Goal: Transaction & Acquisition: Purchase product/service

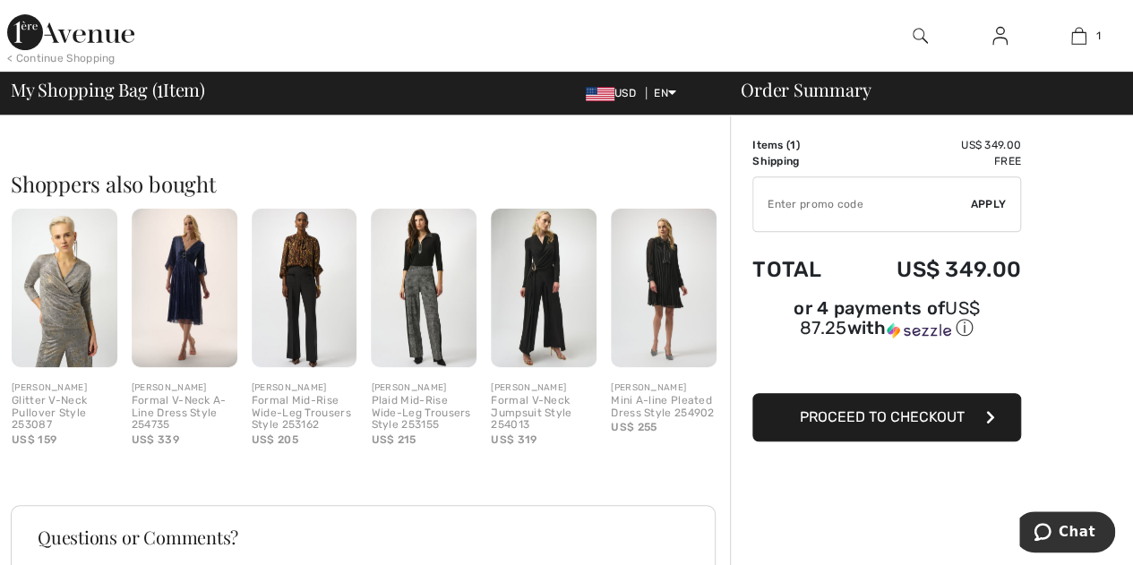
scroll to position [358, 0]
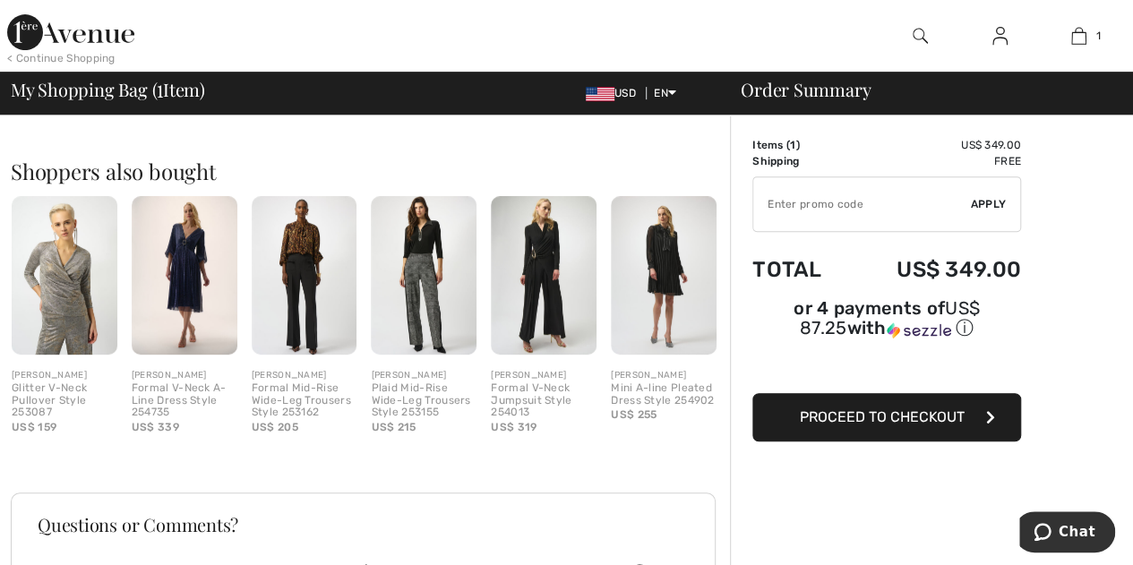
click at [190, 265] on img at bounding box center [185, 275] width 106 height 158
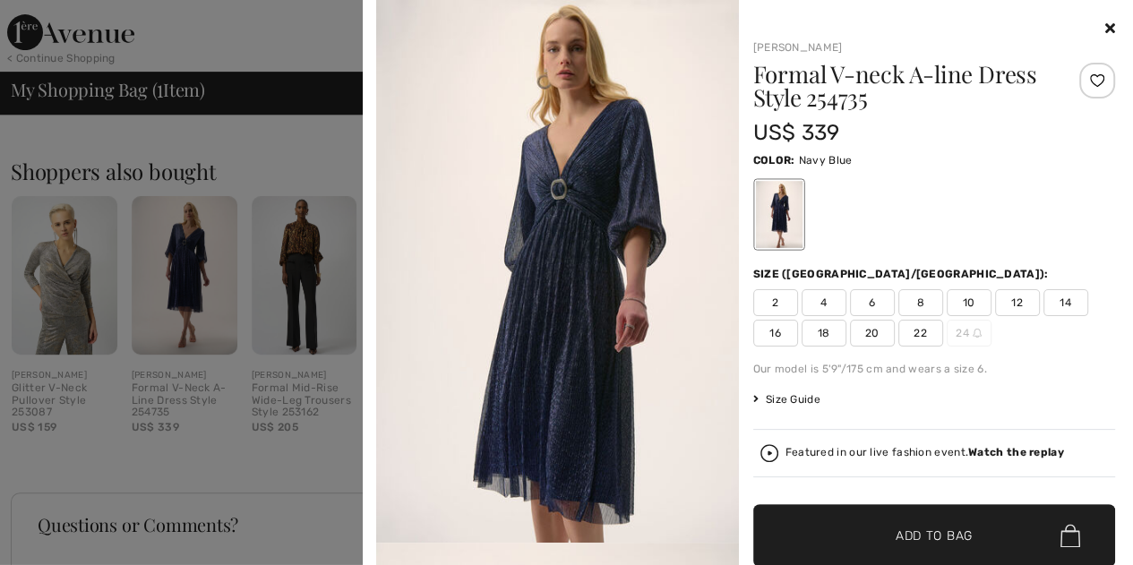
click at [1105, 32] on icon at bounding box center [1110, 28] width 10 height 14
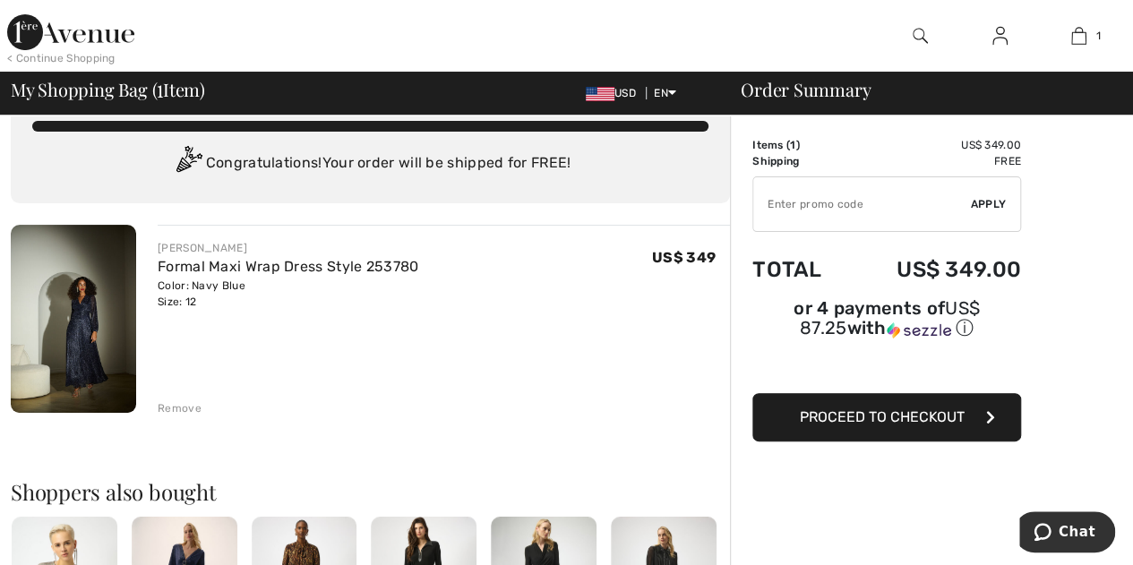
scroll to position [0, 0]
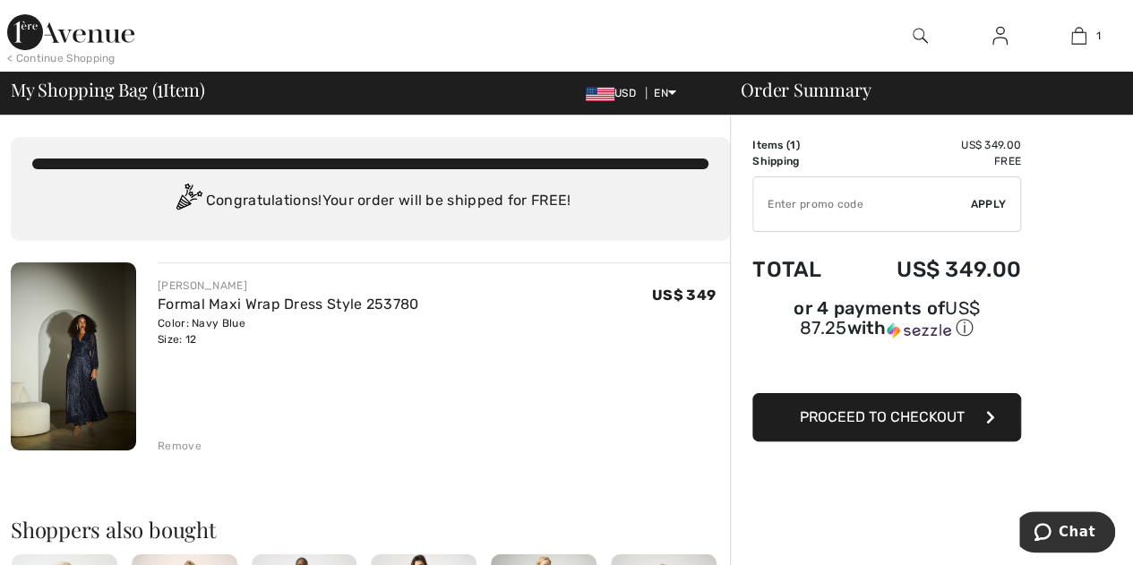
click at [82, 364] on img at bounding box center [73, 356] width 125 height 188
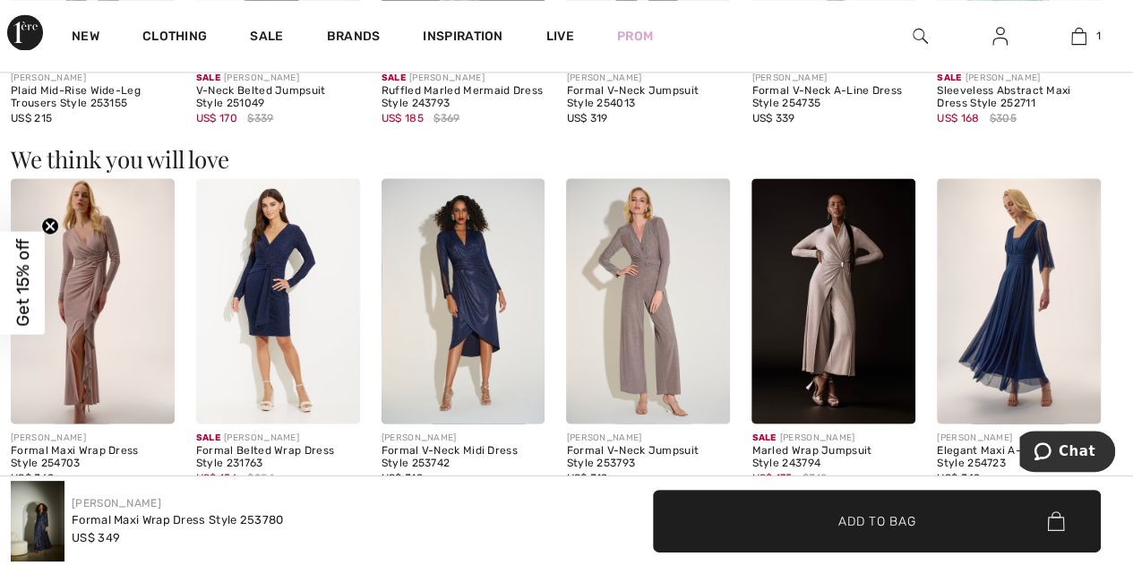
scroll to position [1512, 0]
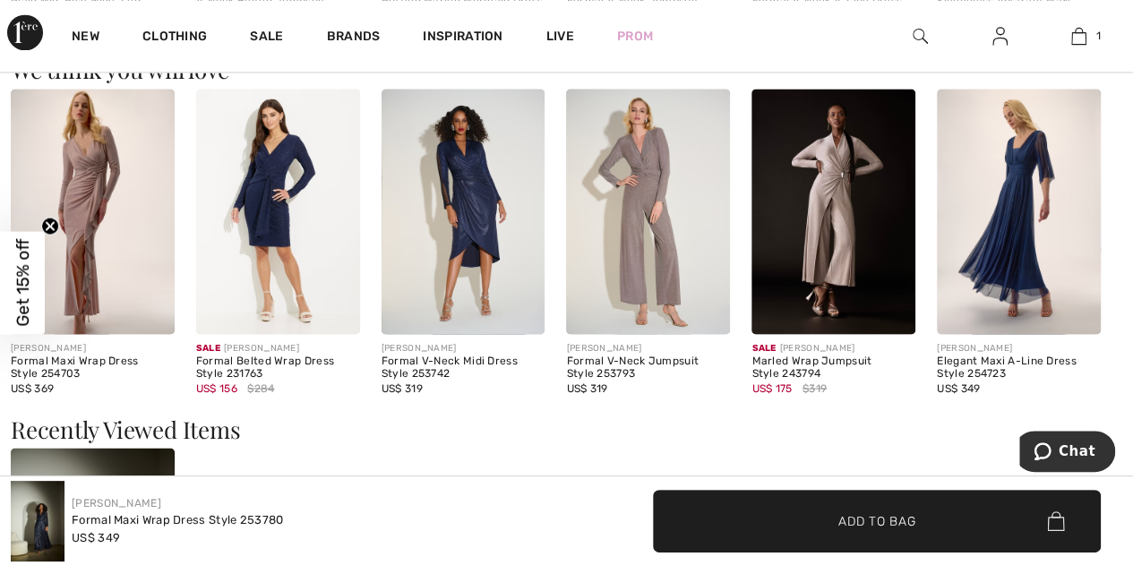
click at [1014, 225] on img at bounding box center [1019, 211] width 164 height 245
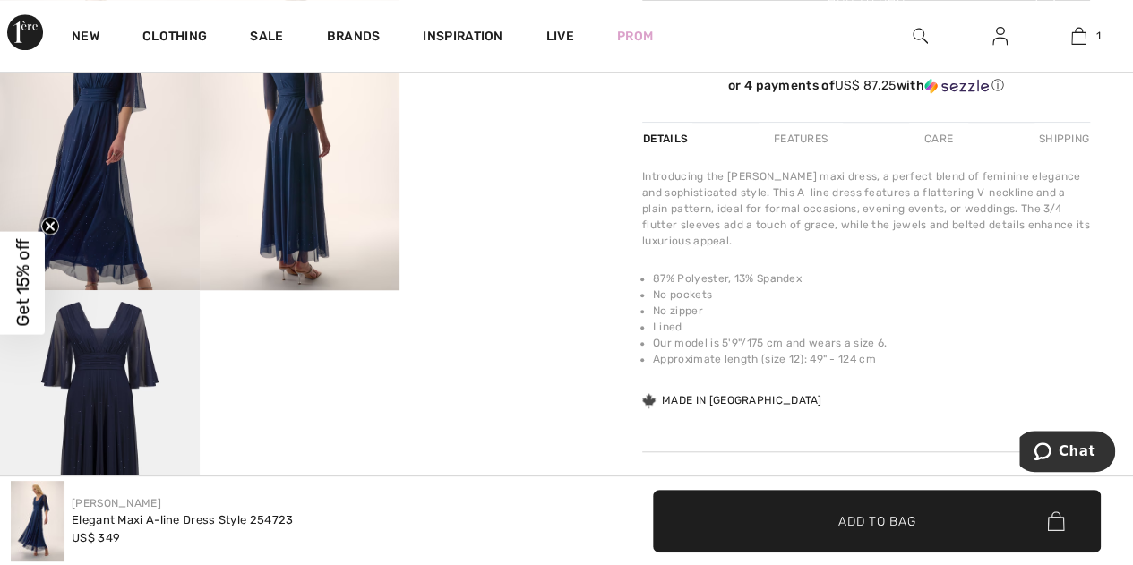
scroll to position [448, 0]
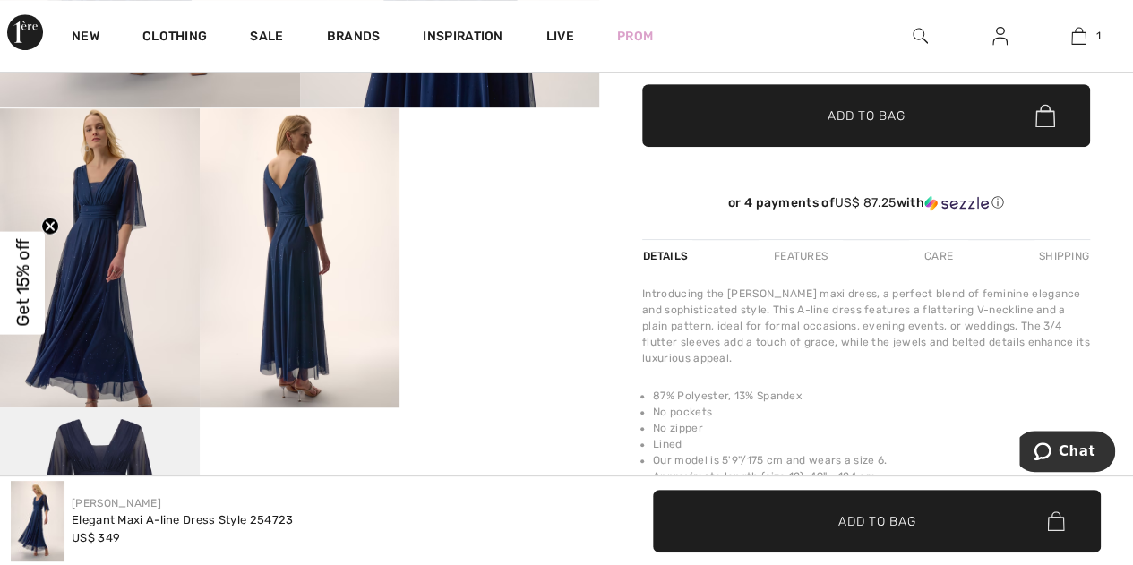
click at [490, 209] on video "Your browser does not support the video tag." at bounding box center [499, 158] width 200 height 100
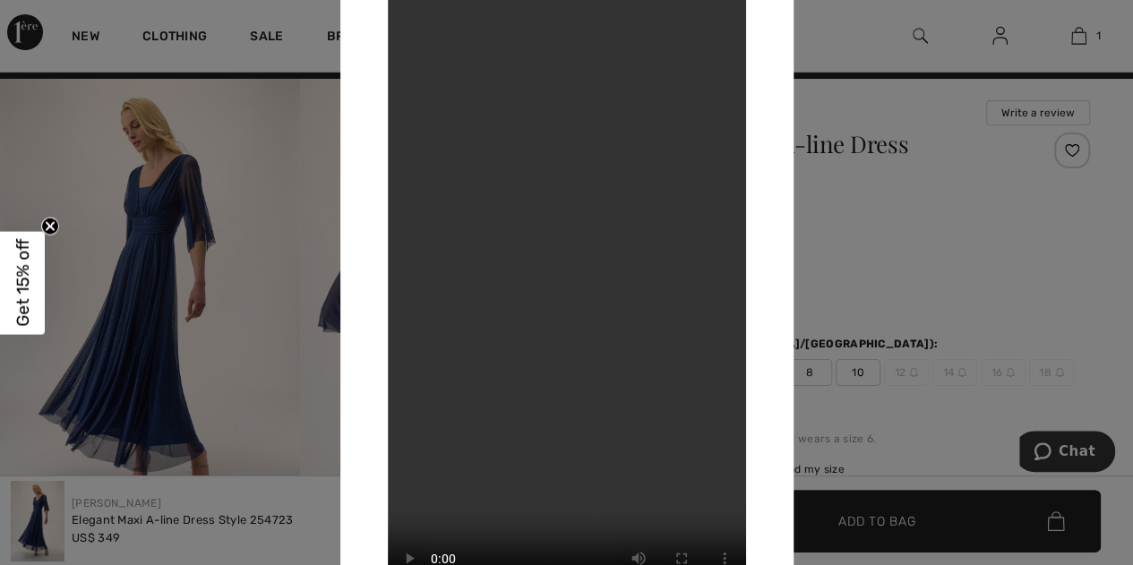
scroll to position [0, 0]
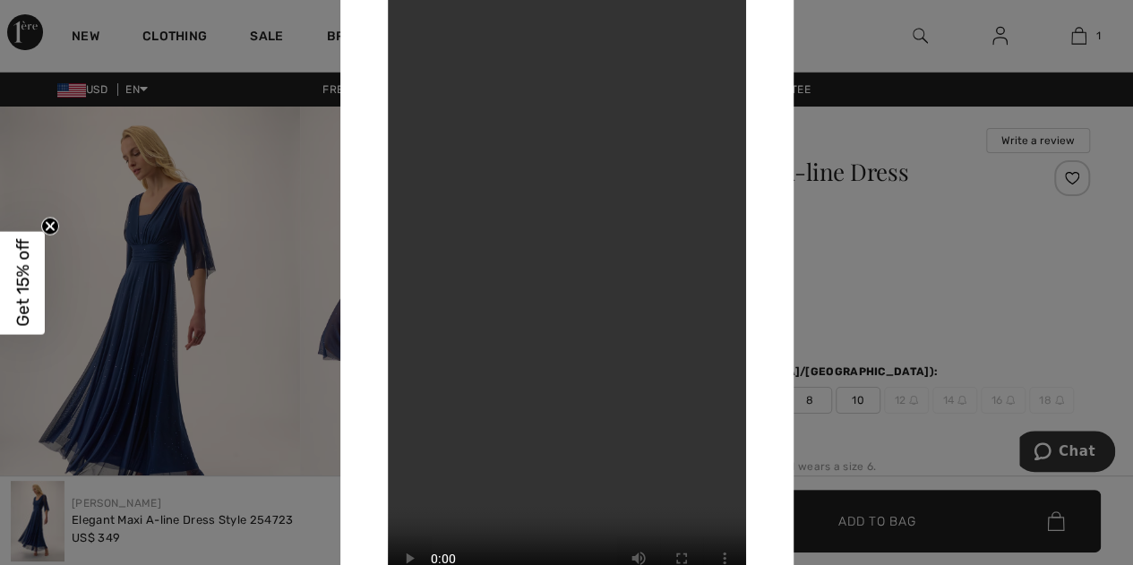
click at [444, 80] on video "Your browser does not support the video tag." at bounding box center [567, 282] width 358 height 637
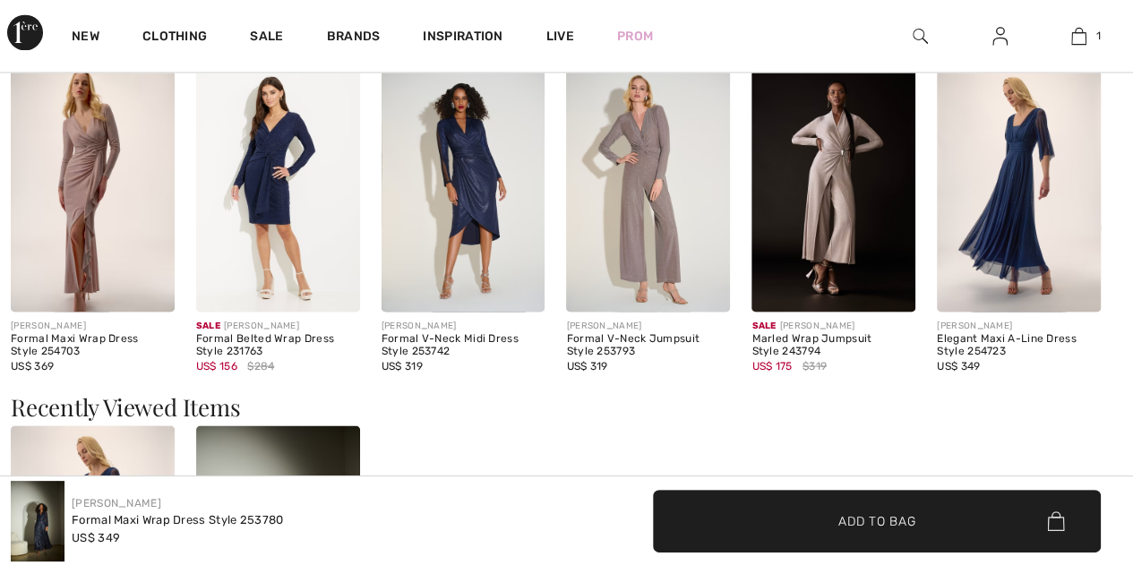
scroll to position [1512, 0]
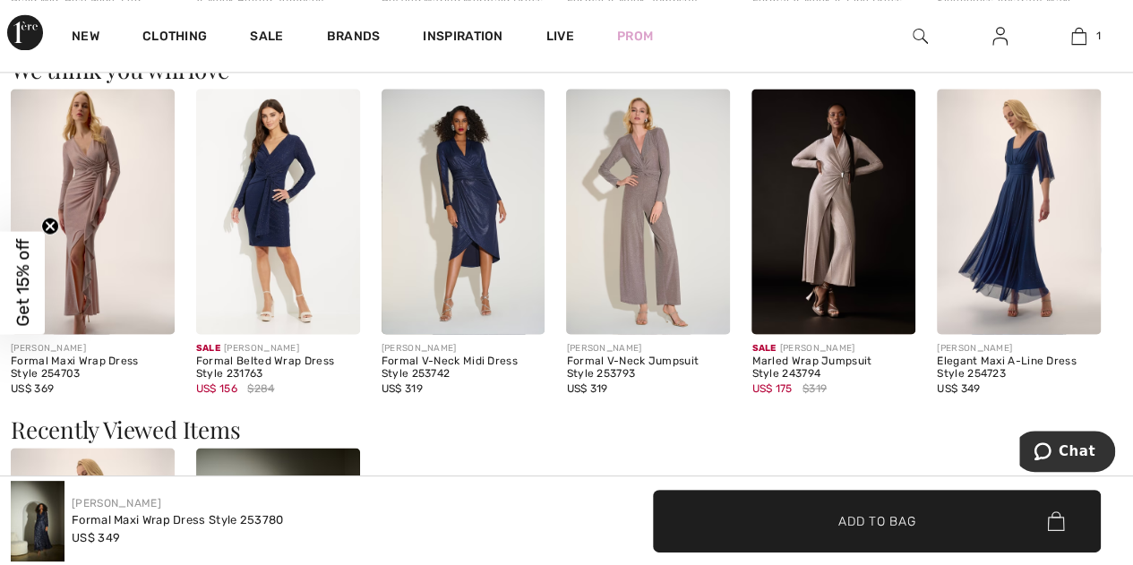
click at [1051, 279] on img at bounding box center [1019, 211] width 164 height 245
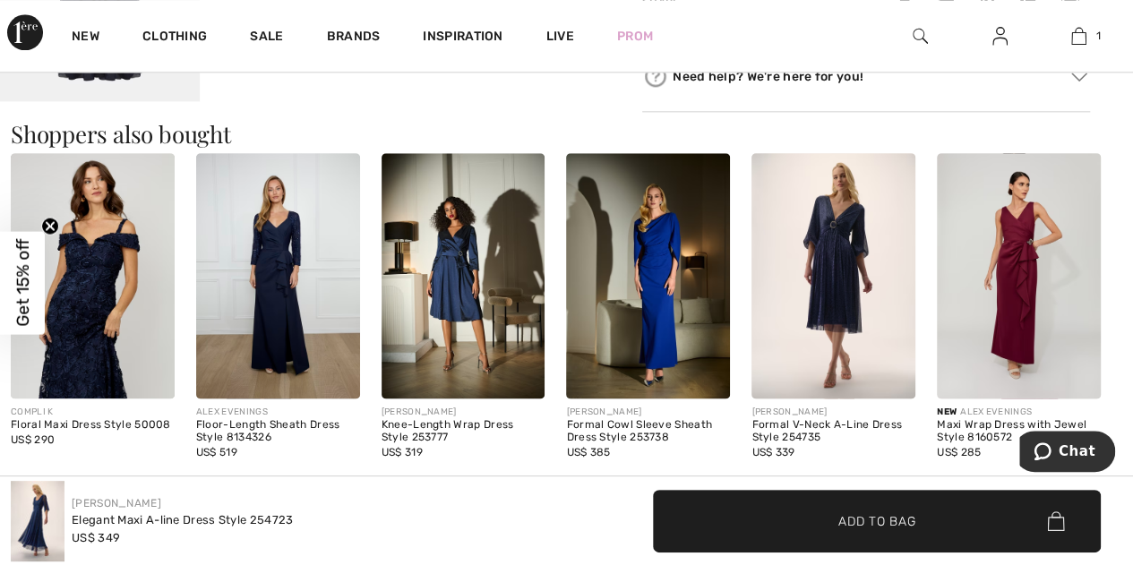
scroll to position [1075, 0]
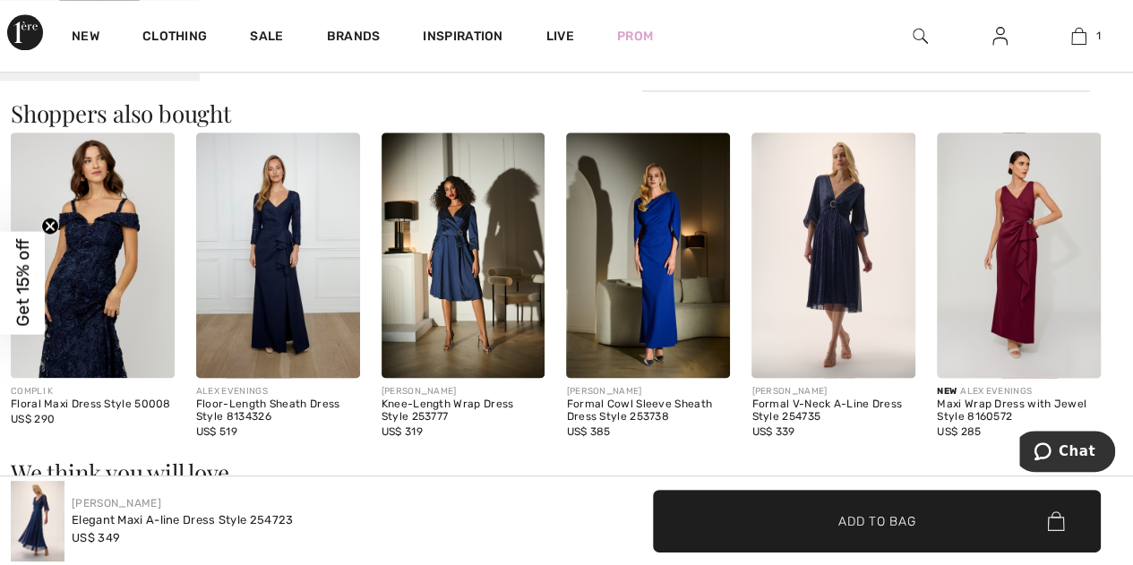
click at [829, 243] on img at bounding box center [833, 255] width 164 height 245
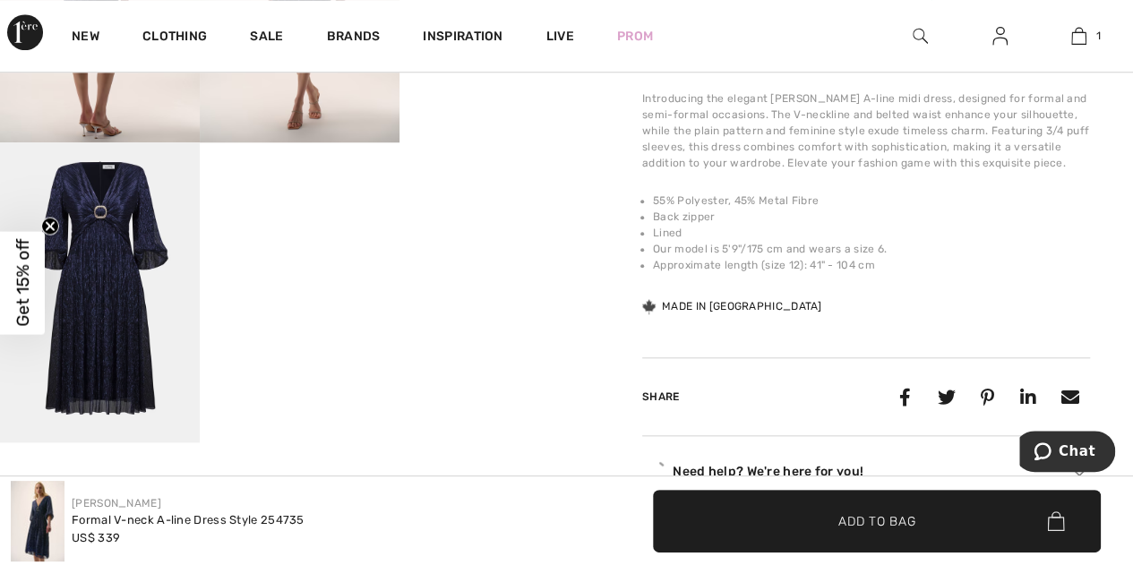
scroll to position [716, 0]
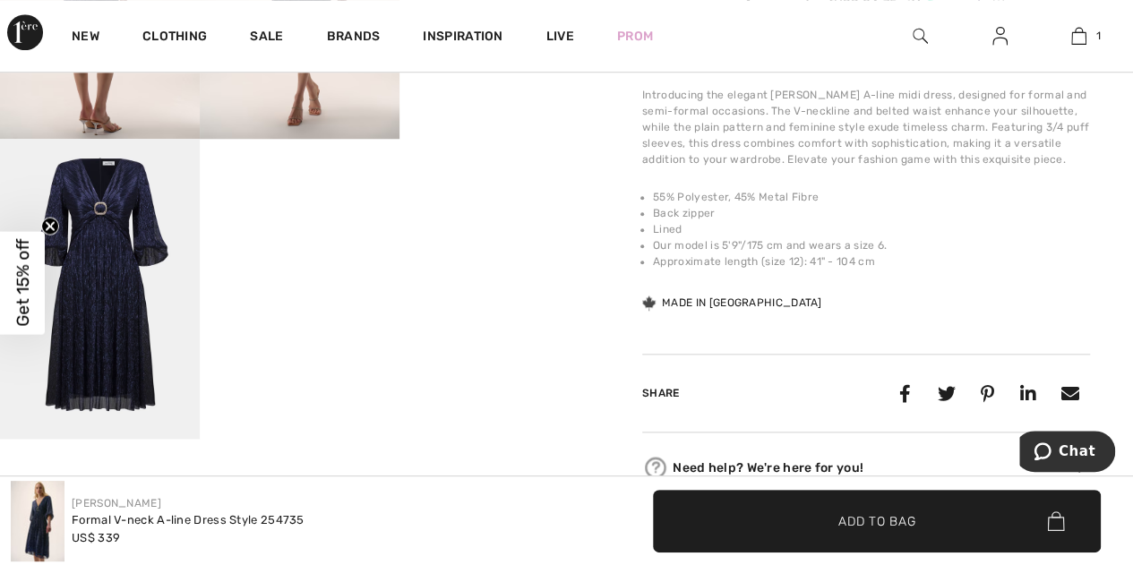
click at [110, 266] on img at bounding box center [100, 289] width 200 height 300
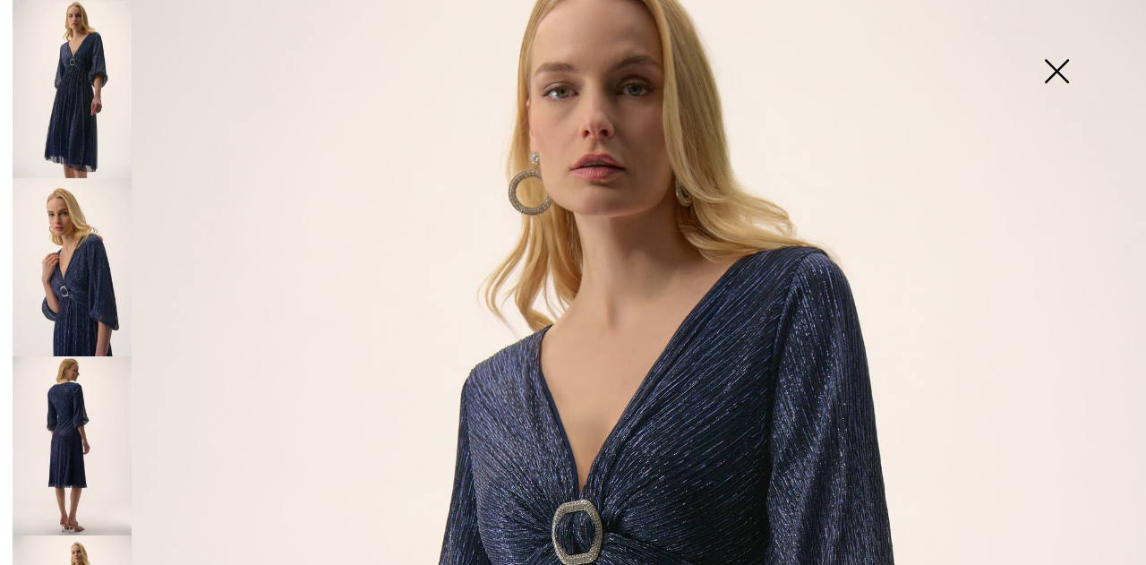
scroll to position [0, 0]
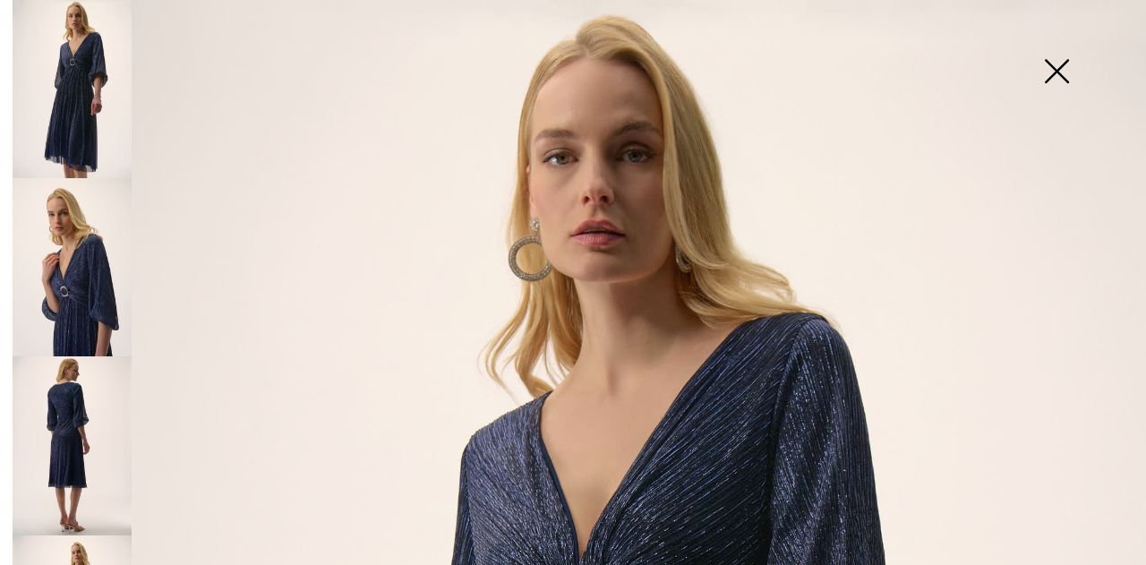
click at [1056, 71] on img at bounding box center [1057, 73] width 90 height 92
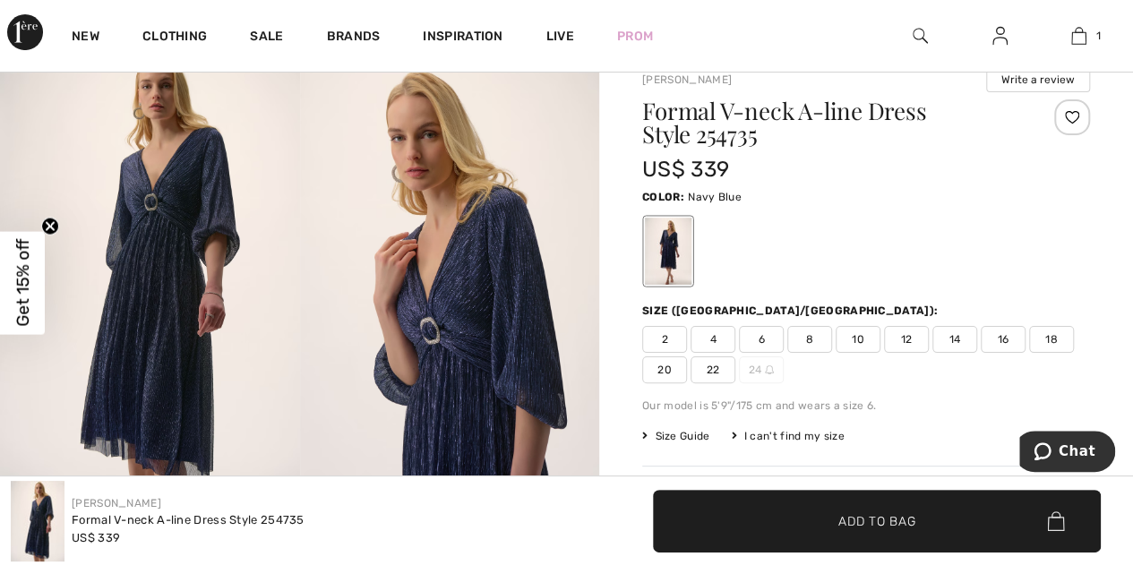
scroll to position [90, 0]
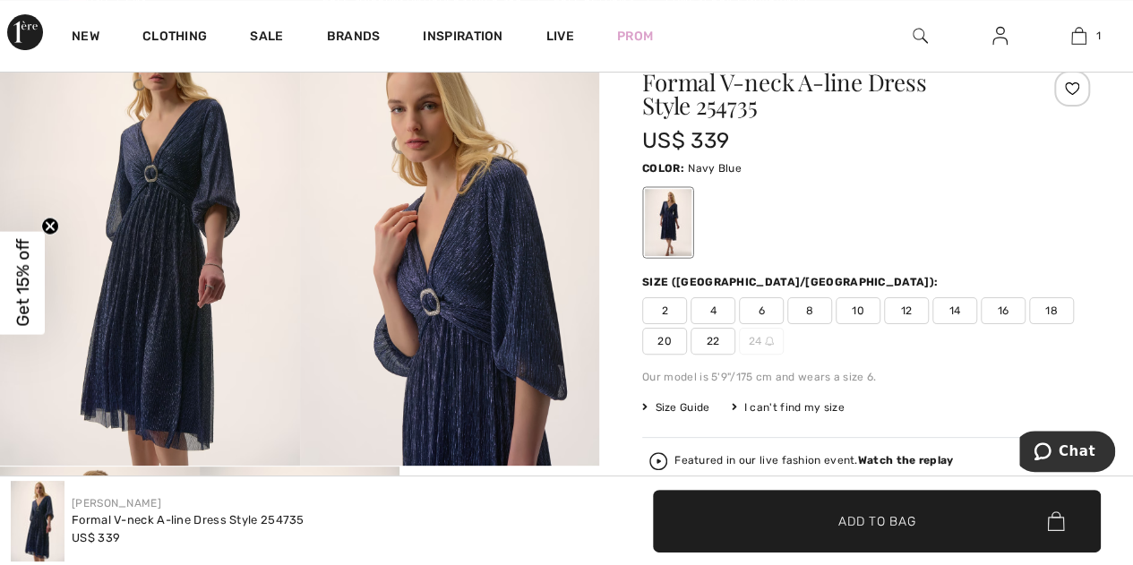
click at [902, 314] on span "12" at bounding box center [906, 310] width 45 height 27
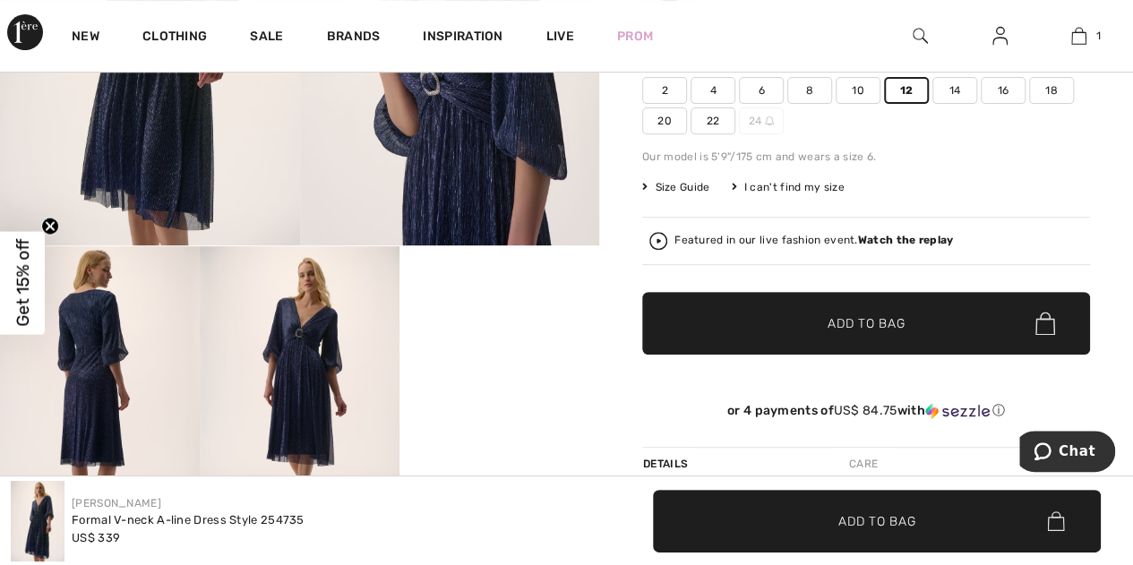
scroll to position [269, 0]
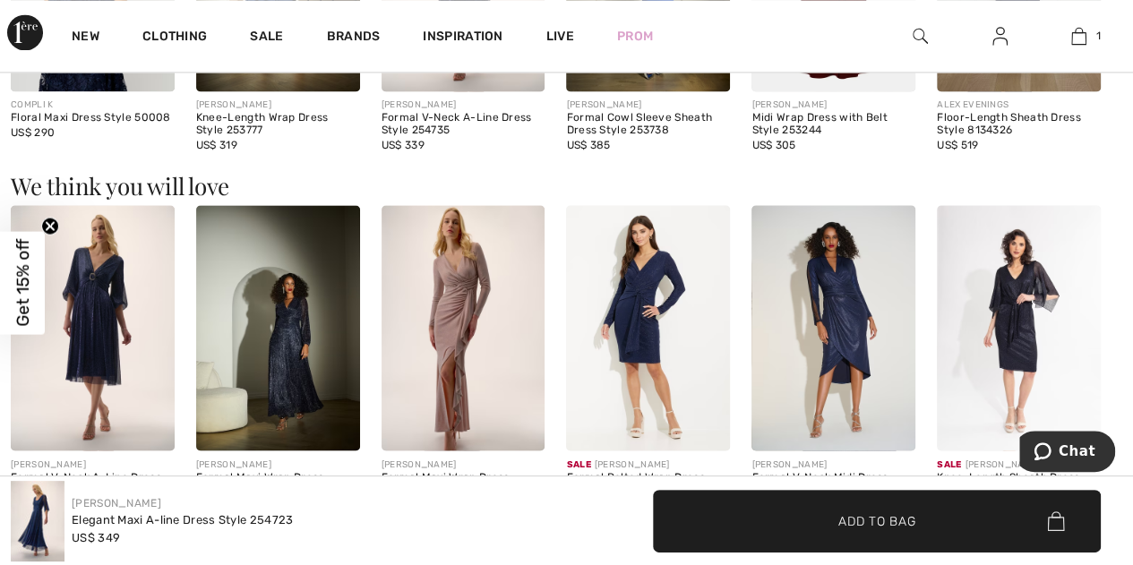
scroll to position [1522, 0]
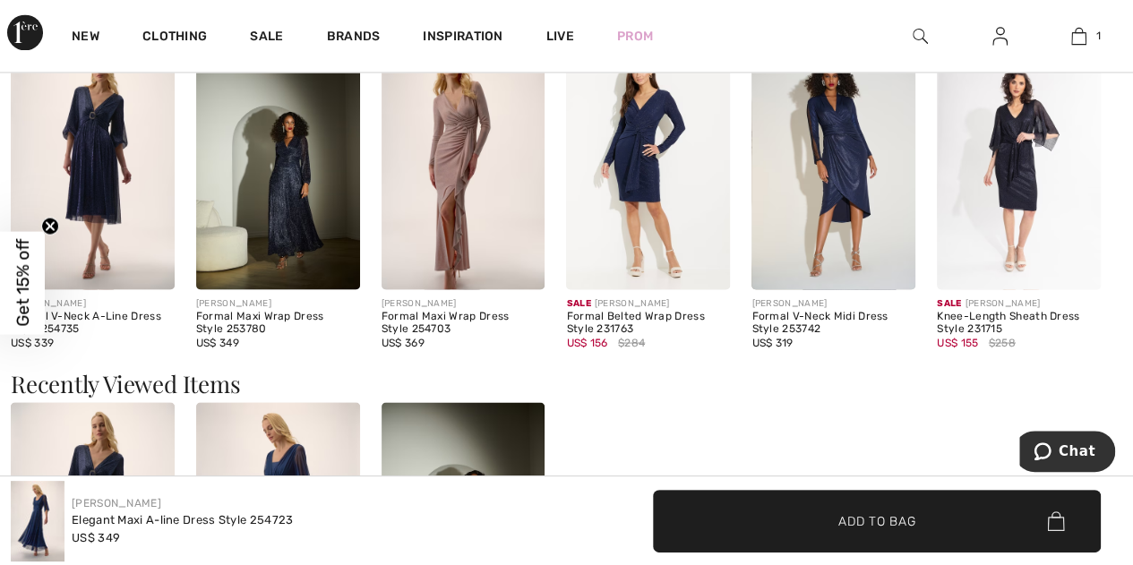
click at [276, 217] on img at bounding box center [278, 166] width 164 height 245
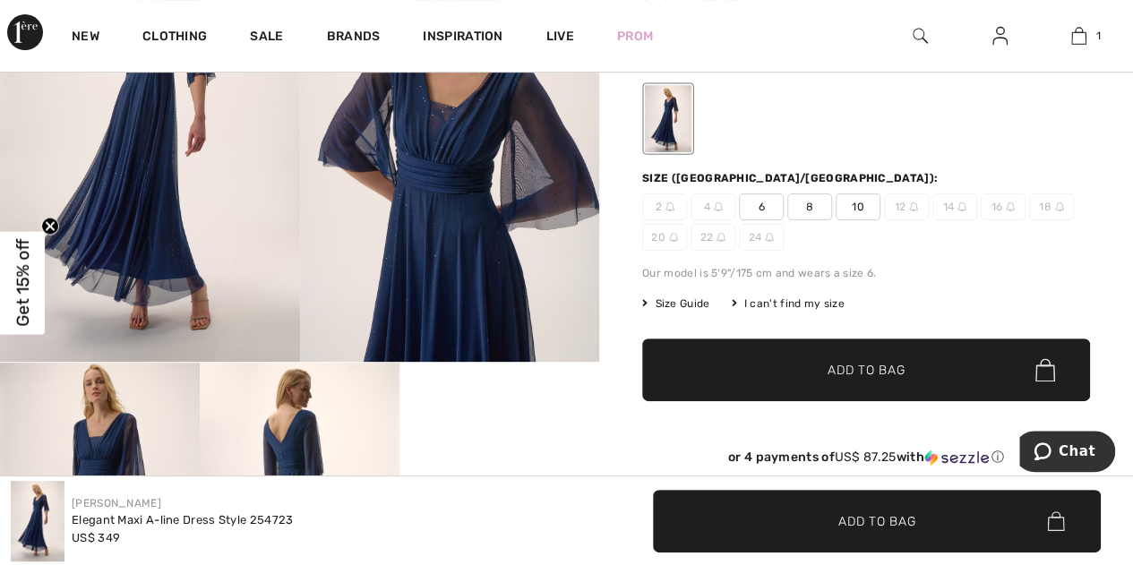
scroll to position [90, 0]
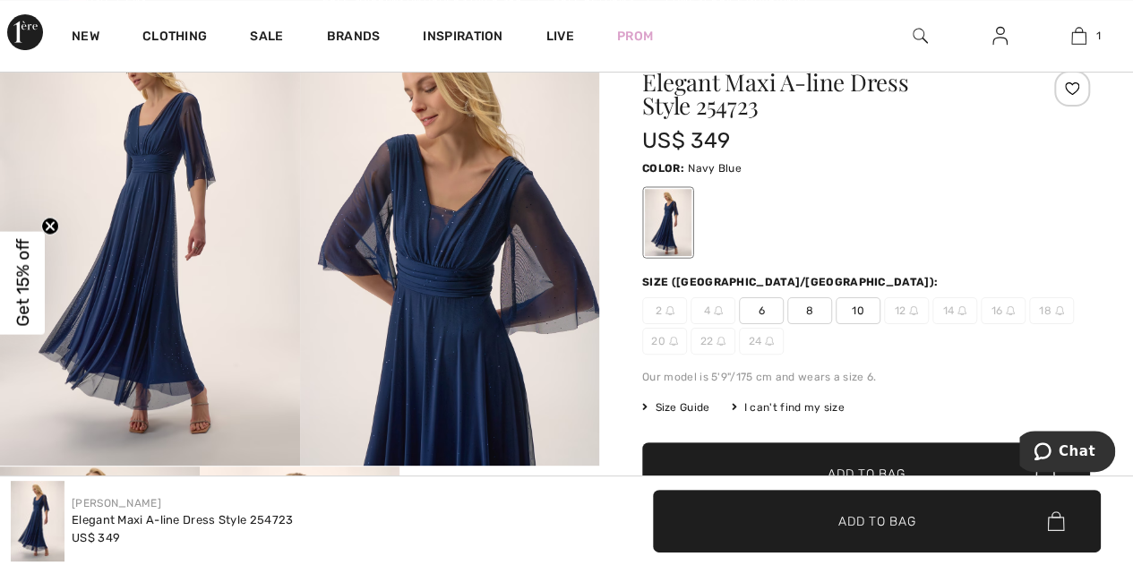
click at [862, 314] on span "10" at bounding box center [857, 310] width 45 height 27
click at [693, 415] on span "Size Guide" at bounding box center [675, 407] width 67 height 16
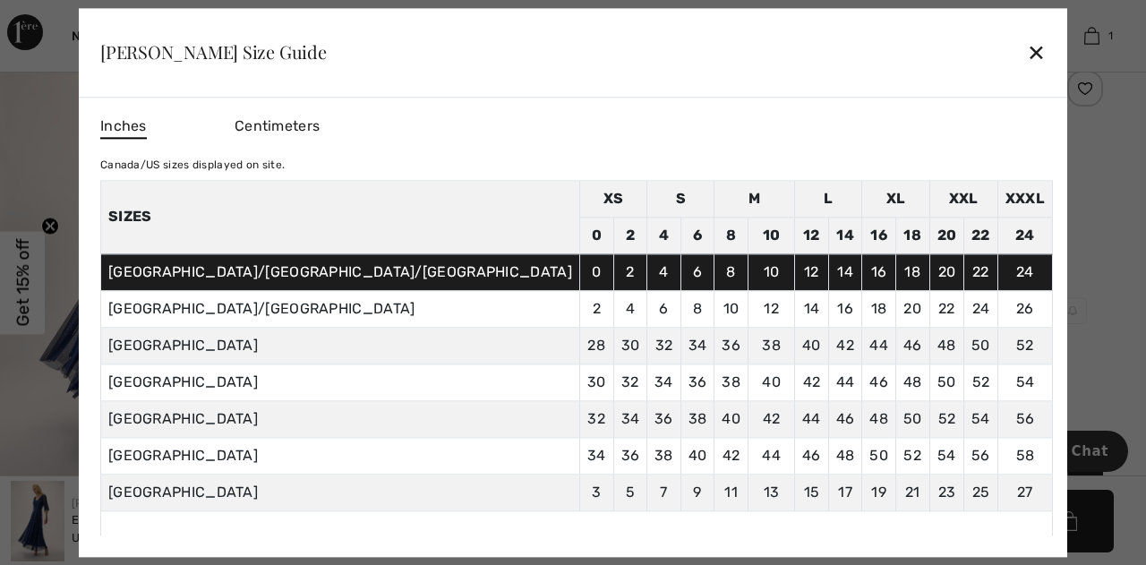
click at [1027, 51] on div "✕" at bounding box center [1036, 53] width 19 height 38
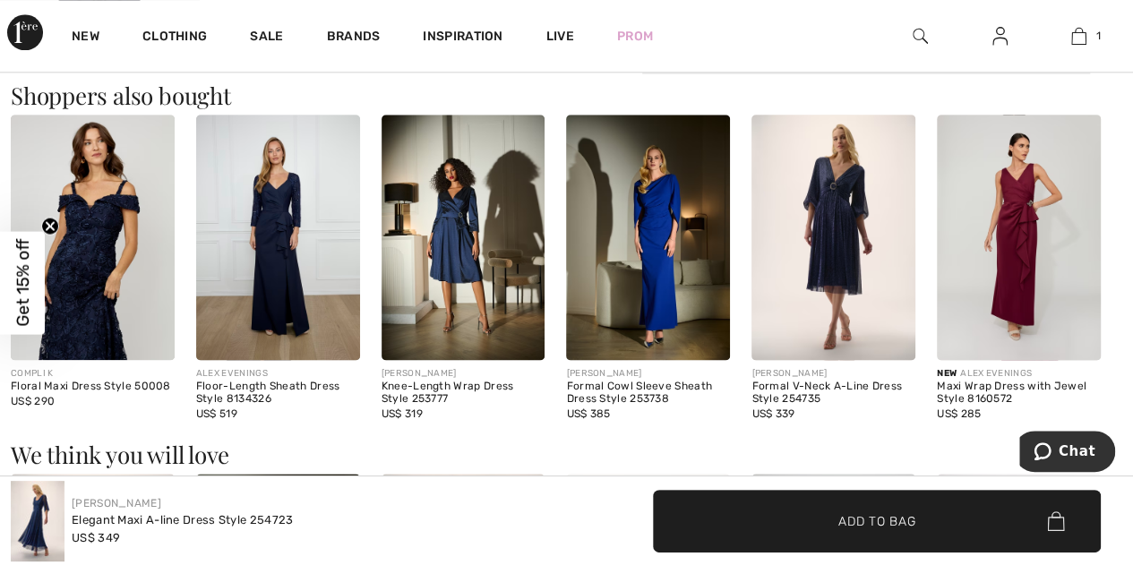
scroll to position [1164, 0]
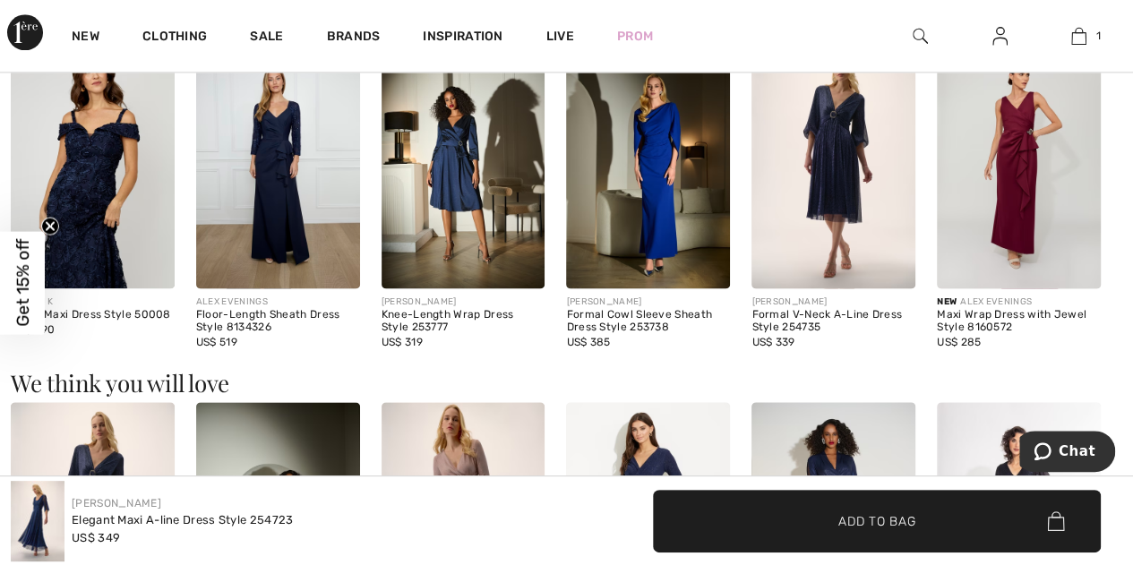
click at [265, 189] on img at bounding box center [278, 165] width 164 height 245
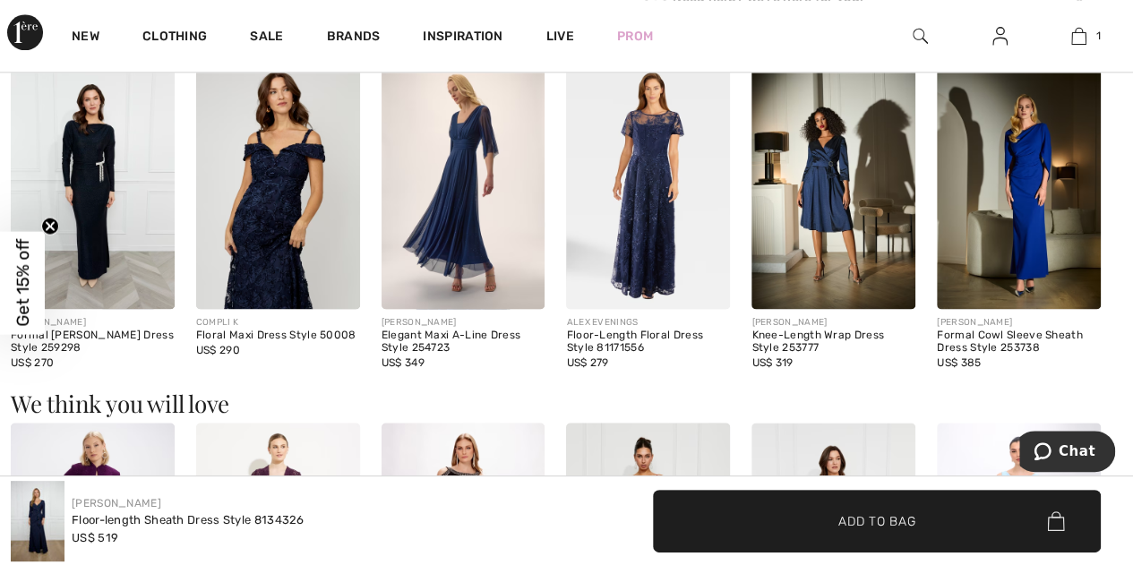
scroll to position [1075, 0]
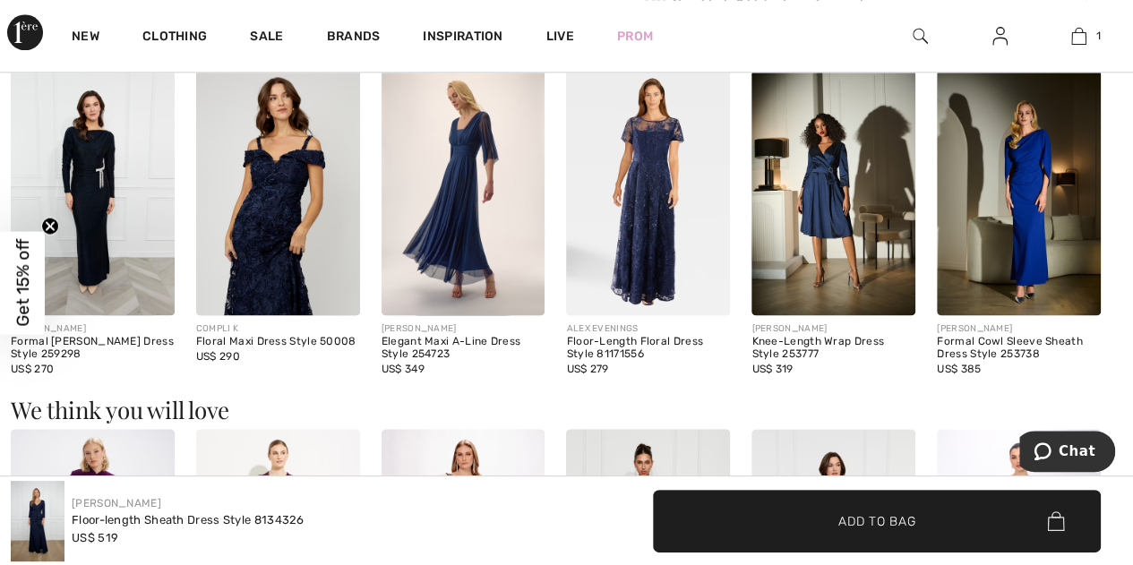
click at [101, 205] on img at bounding box center [93, 192] width 164 height 245
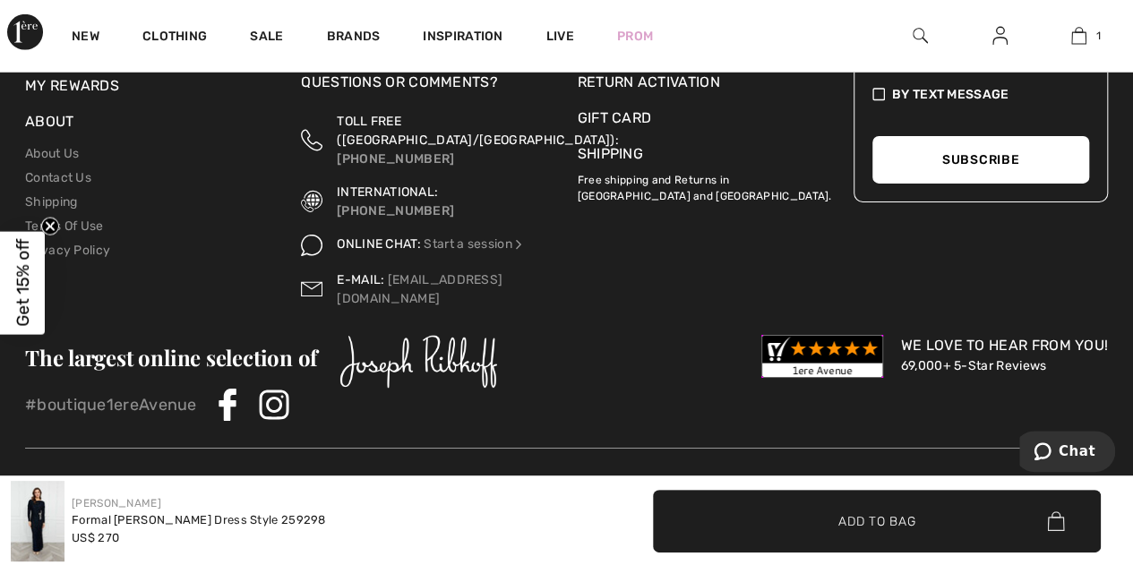
scroll to position [2869, 0]
click at [47, 227] on circle "Close teaser" at bounding box center [50, 226] width 17 height 17
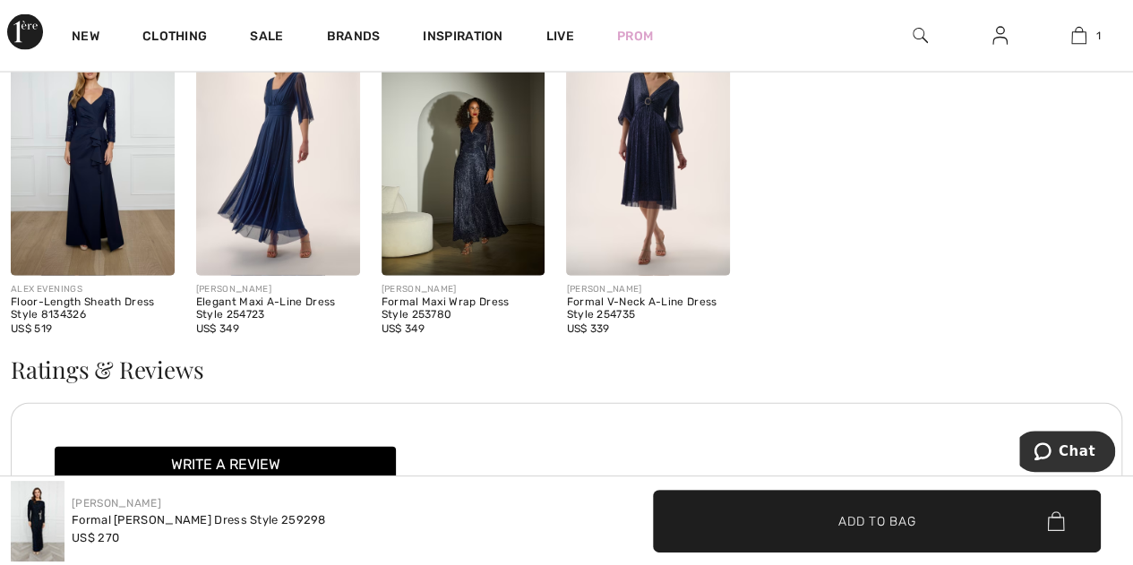
scroll to position [1705, 0]
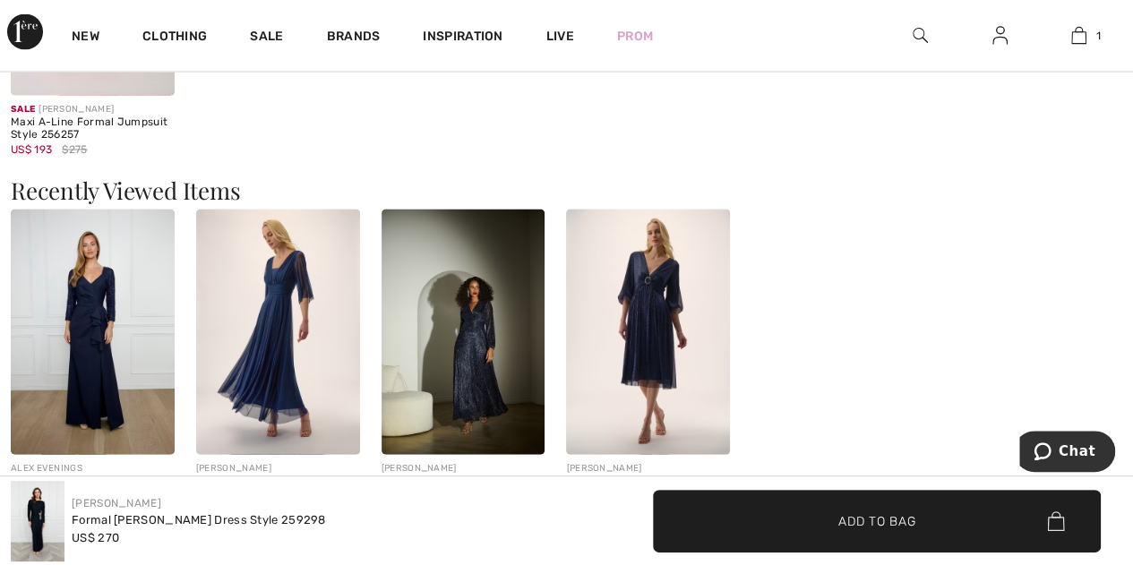
click at [270, 330] on img at bounding box center [278, 332] width 164 height 245
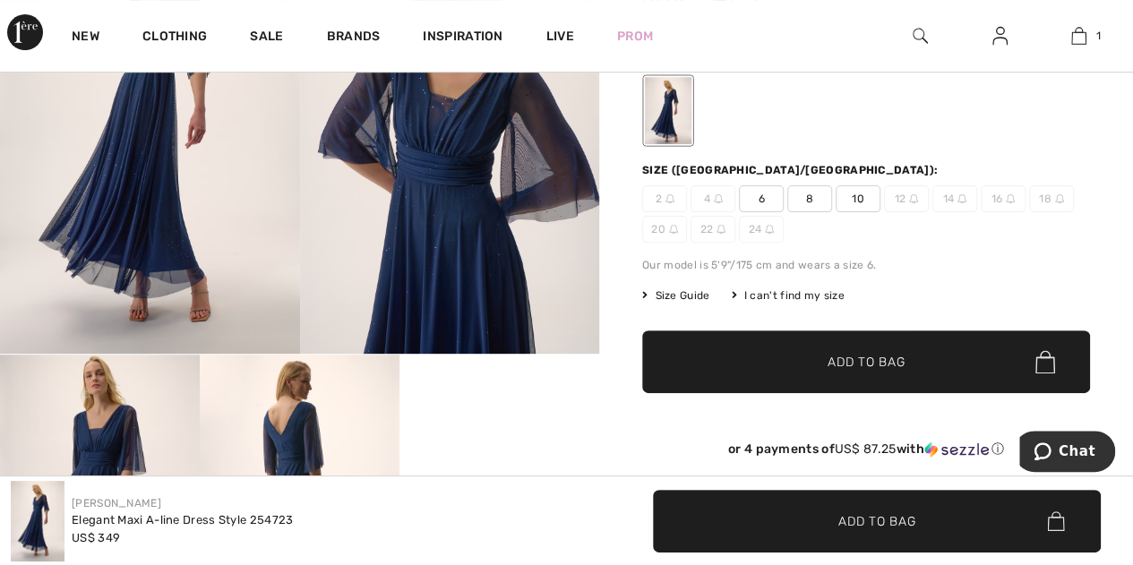
scroll to position [269, 0]
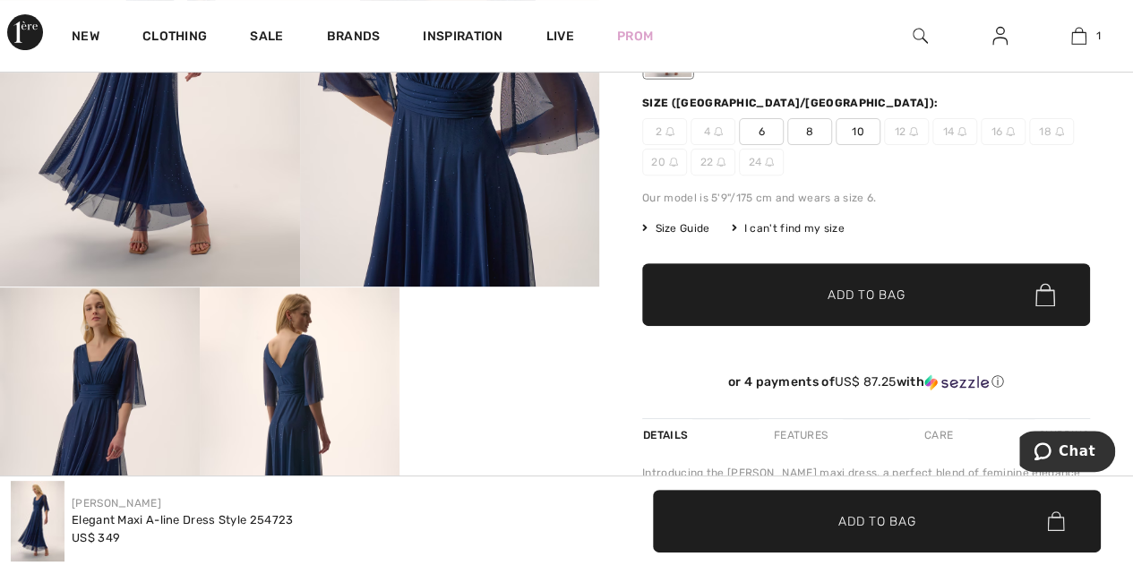
click at [775, 236] on div "I can't find my size" at bounding box center [787, 228] width 113 height 16
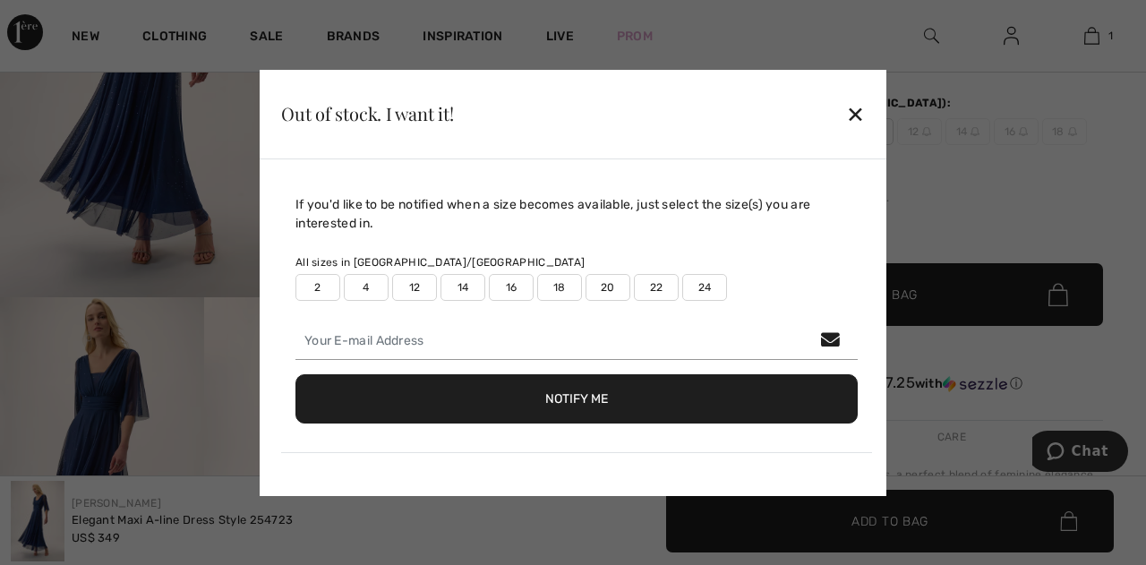
click at [411, 289] on label "12" at bounding box center [414, 287] width 45 height 27
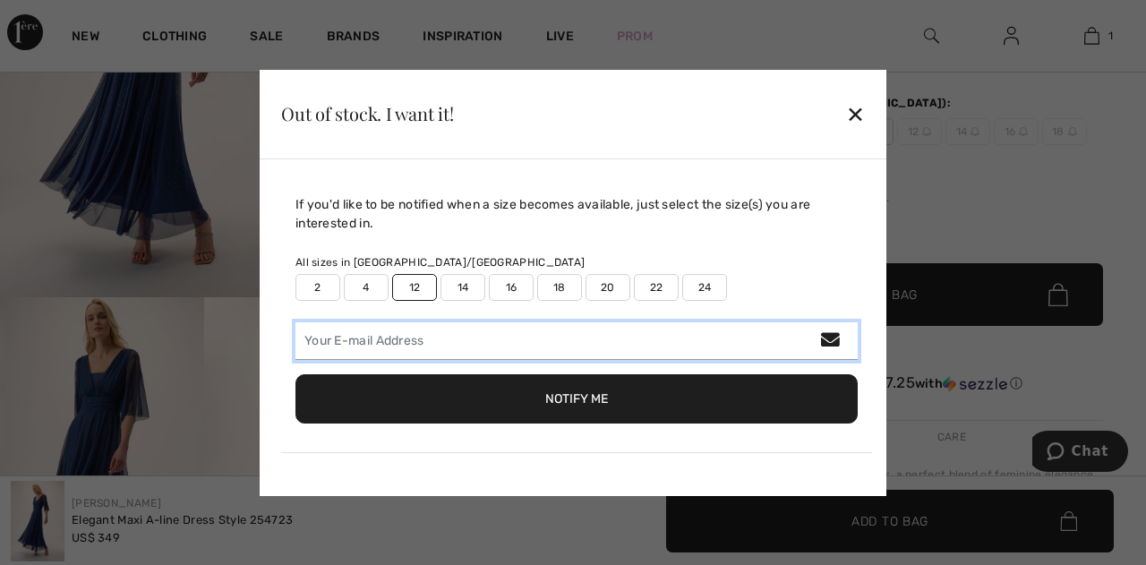
click at [381, 347] on input "email" at bounding box center [576, 341] width 562 height 38
type input "carol.naquin@gmail.com"
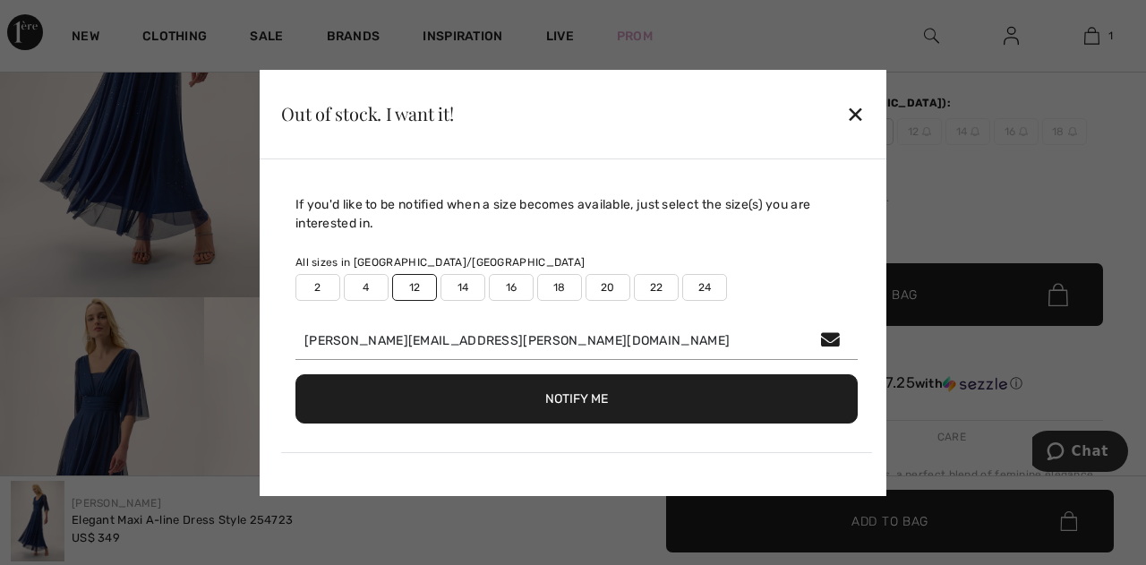
click at [557, 407] on button "Notify Me" at bounding box center [576, 398] width 562 height 49
click at [580, 368] on div "Notify Me" at bounding box center [576, 399] width 562 height 78
click at [568, 397] on button "Notify Me" at bounding box center [576, 398] width 562 height 49
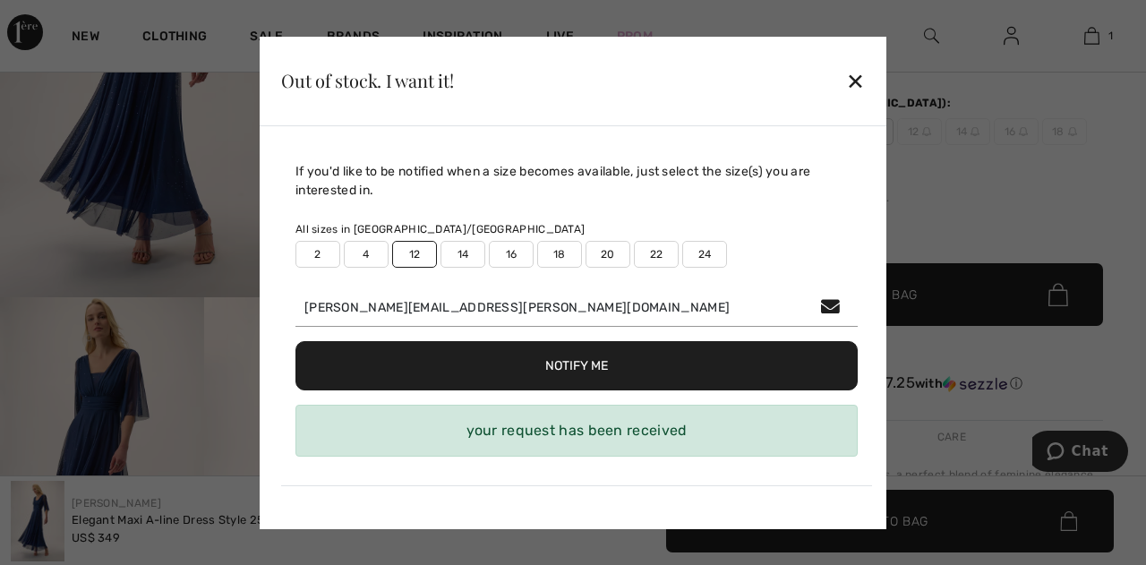
click at [861, 81] on div "✕" at bounding box center [855, 81] width 19 height 38
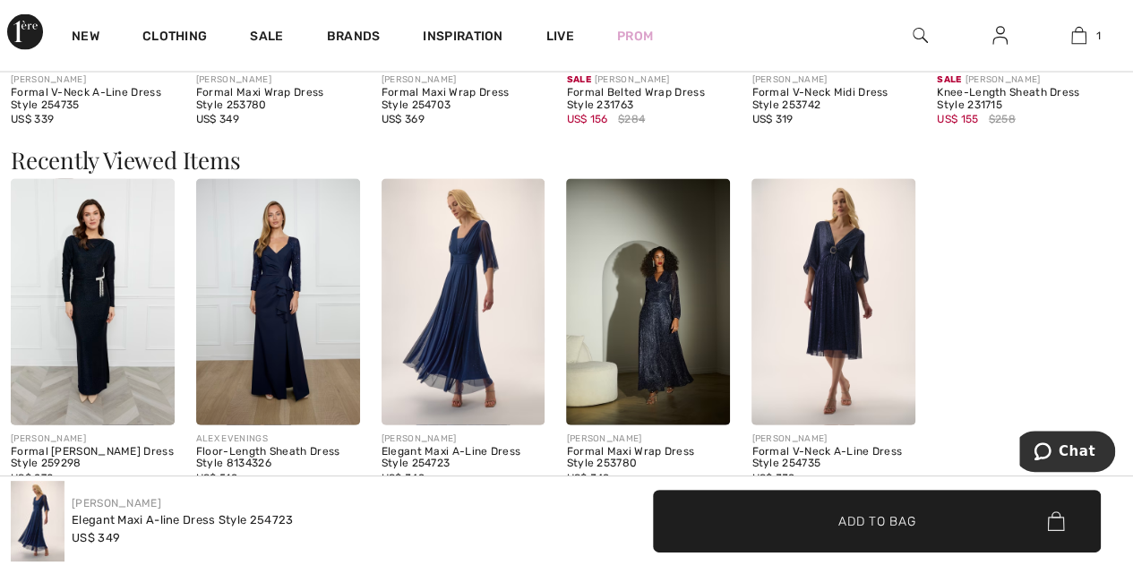
scroll to position [1791, 0]
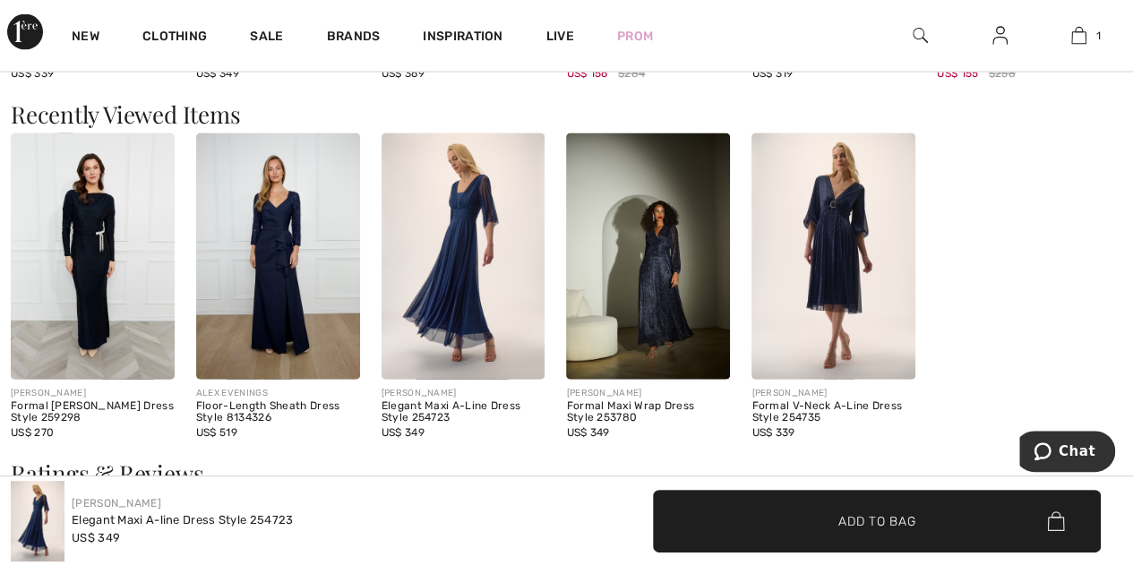
click at [968, 364] on div "FRANK LYMAN Formal Maxi Sheath Dress Style 259298 US$ 270 ALEX EVENINGS Floor-L…" at bounding box center [566, 297] width 1111 height 329
click at [835, 251] on img at bounding box center [833, 255] width 164 height 245
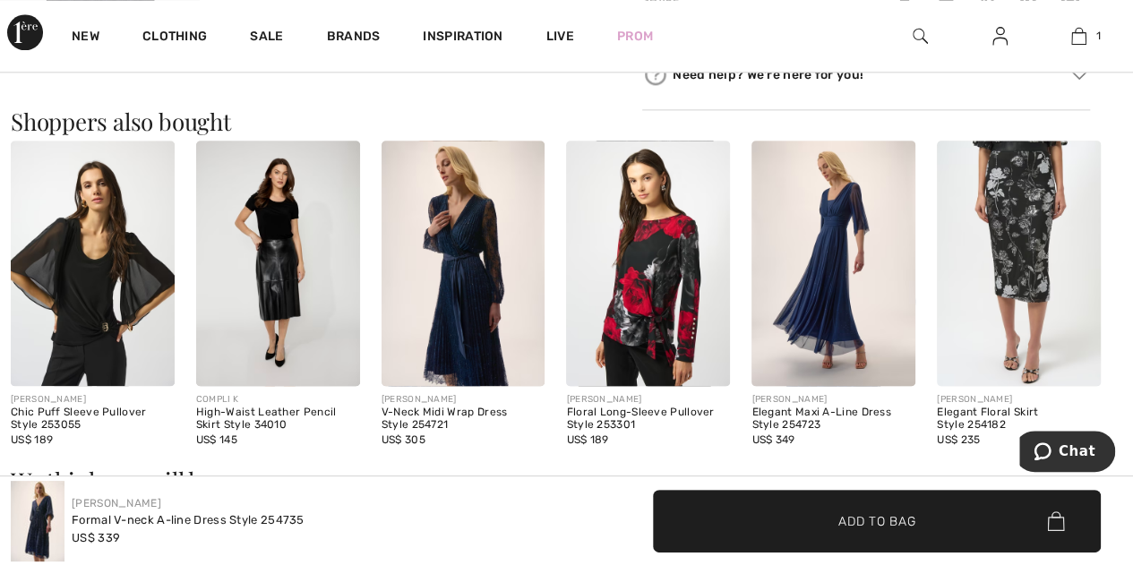
scroll to position [1164, 0]
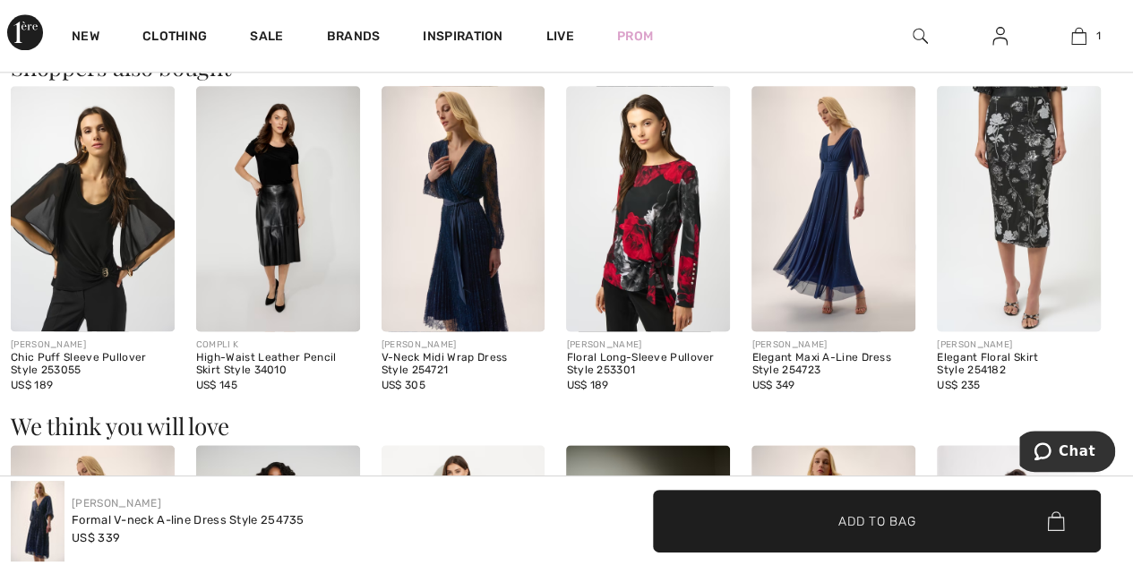
click at [813, 236] on img at bounding box center [833, 208] width 164 height 245
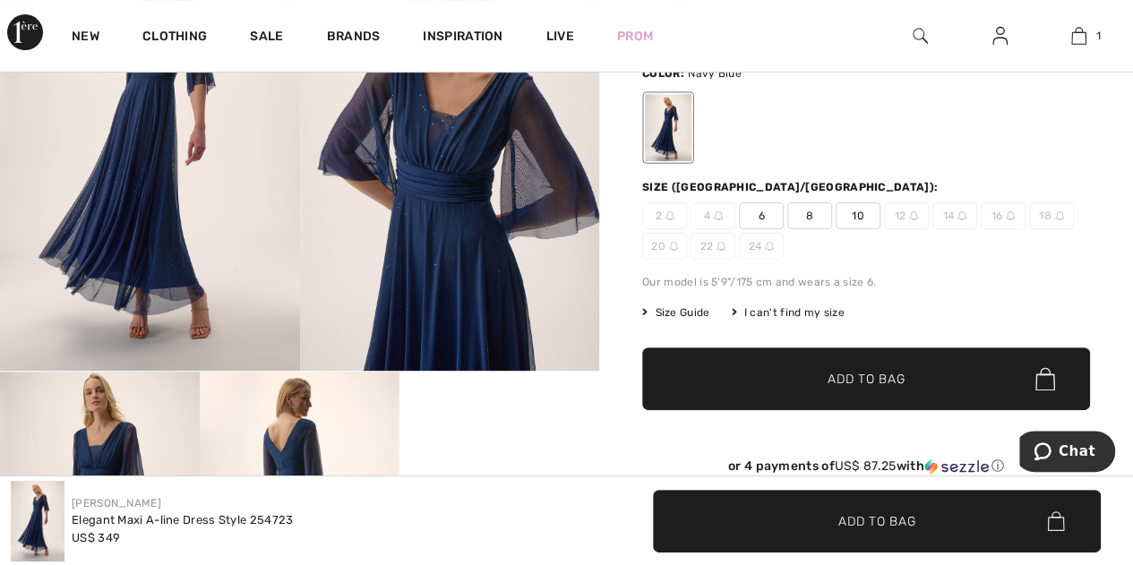
scroll to position [179, 0]
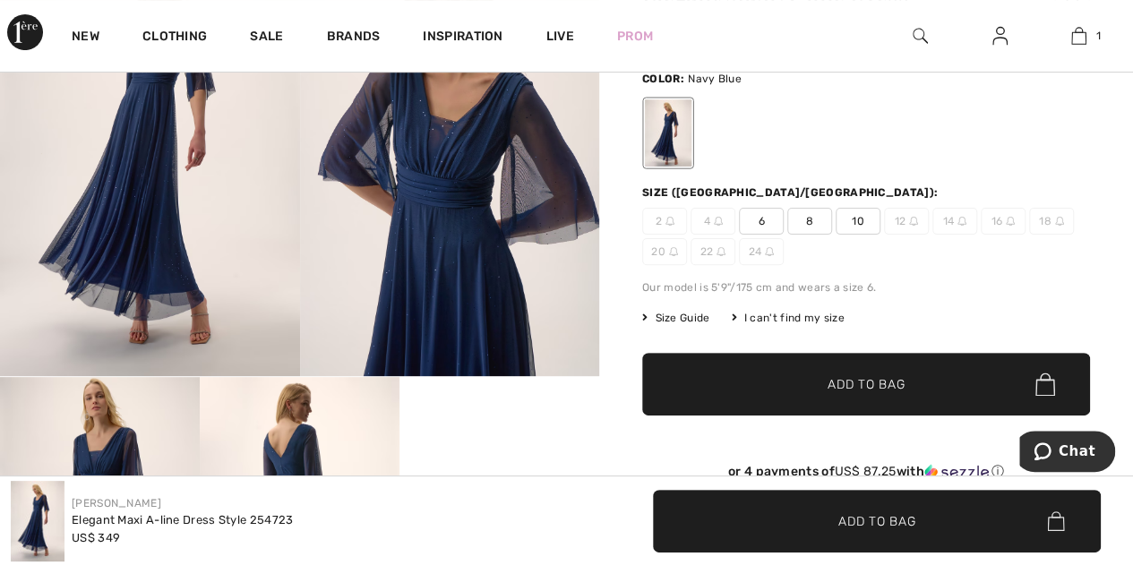
click at [860, 219] on span "10" at bounding box center [857, 221] width 45 height 27
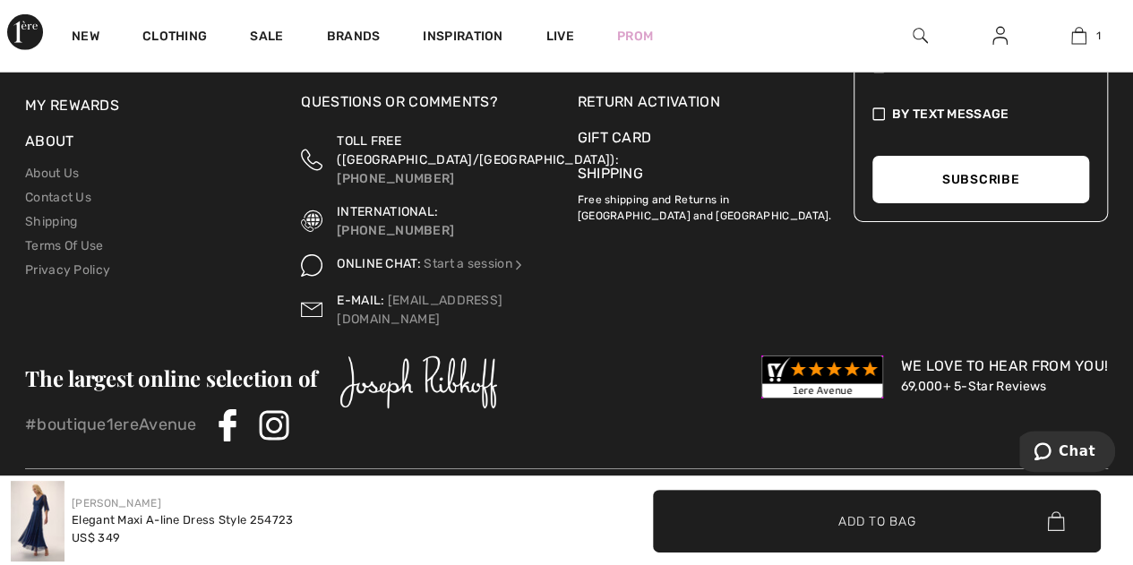
scroll to position [2869, 0]
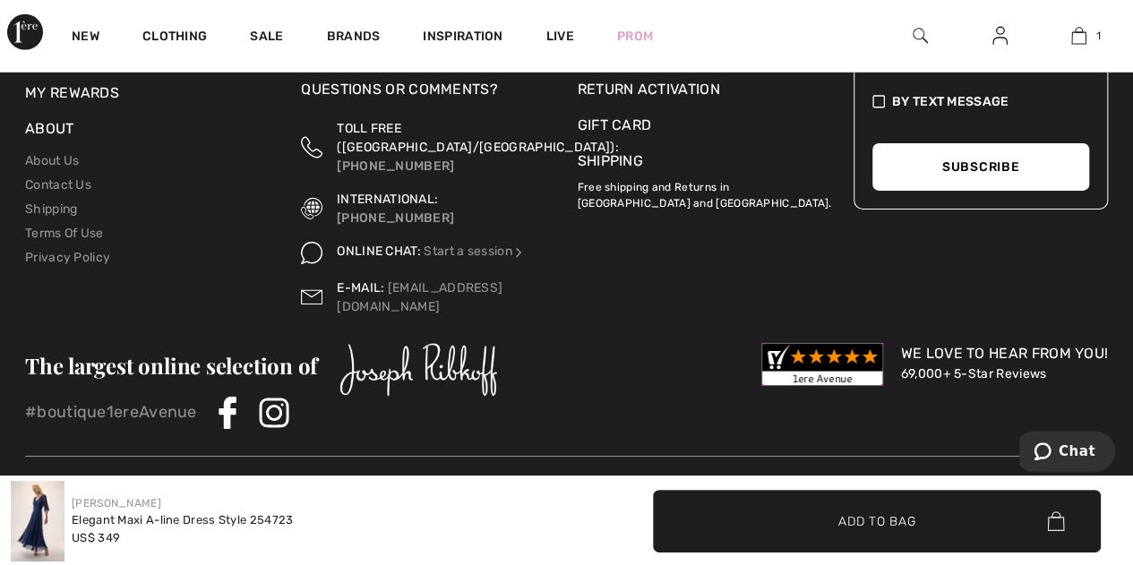
click at [621, 169] on link "Shipping" at bounding box center [610, 160] width 65 height 17
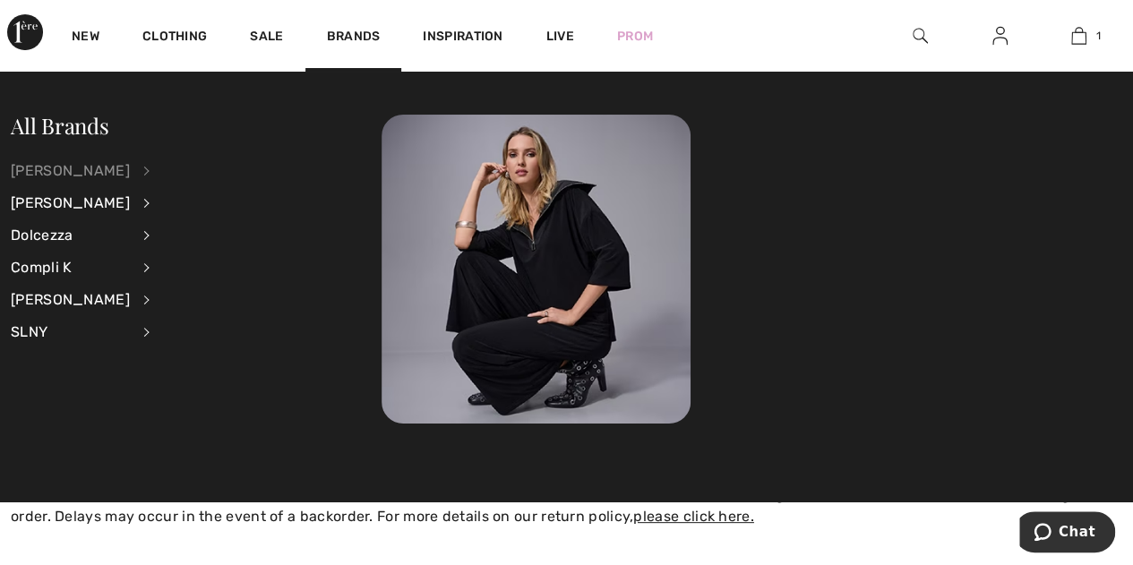
click at [47, 169] on div "[PERSON_NAME]" at bounding box center [70, 171] width 119 height 32
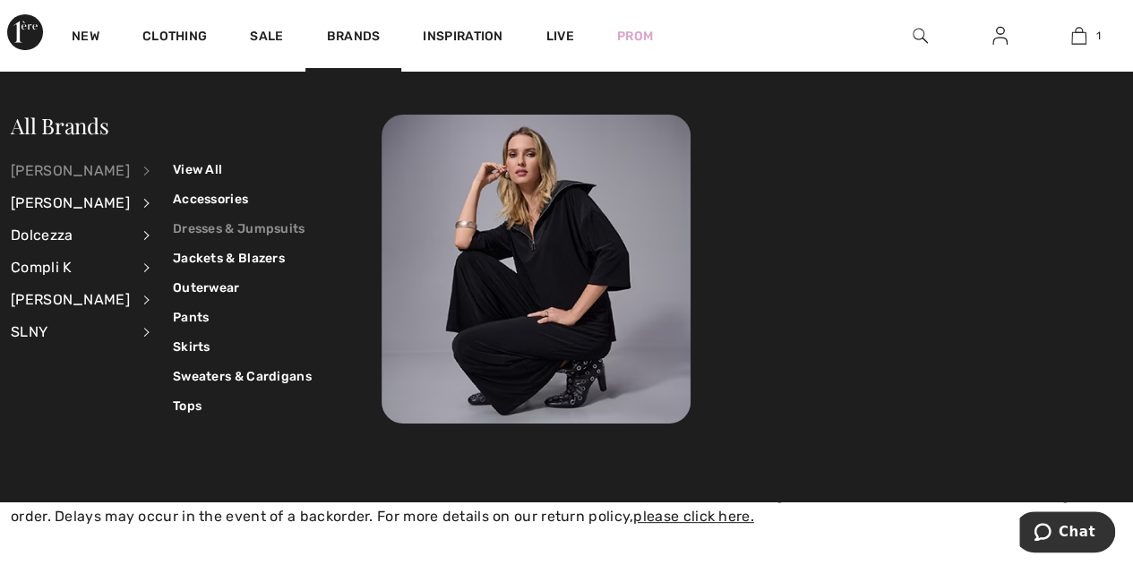
click at [193, 227] on link "Dresses & Jumpsuits" at bounding box center [242, 229] width 139 height 30
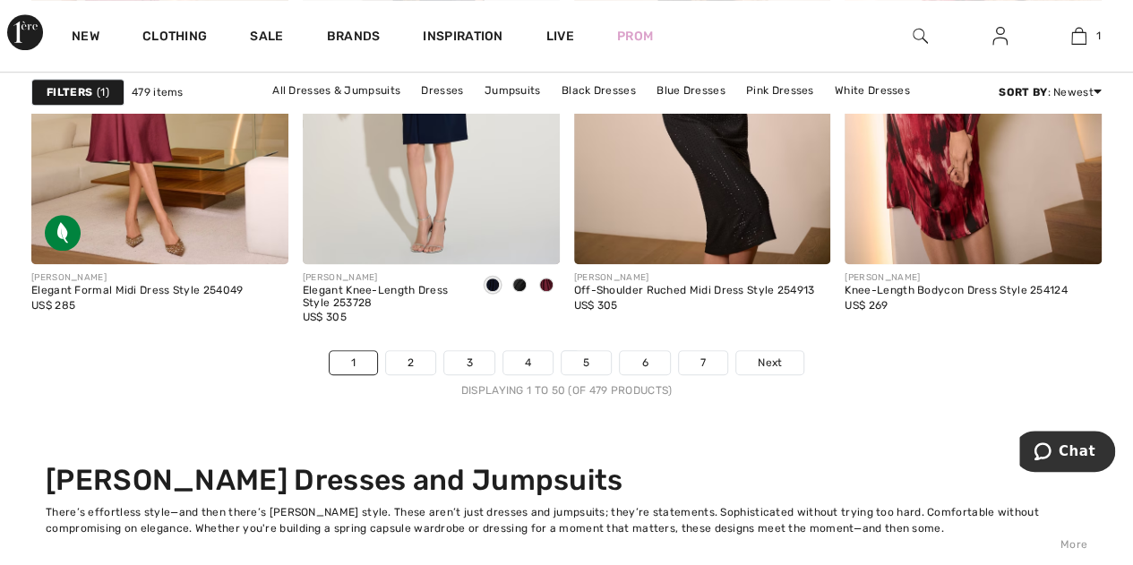
scroll to position [7343, 0]
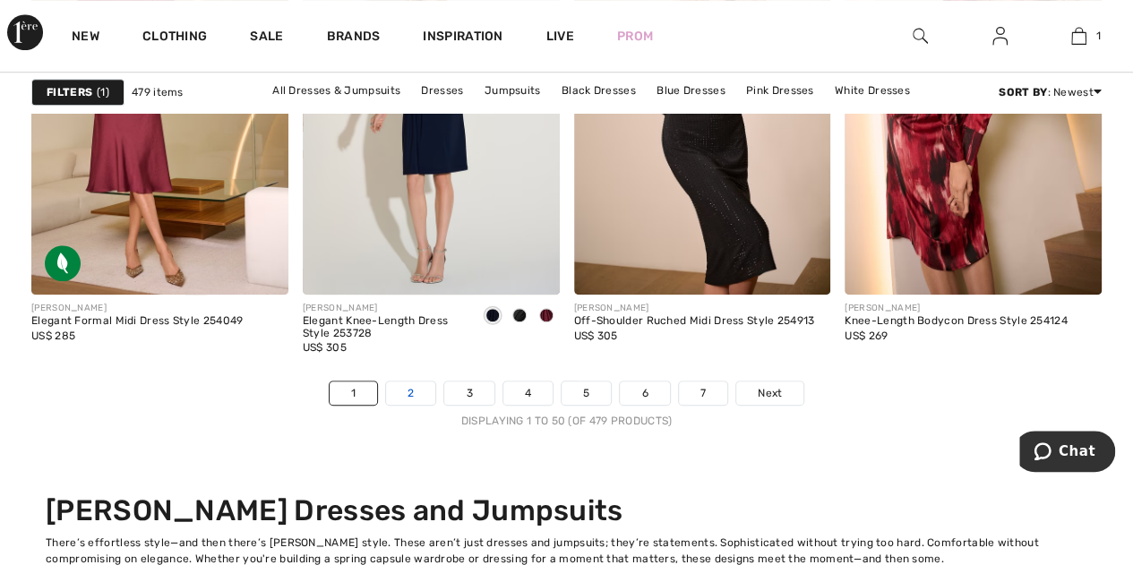
click at [419, 396] on link "2" at bounding box center [410, 392] width 49 height 23
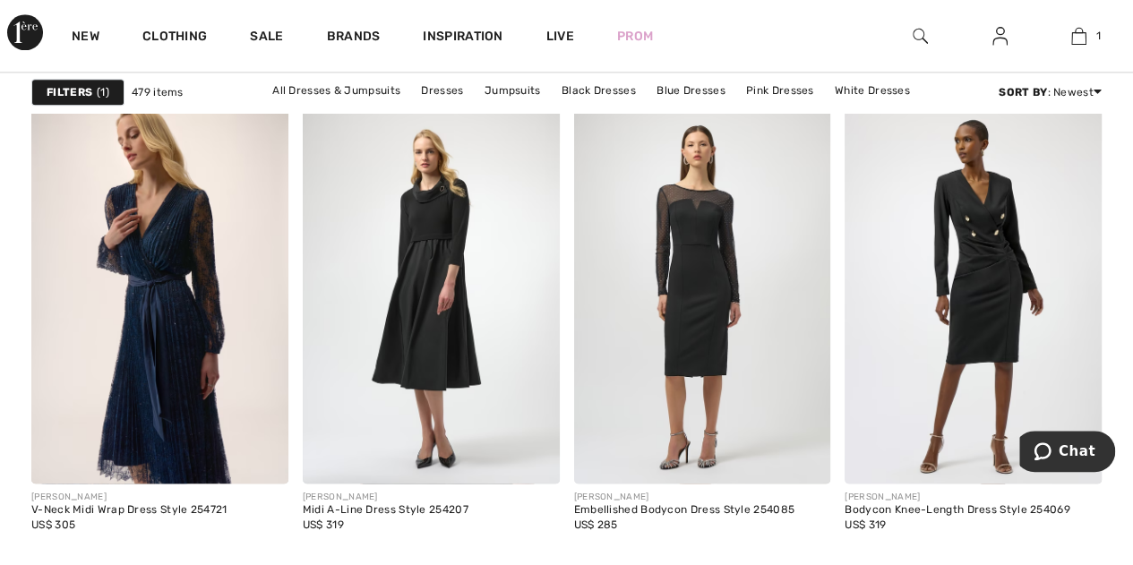
scroll to position [1164, 0]
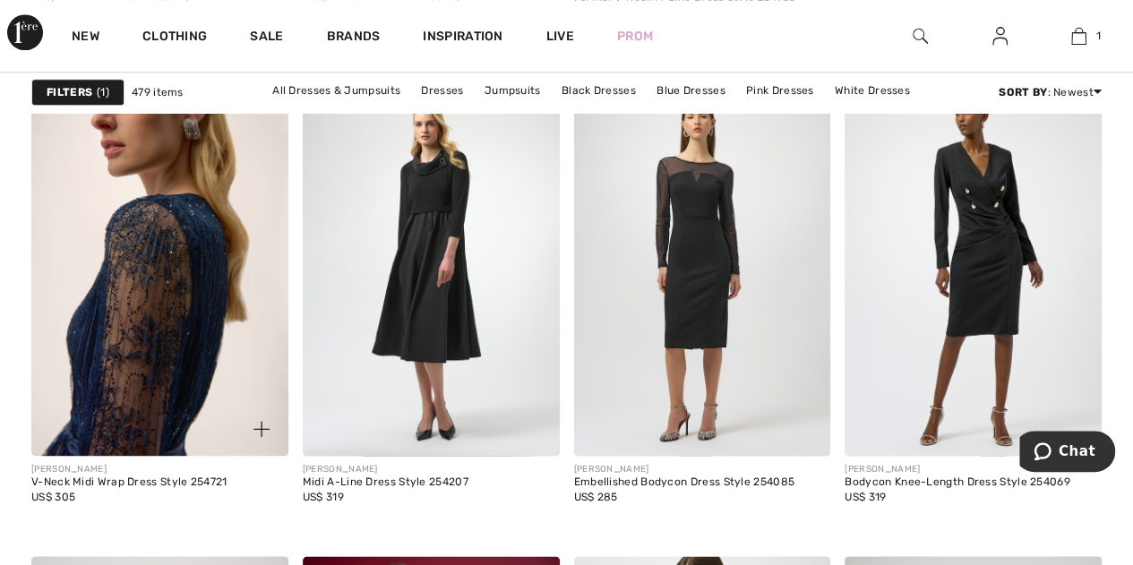
click at [152, 282] on img at bounding box center [159, 263] width 257 height 385
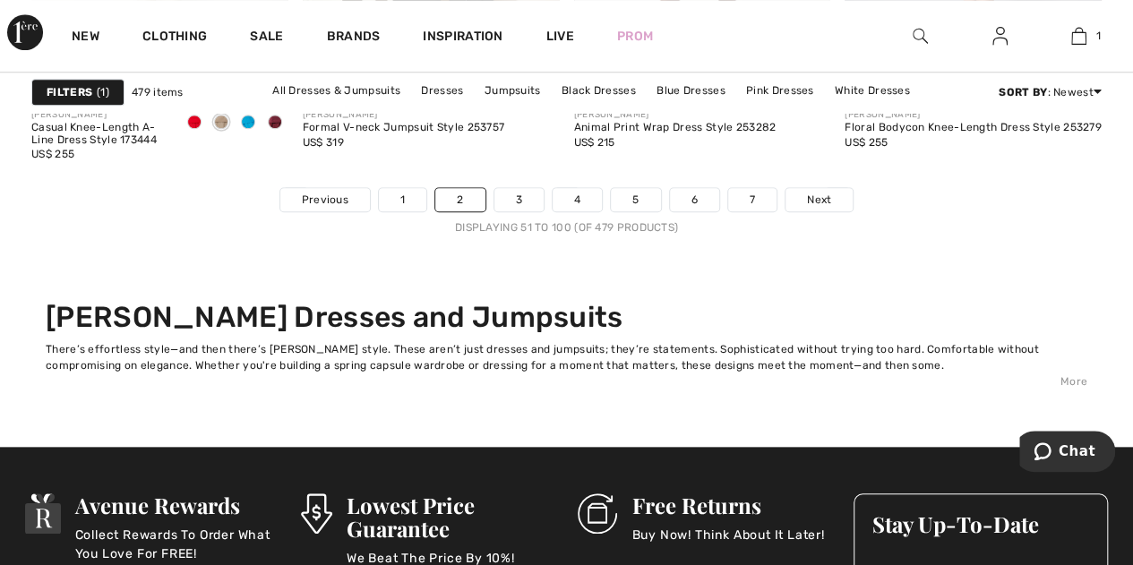
scroll to position [7432, 0]
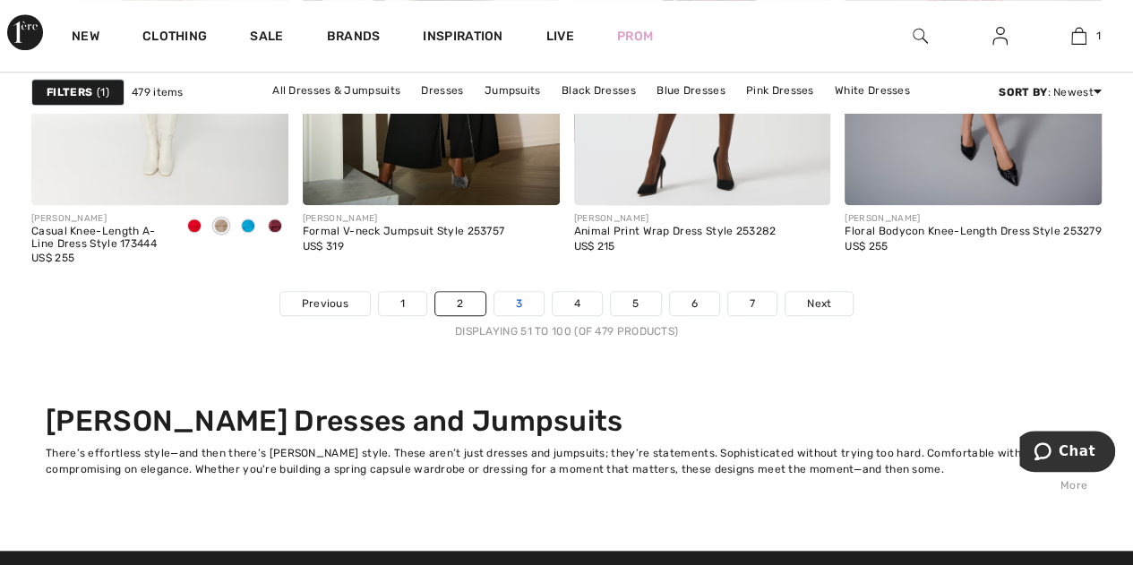
click at [521, 302] on link "3" at bounding box center [518, 303] width 49 height 23
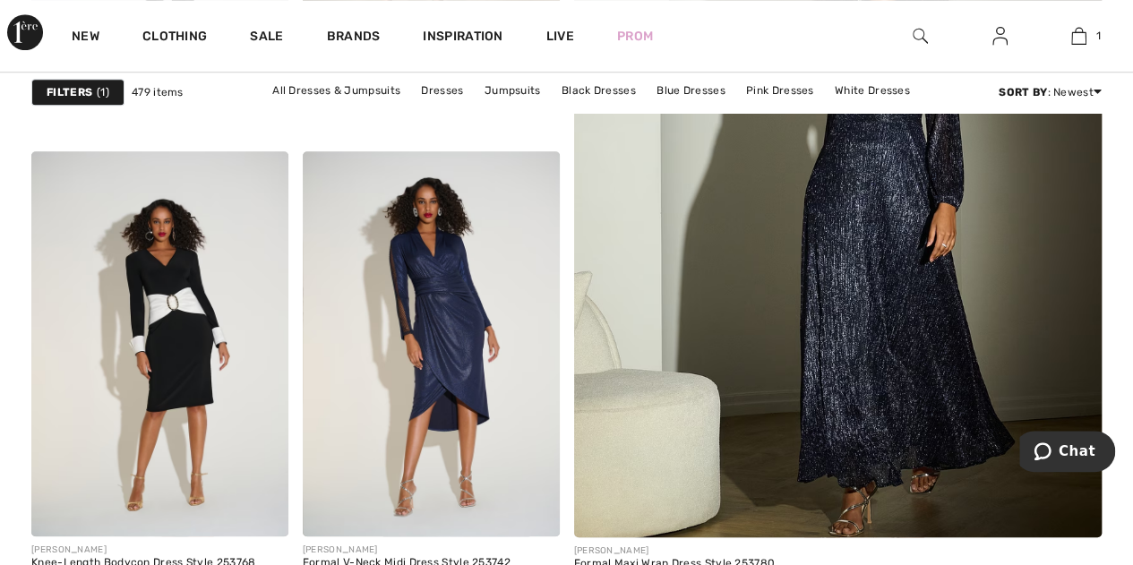
scroll to position [627, 0]
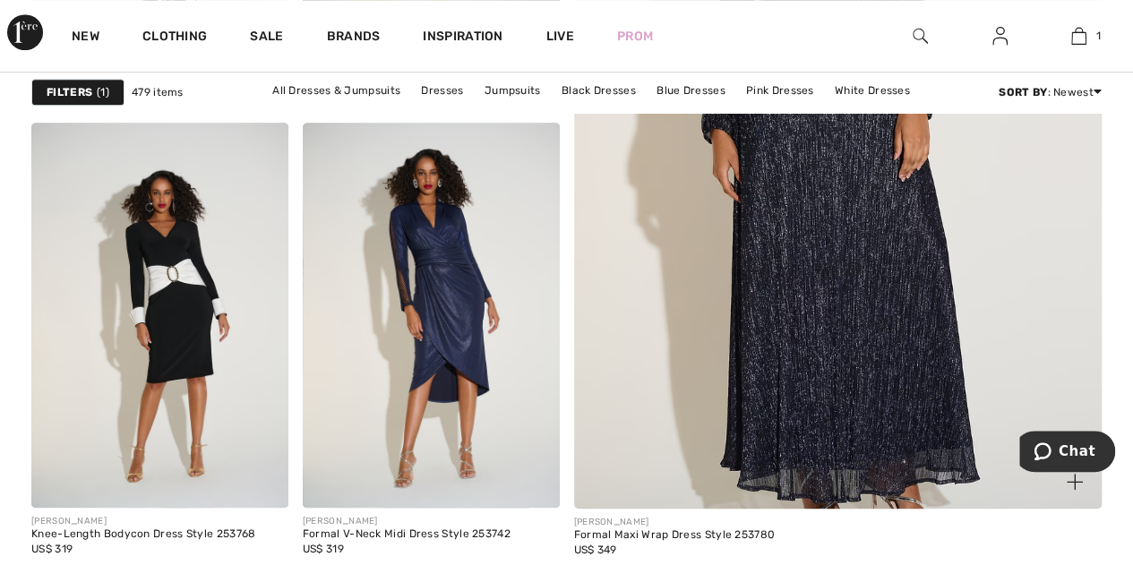
click at [844, 261] on img at bounding box center [837, 112] width 633 height 950
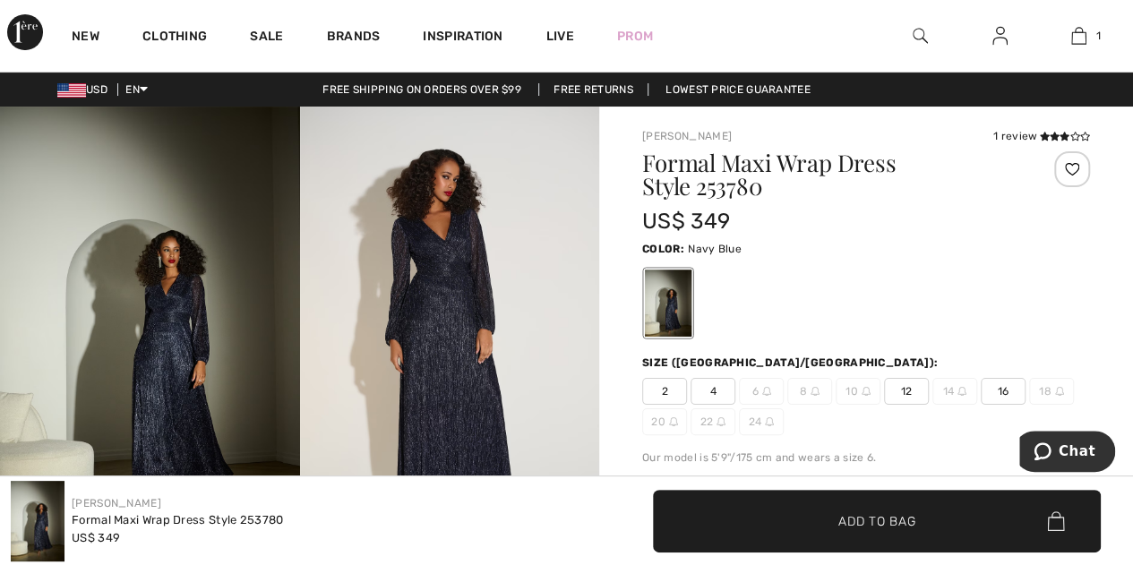
click at [913, 29] on img at bounding box center [919, 35] width 15 height 21
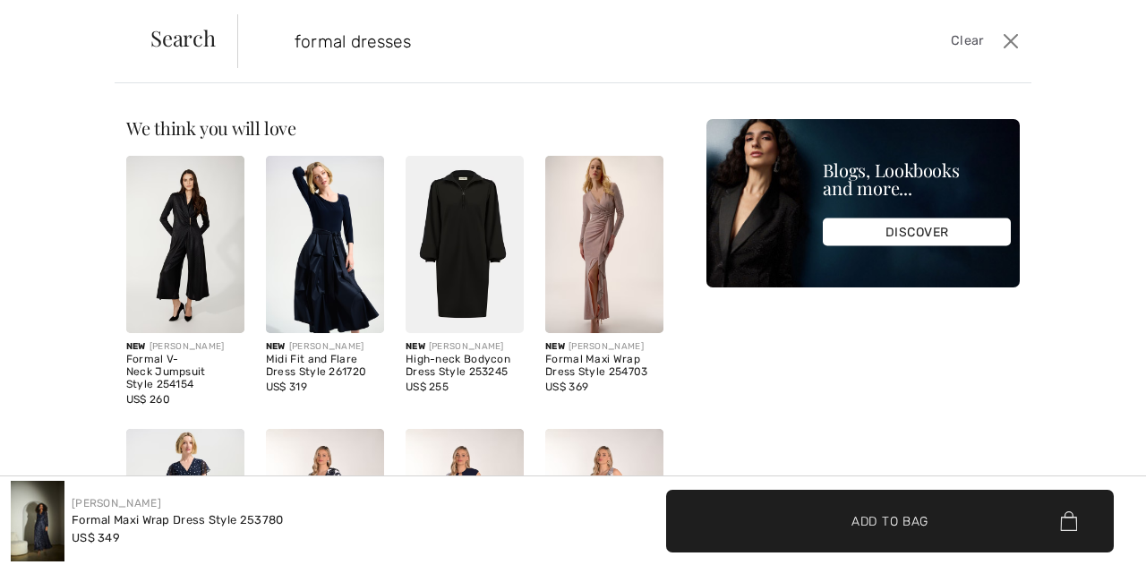
type input "formal dresses"
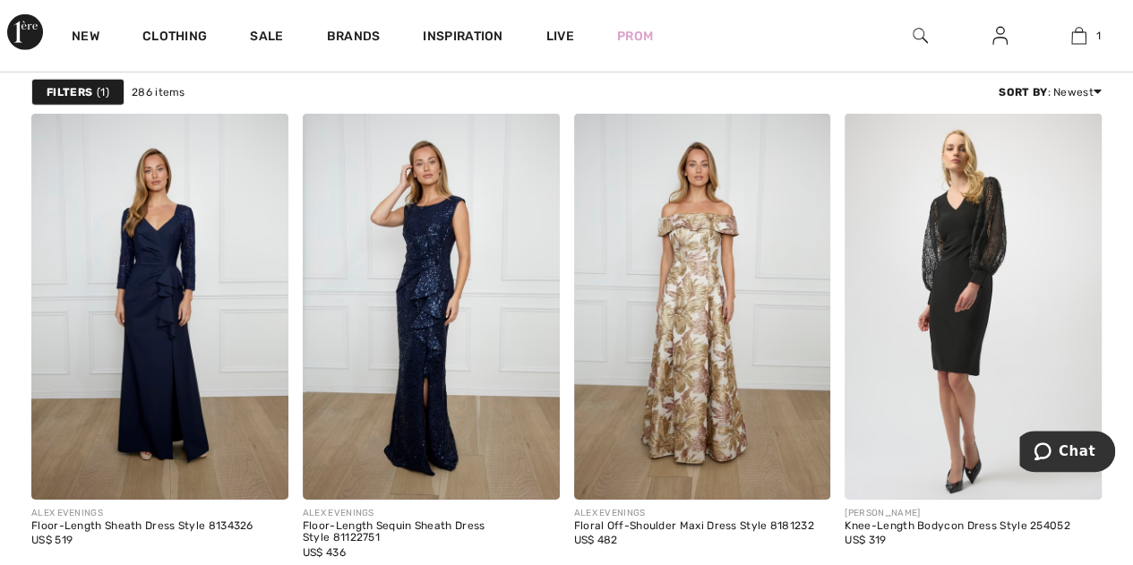
scroll to position [6179, 0]
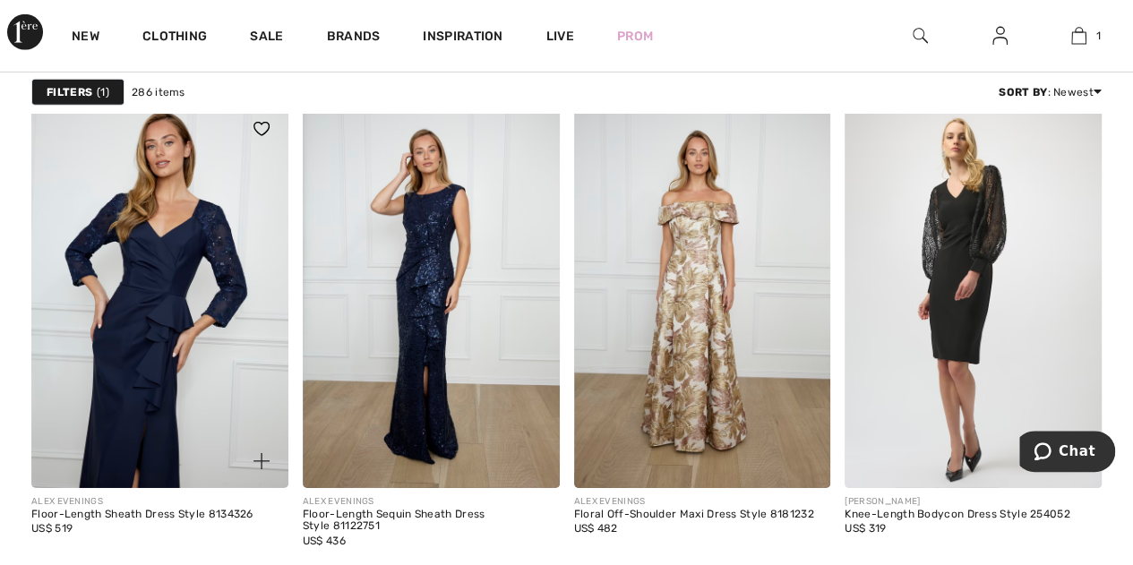
click at [166, 295] on img at bounding box center [159, 294] width 257 height 385
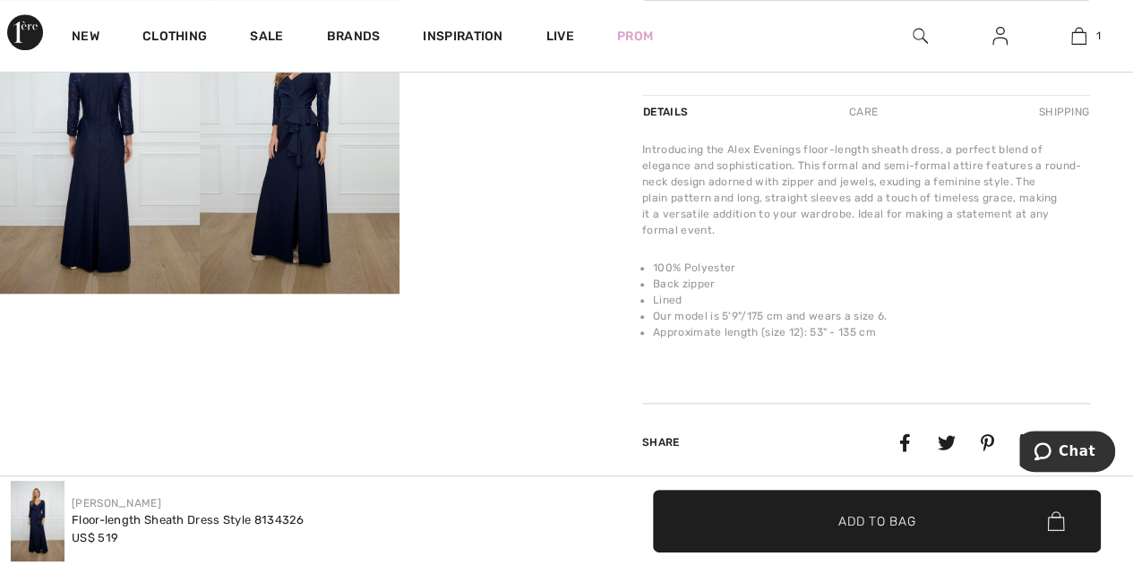
scroll to position [627, 0]
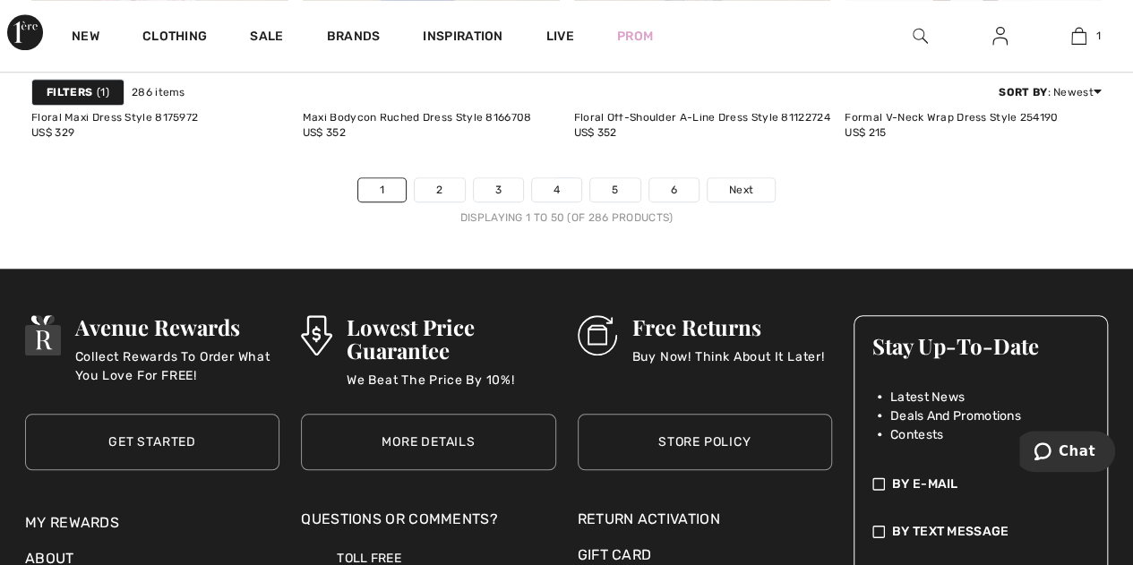
scroll to position [7432, 0]
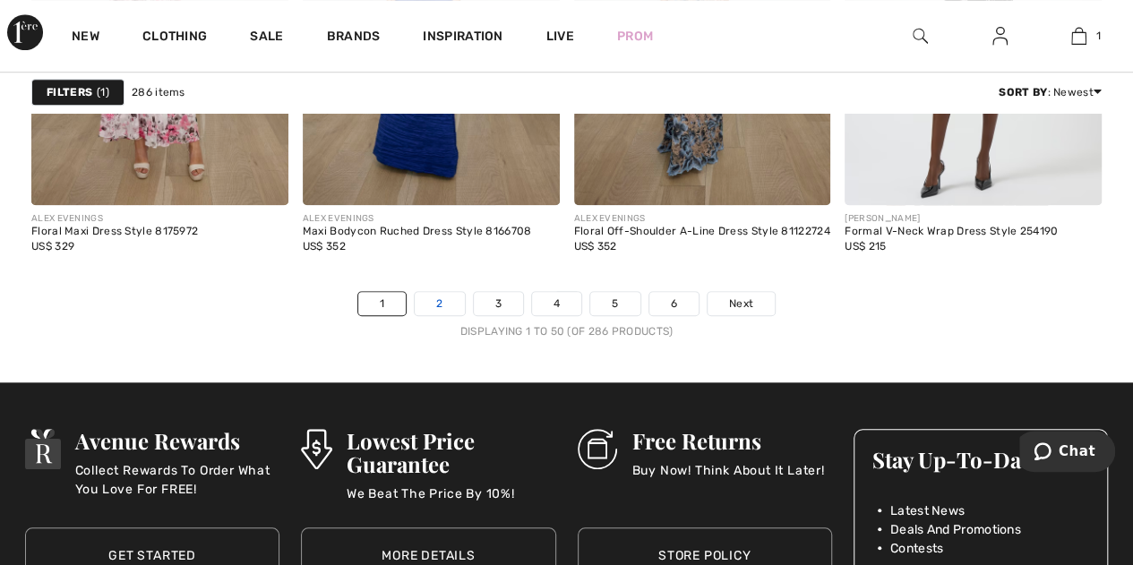
click at [441, 295] on link "2" at bounding box center [439, 303] width 49 height 23
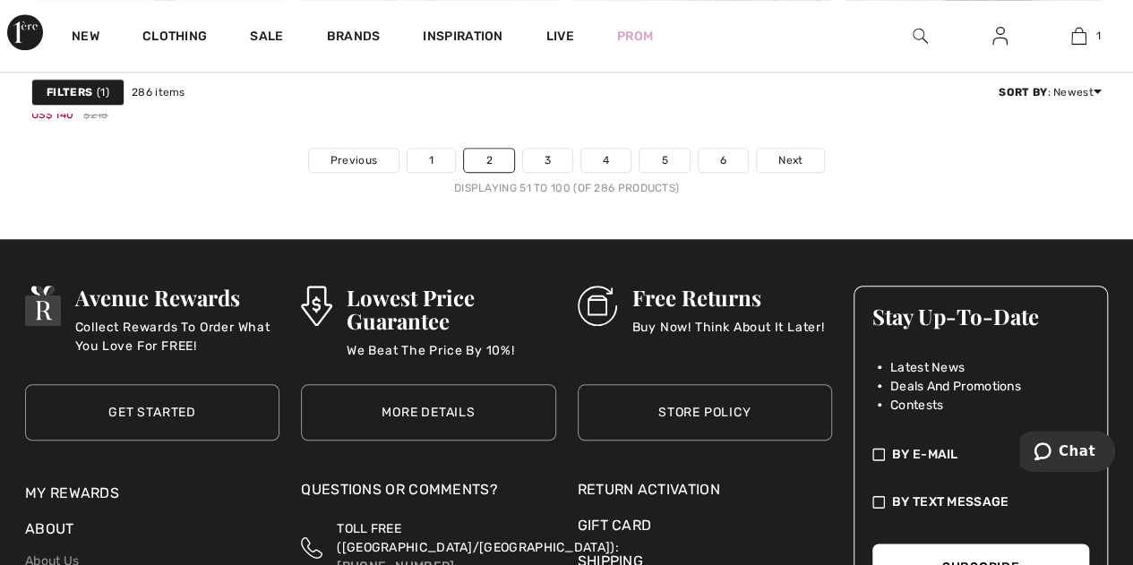
scroll to position [7611, 0]
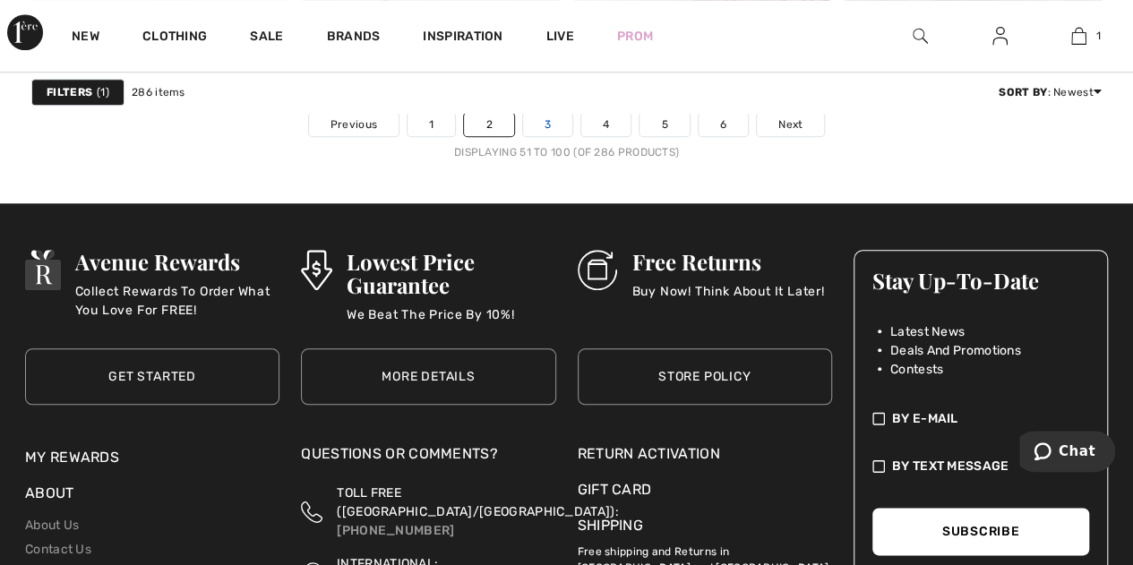
click at [546, 123] on link "3" at bounding box center [547, 124] width 49 height 23
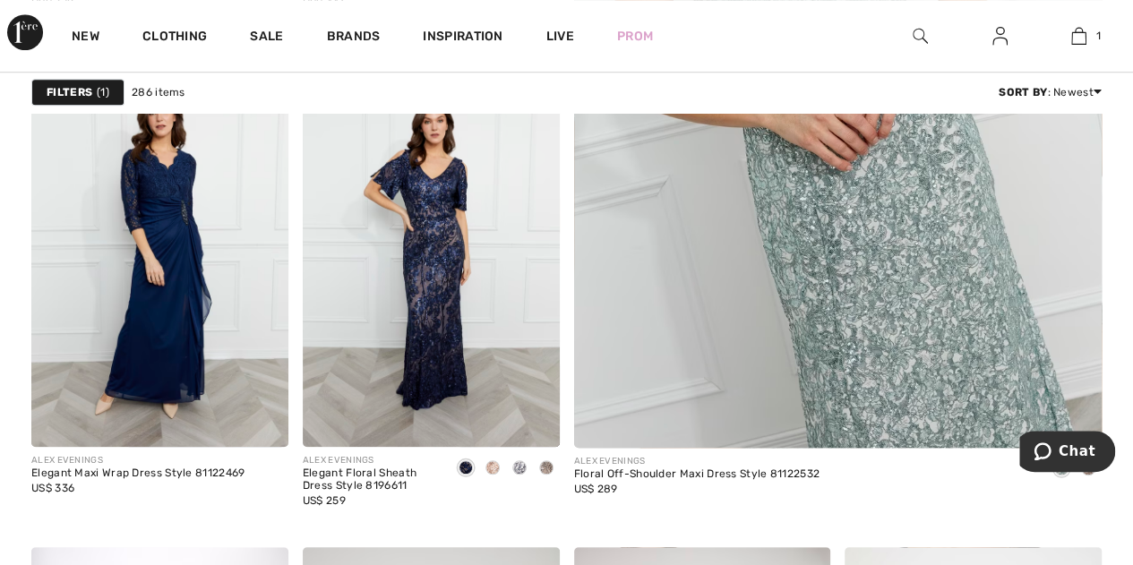
scroll to position [716, 0]
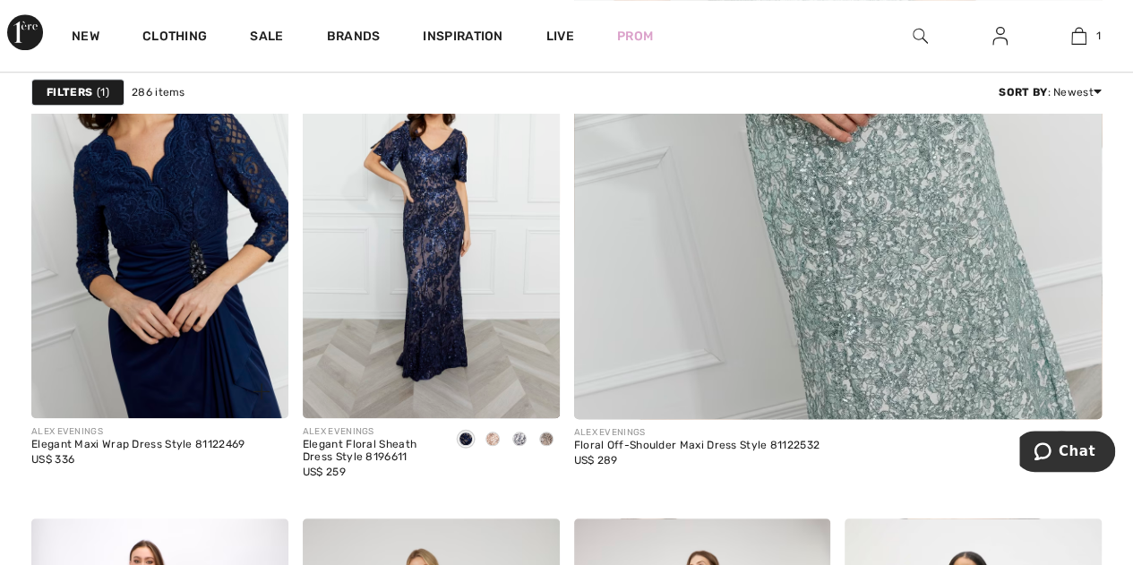
click at [183, 239] on img at bounding box center [159, 225] width 257 height 385
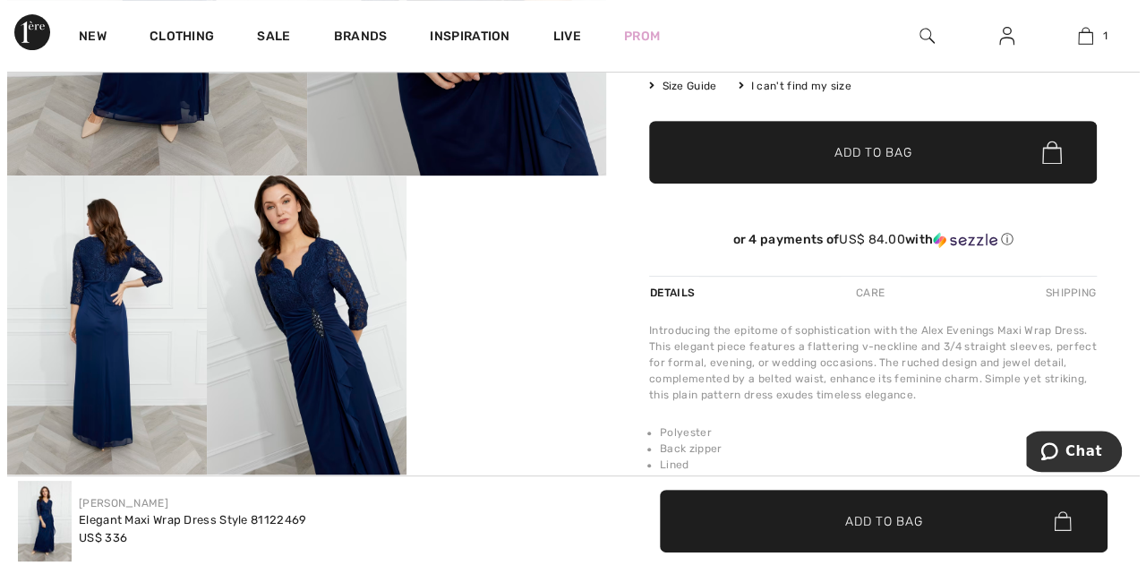
scroll to position [448, 0]
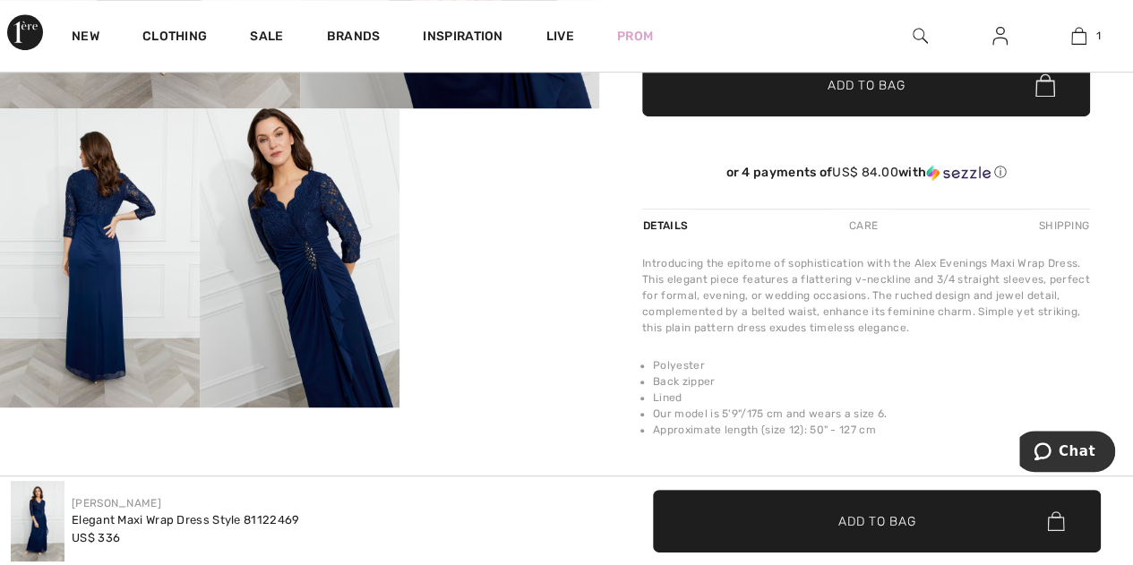
click at [301, 261] on img at bounding box center [300, 258] width 200 height 300
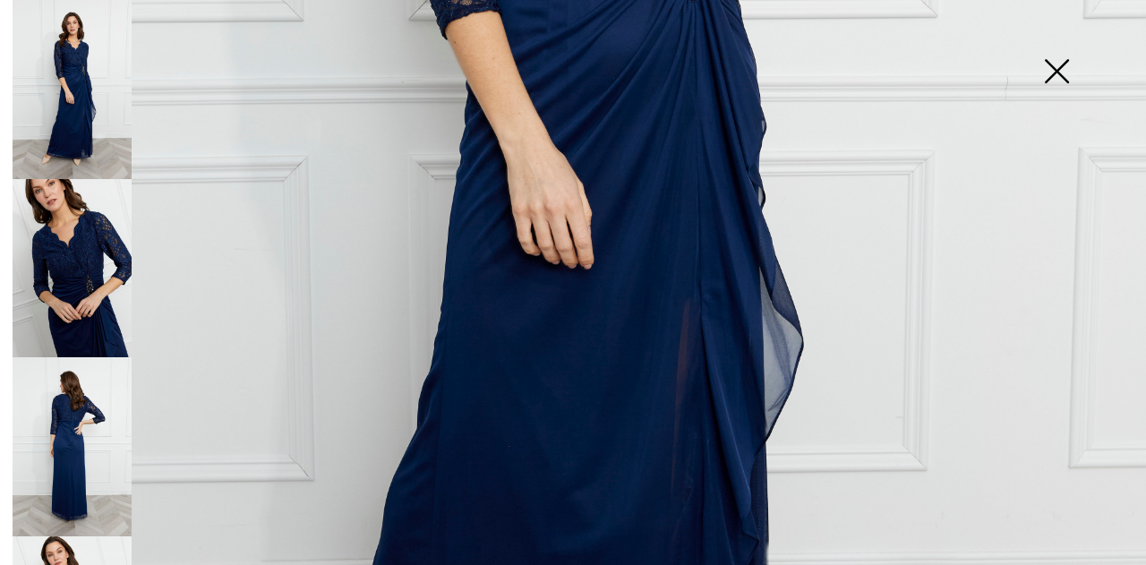
scroll to position [716, 0]
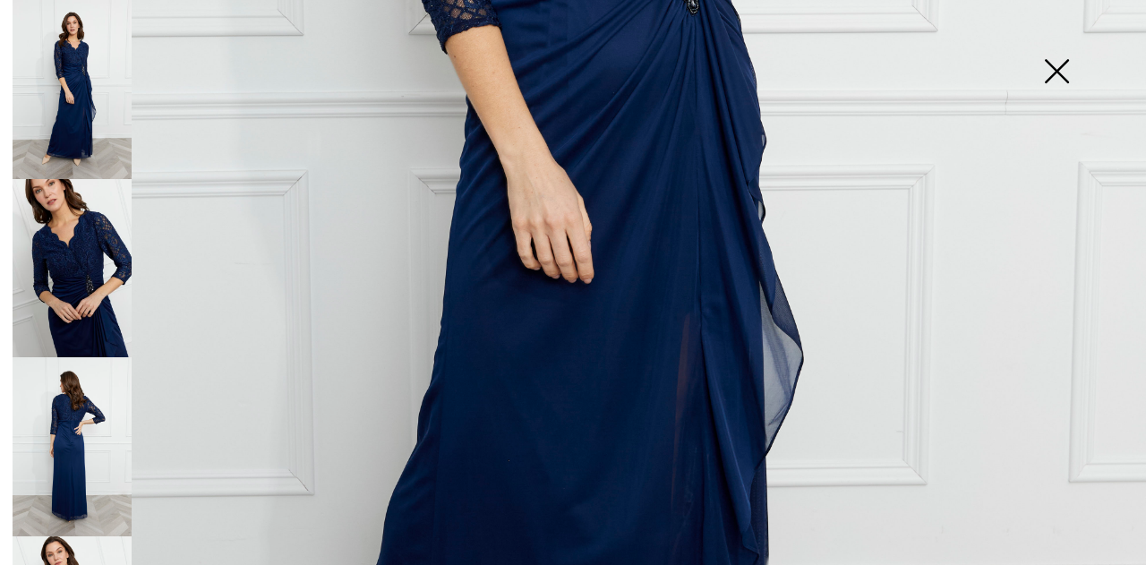
click at [56, 270] on img at bounding box center [72, 268] width 119 height 179
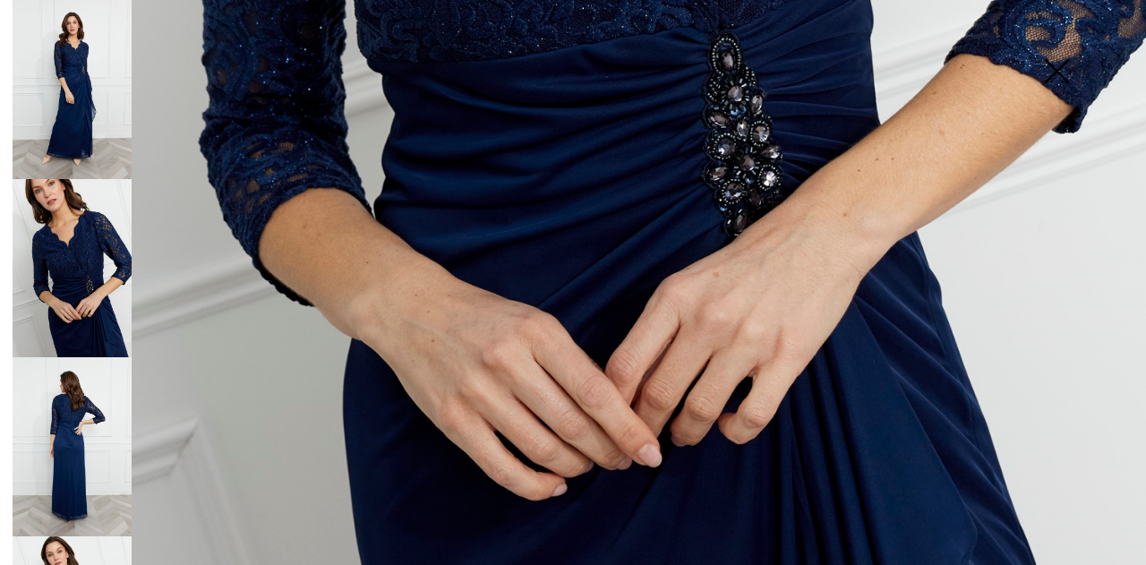
scroll to position [895, 0]
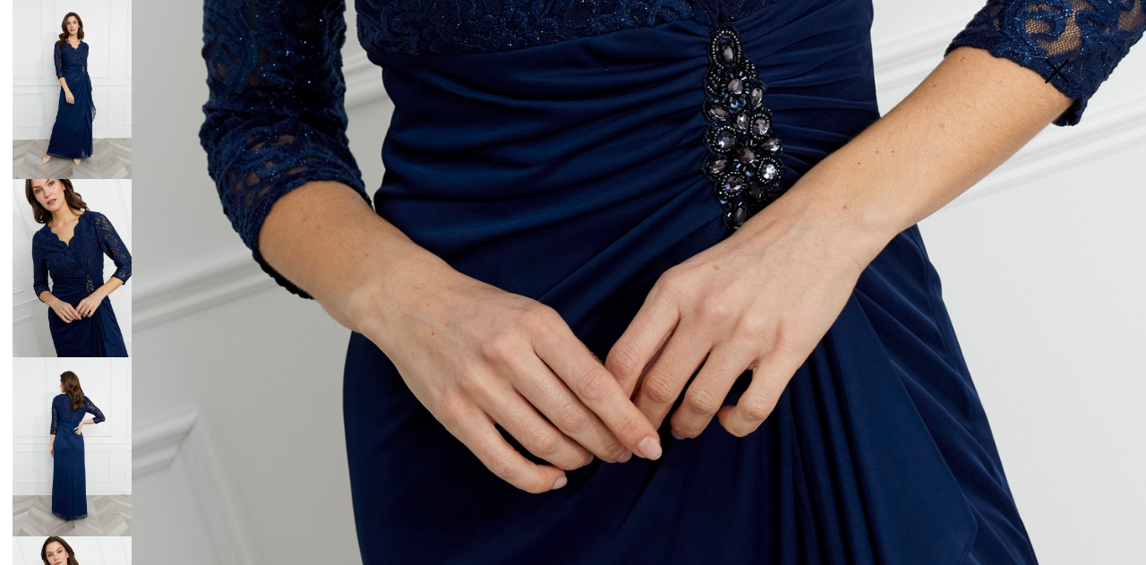
click at [61, 436] on img at bounding box center [72, 446] width 119 height 179
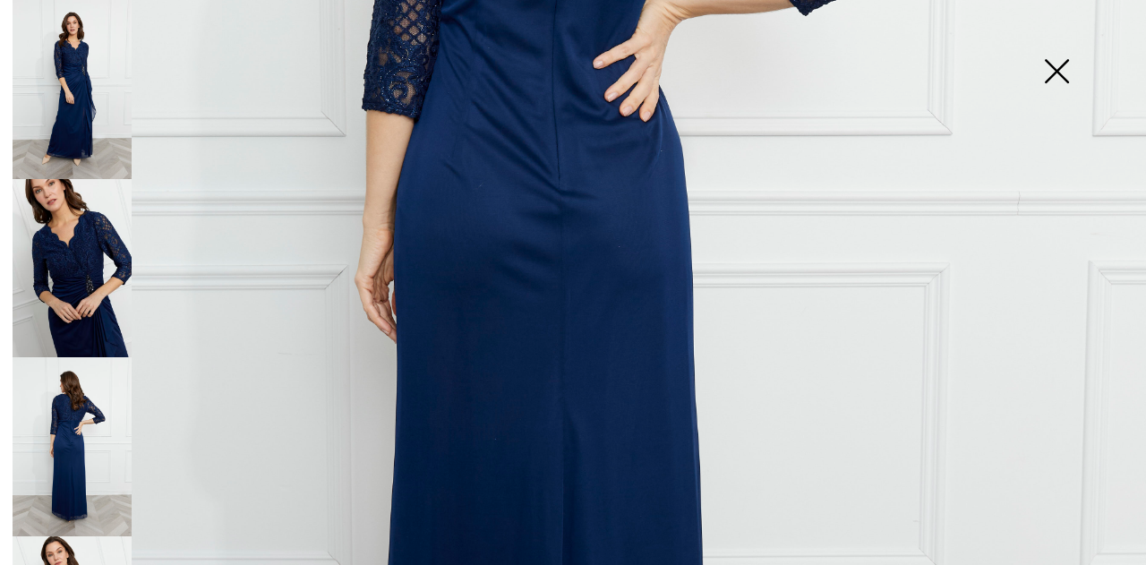
scroll to position [124, 0]
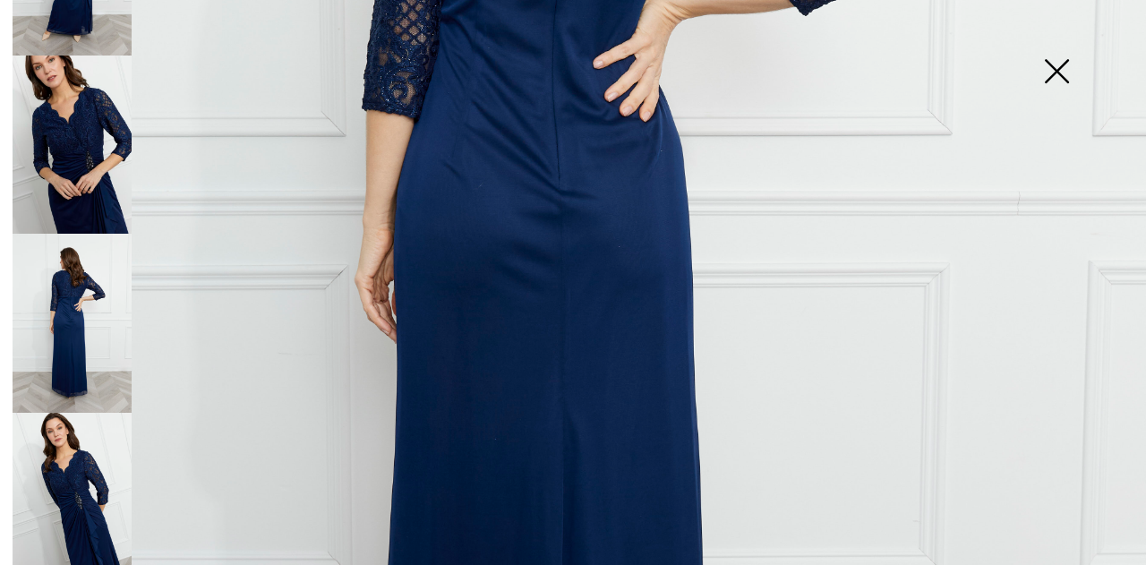
click at [86, 467] on img at bounding box center [72, 502] width 119 height 179
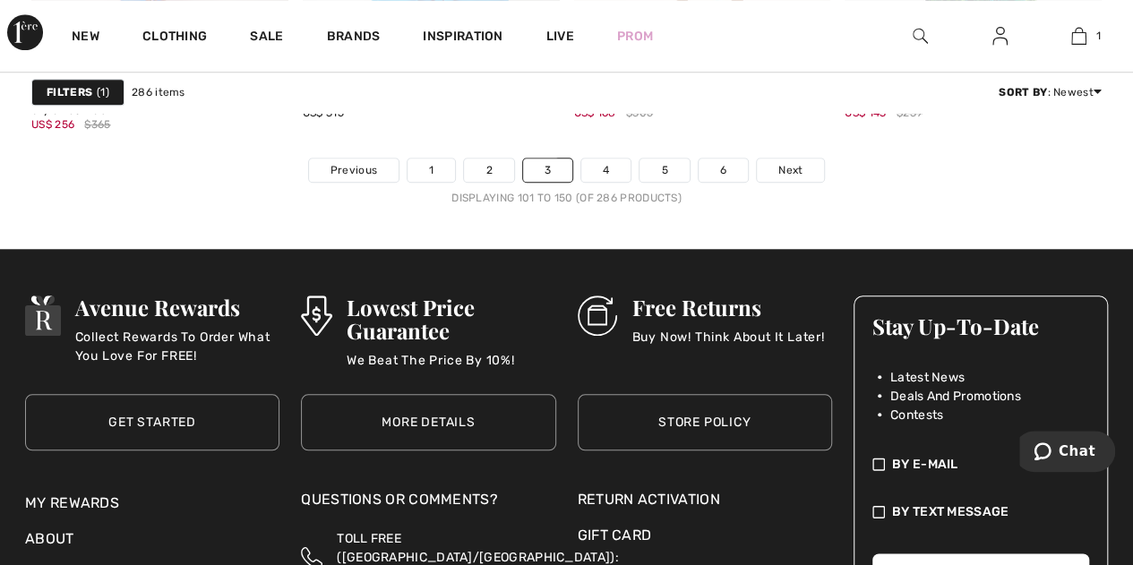
scroll to position [7611, 0]
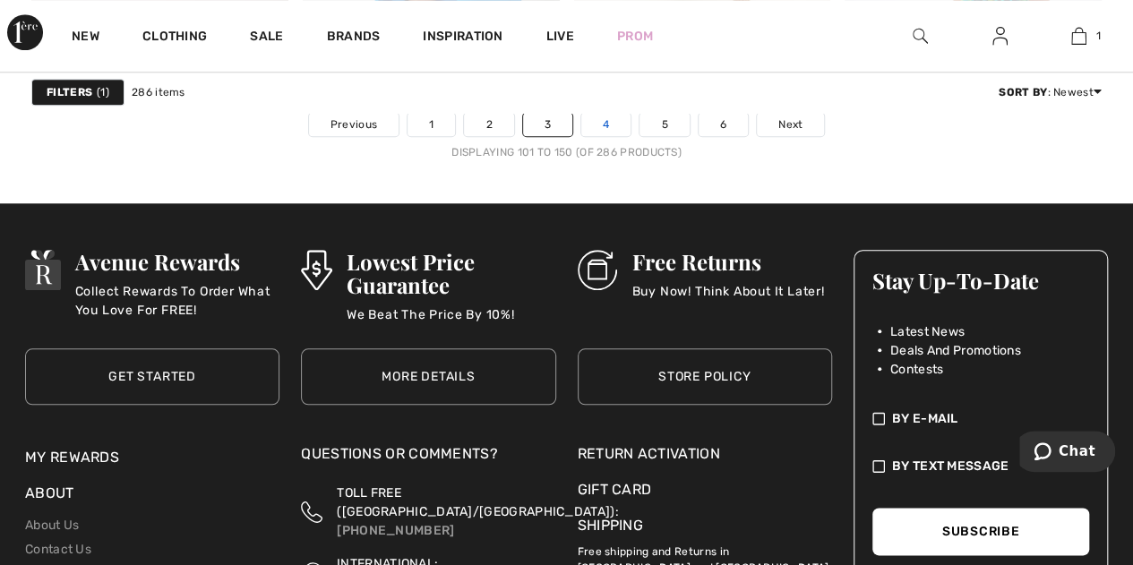
click at [606, 128] on link "4" at bounding box center [605, 124] width 49 height 23
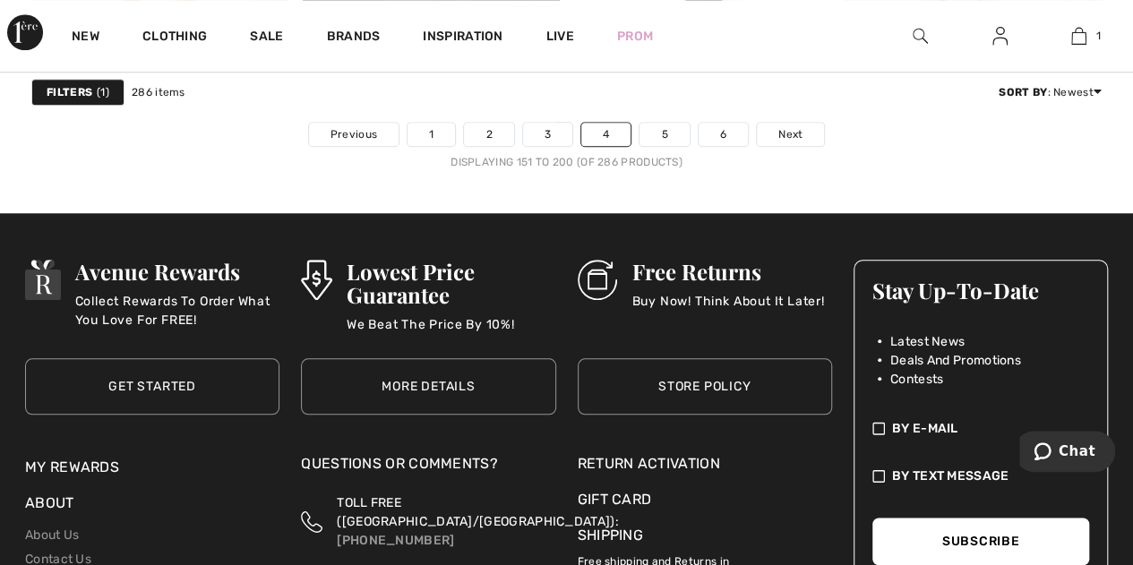
scroll to position [7611, 0]
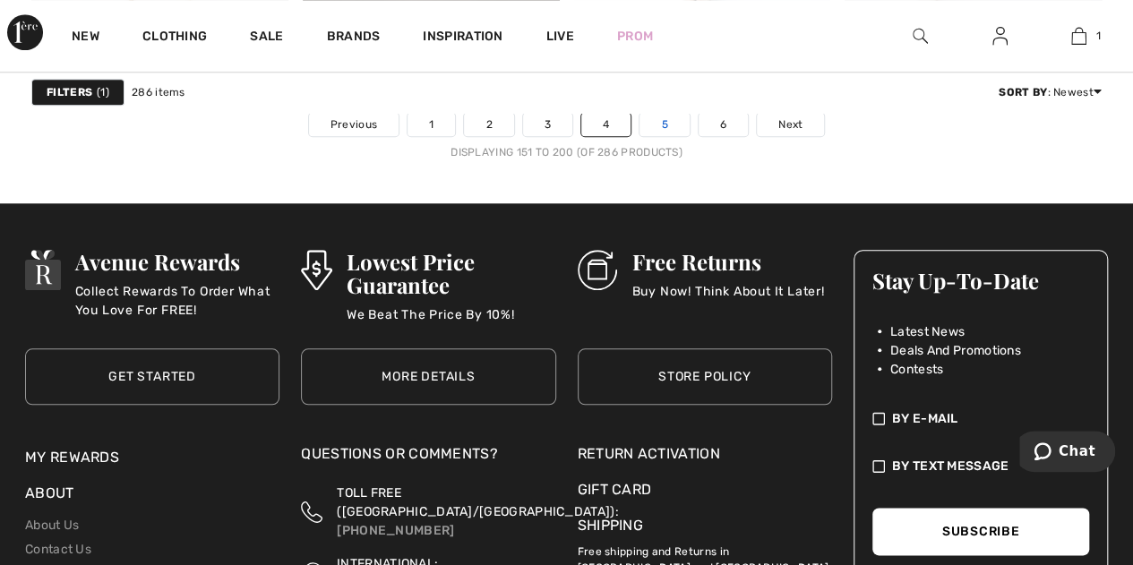
click at [661, 118] on link "5" at bounding box center [663, 124] width 49 height 23
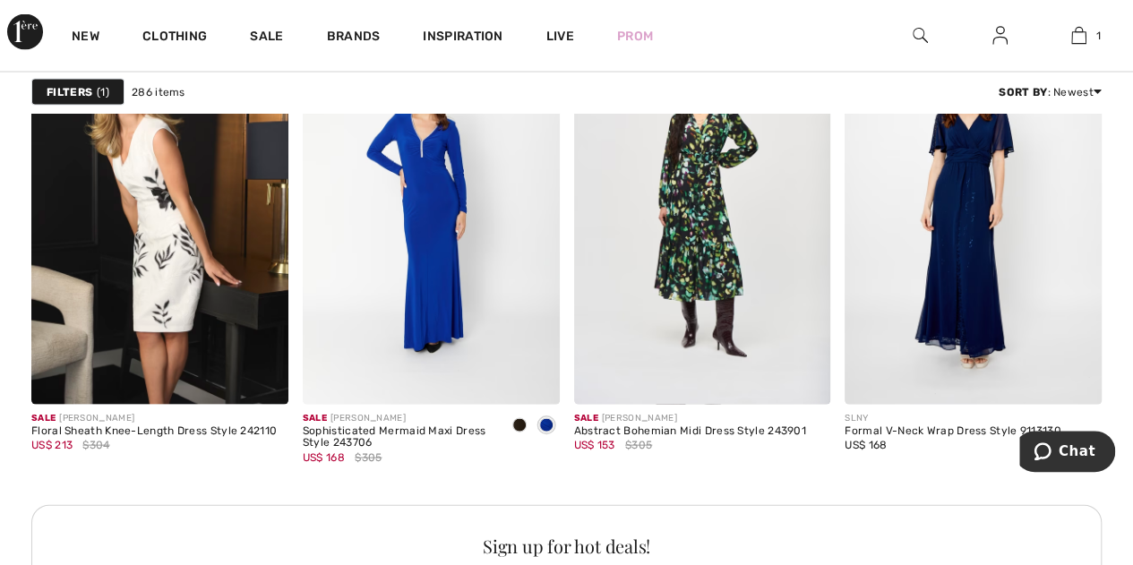
scroll to position [1612, 0]
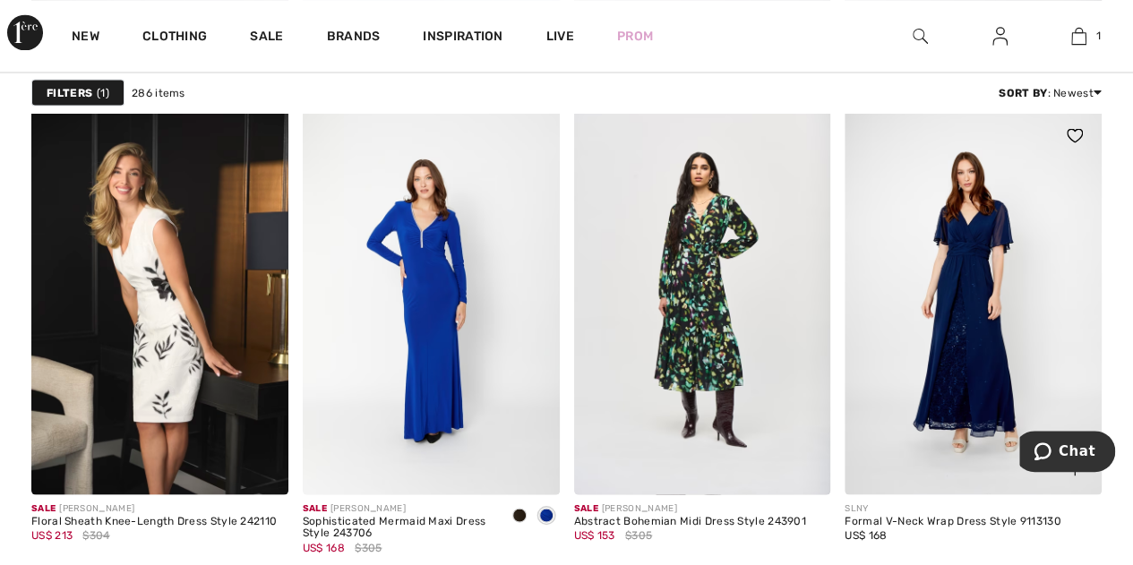
click at [965, 267] on img at bounding box center [972, 300] width 257 height 385
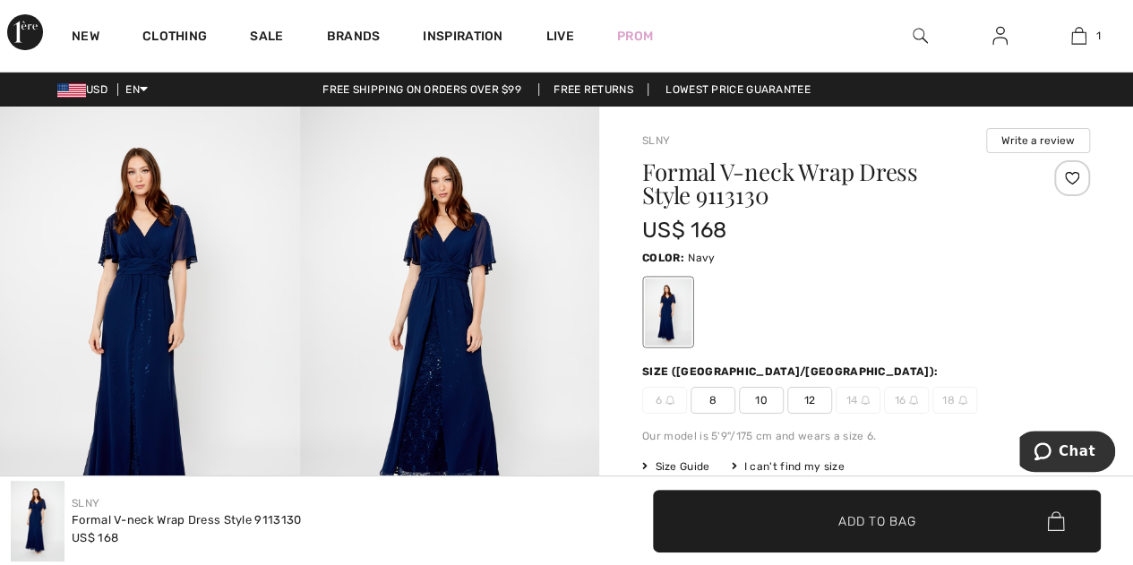
click at [143, 311] on img at bounding box center [150, 332] width 300 height 450
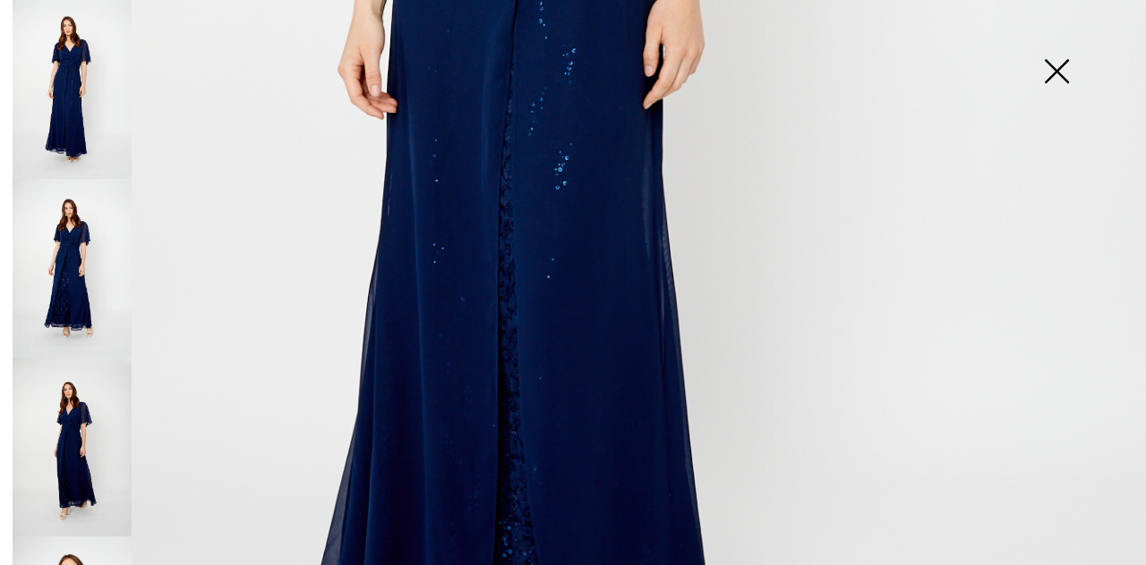
scroll to position [806, 0]
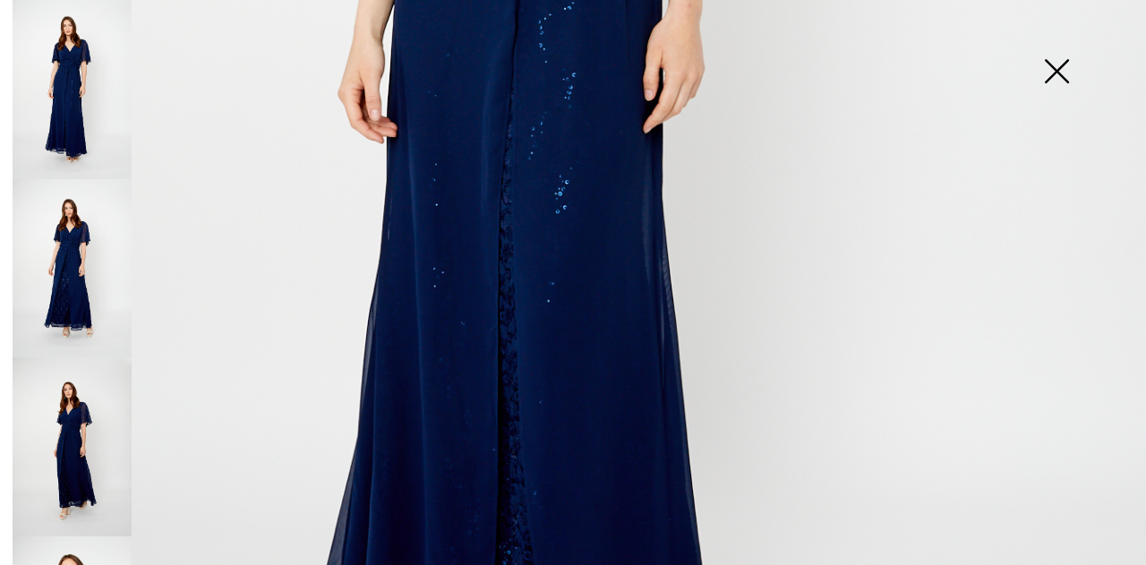
click at [87, 265] on img at bounding box center [72, 268] width 119 height 179
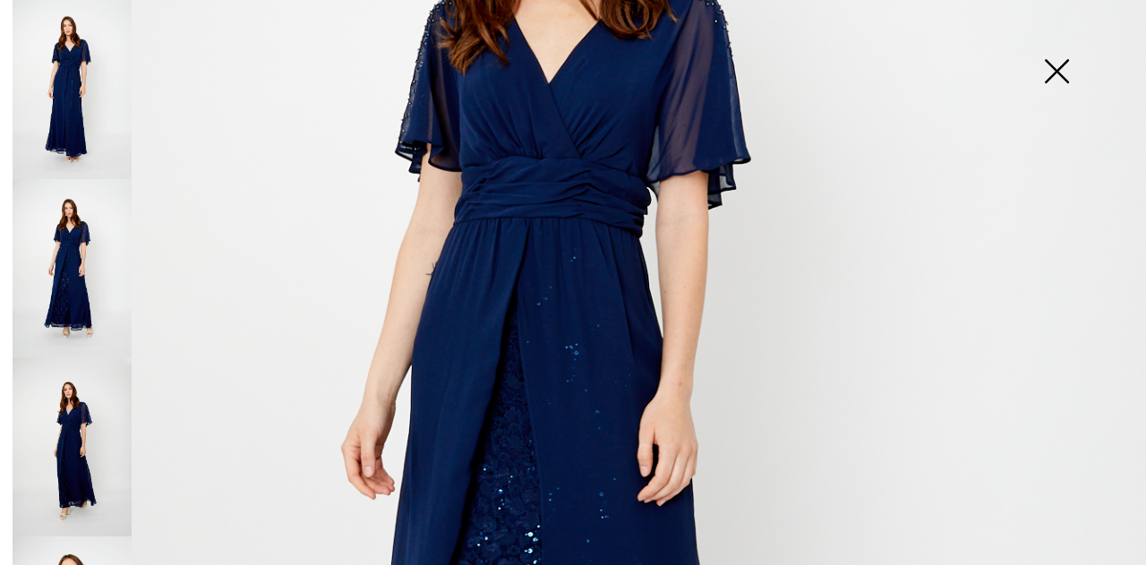
scroll to position [537, 0]
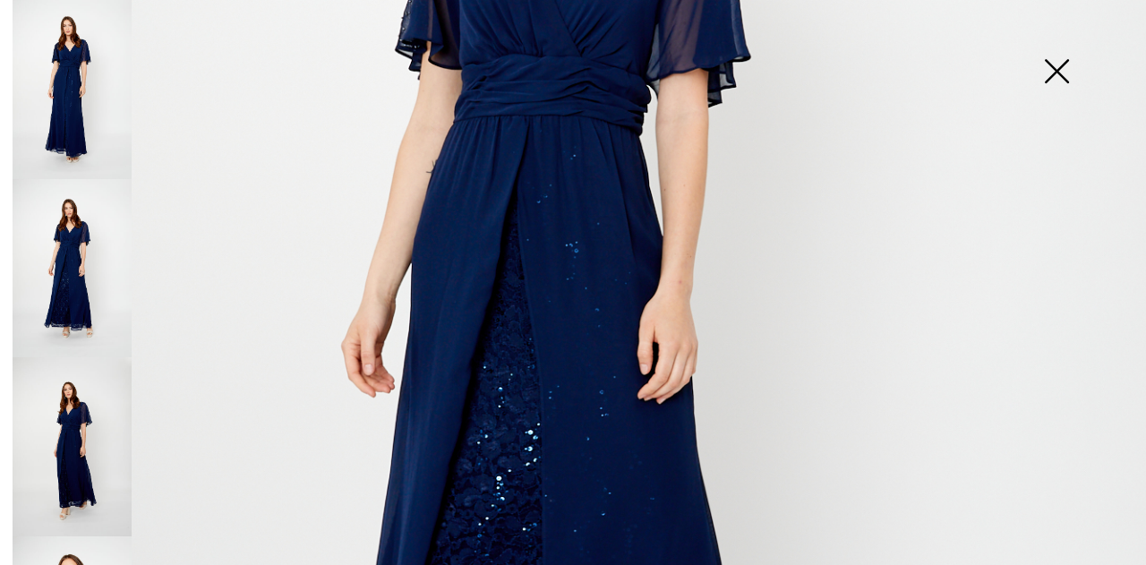
click at [81, 424] on img at bounding box center [72, 446] width 119 height 179
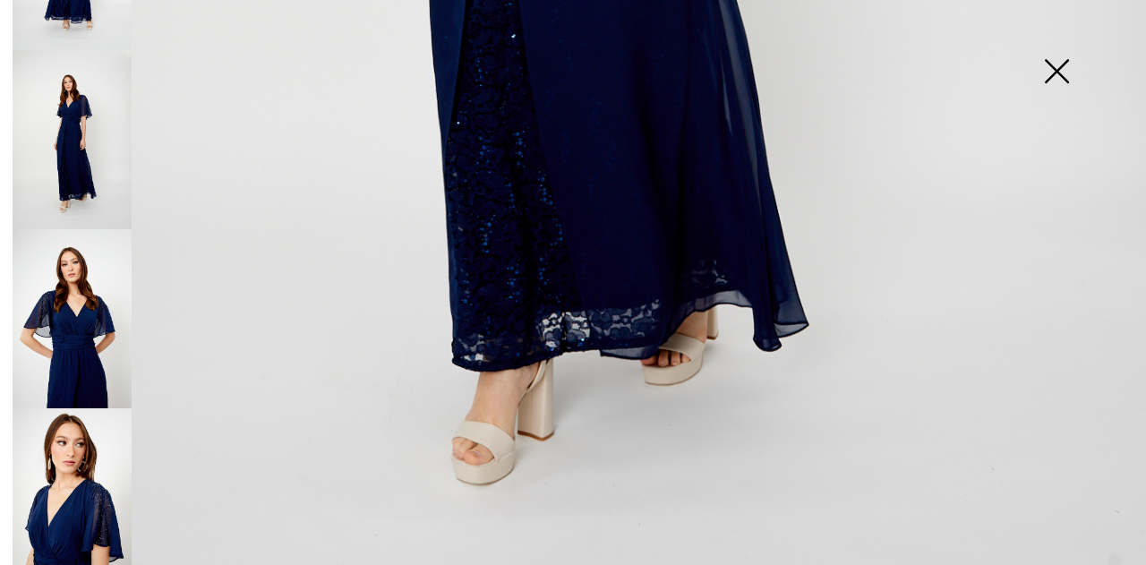
scroll to position [358, 0]
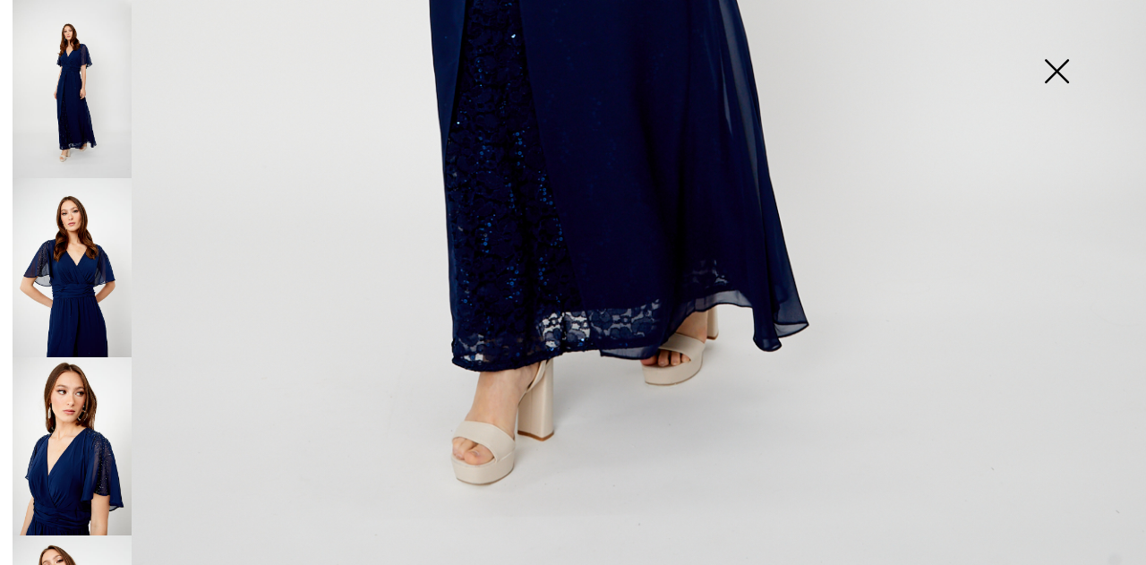
click at [75, 295] on img at bounding box center [72, 267] width 119 height 179
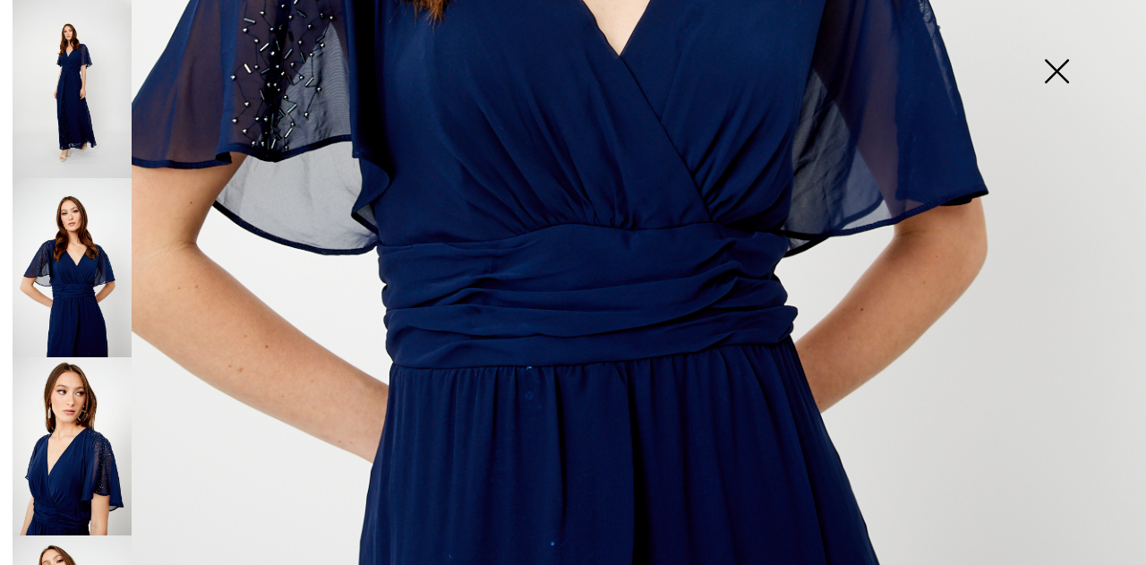
scroll to position [806, 0]
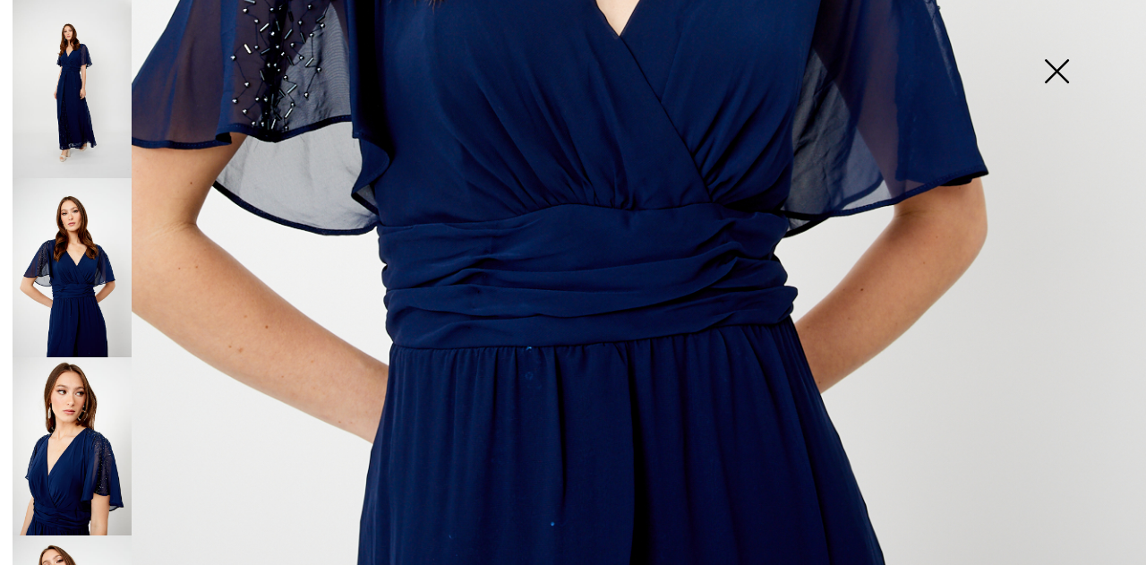
click at [61, 440] on img at bounding box center [72, 446] width 119 height 179
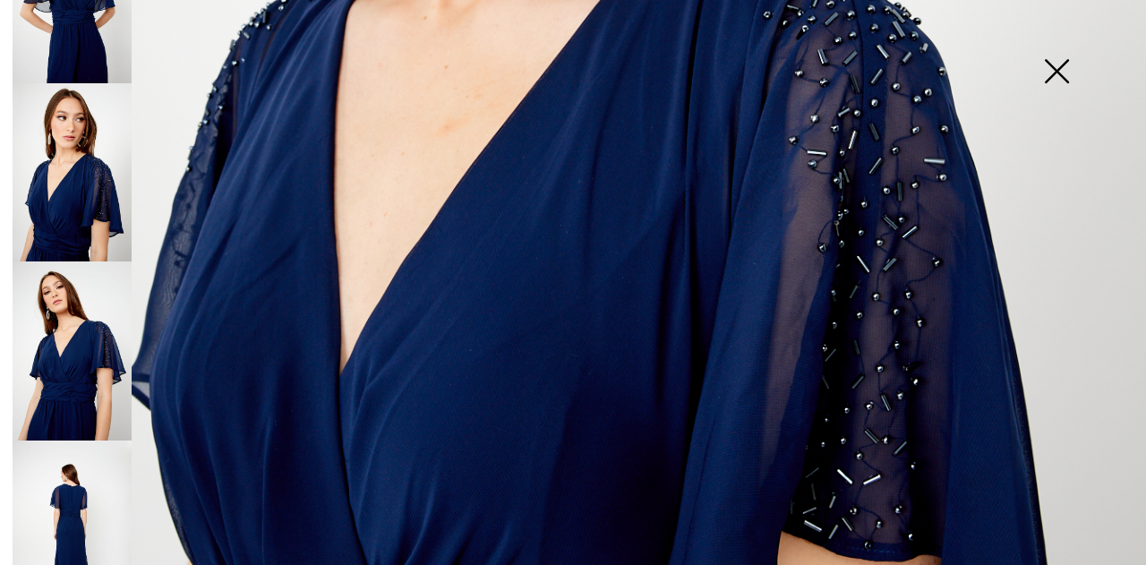
scroll to position [642, 0]
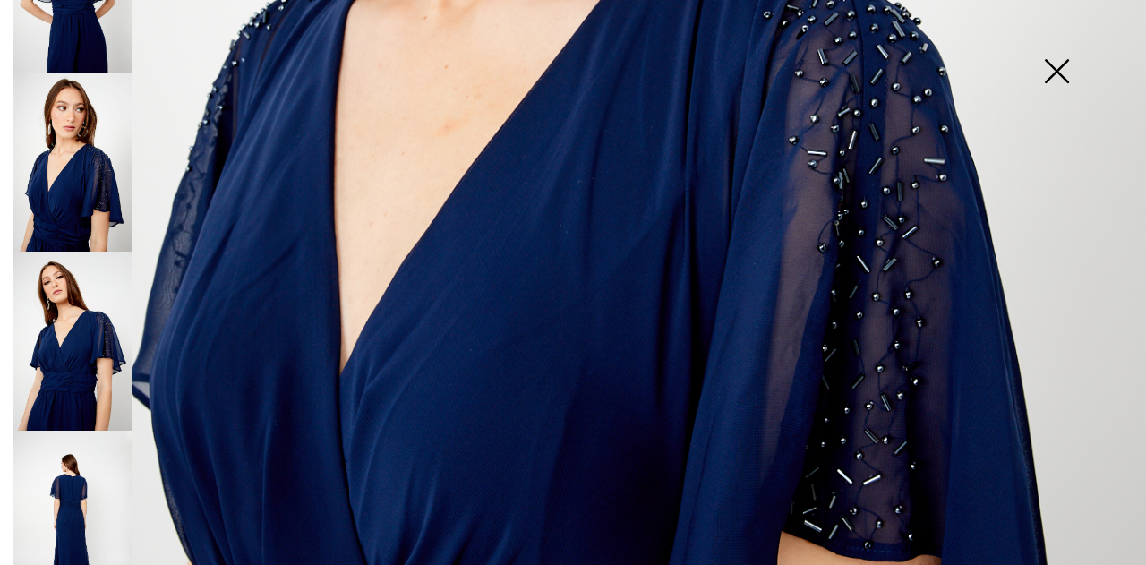
click at [63, 346] on img at bounding box center [72, 341] width 119 height 179
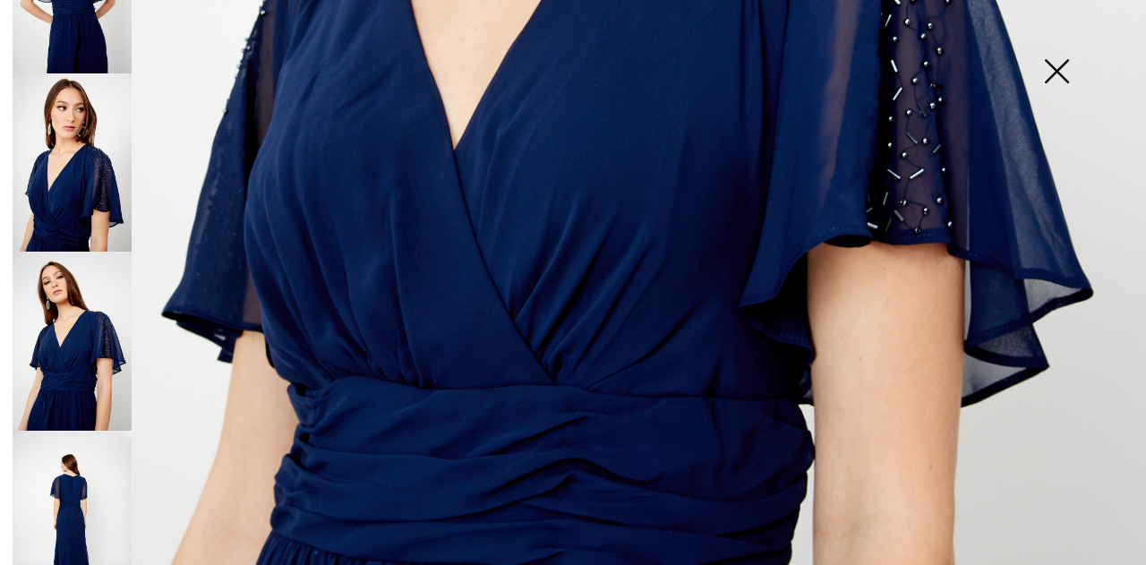
click at [86, 473] on img at bounding box center [72, 520] width 119 height 179
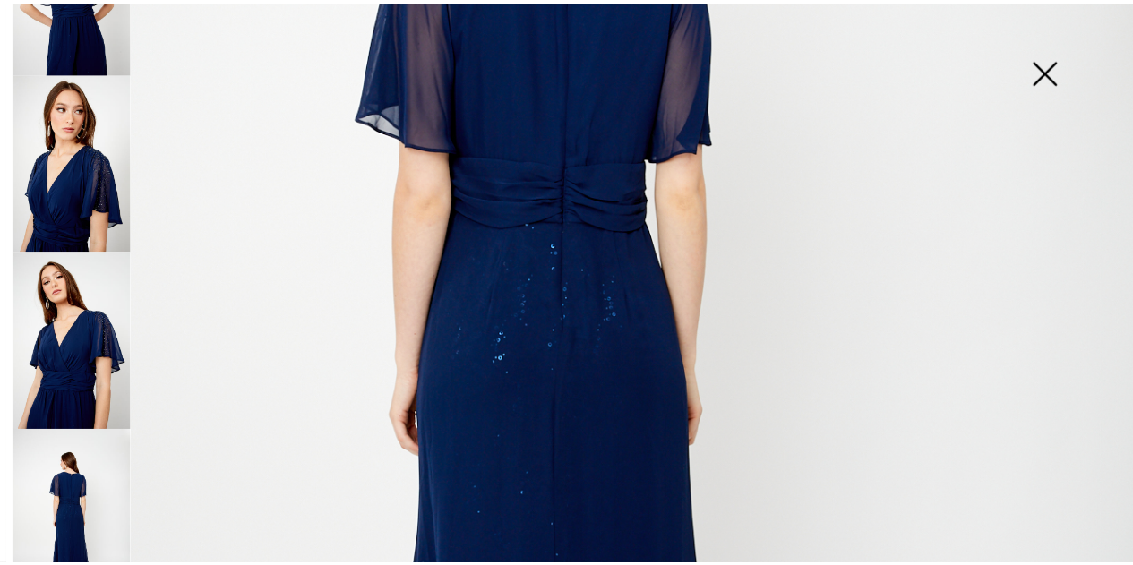
scroll to position [417, 0]
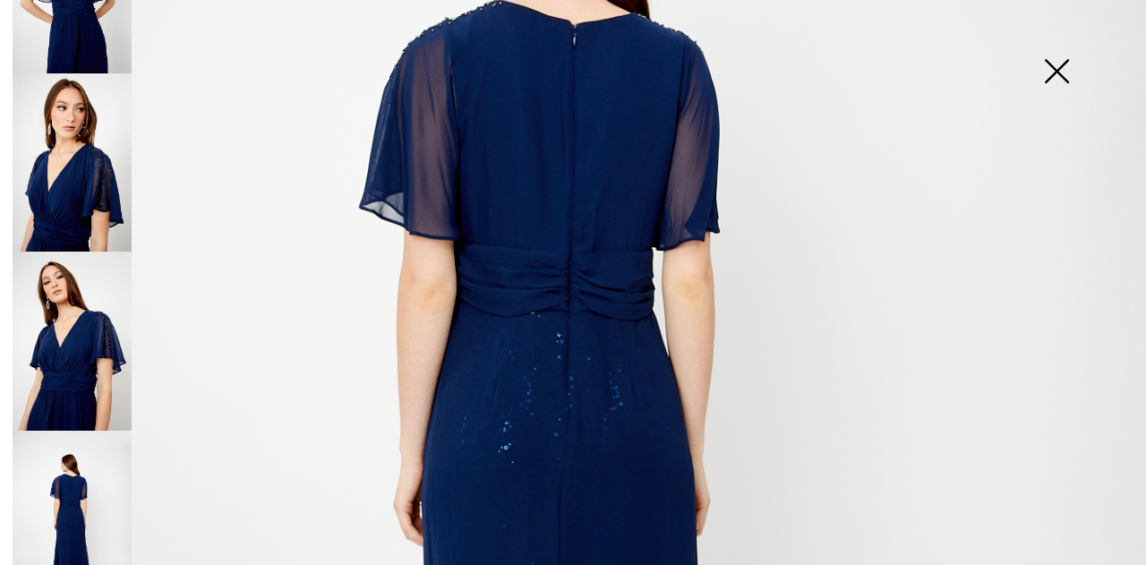
click at [1060, 73] on img at bounding box center [1057, 73] width 90 height 92
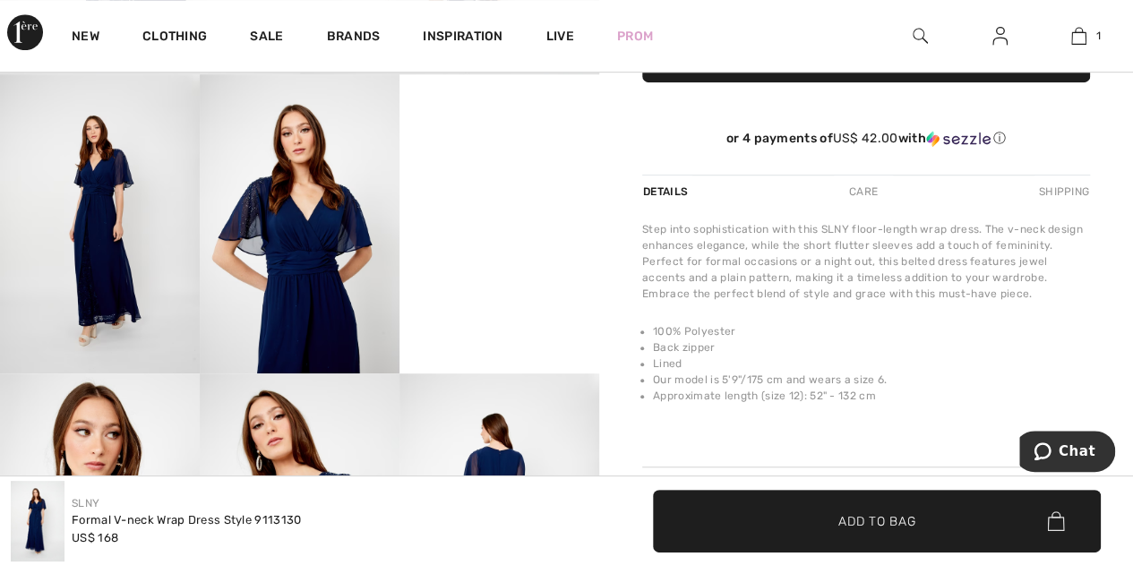
scroll to position [448, 0]
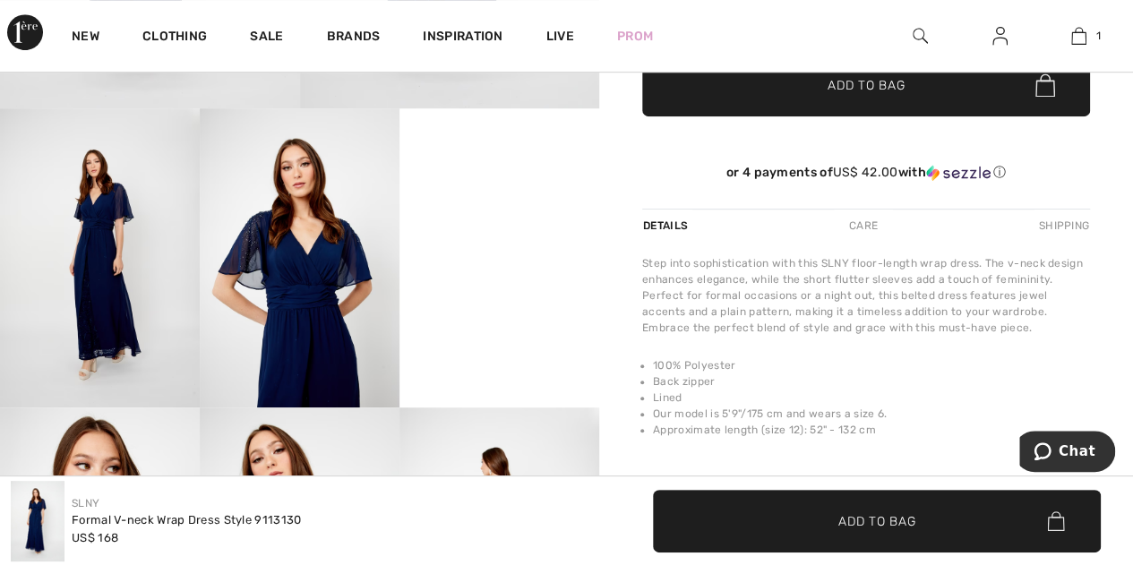
click at [454, 209] on video "Your browser does not support the video tag." at bounding box center [499, 158] width 200 height 100
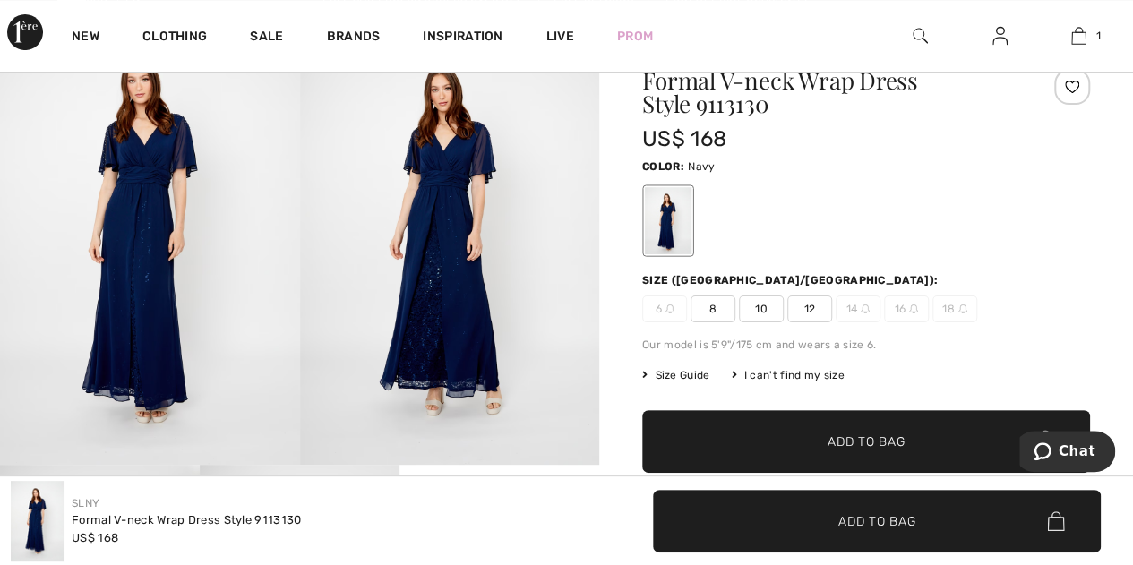
scroll to position [90, 0]
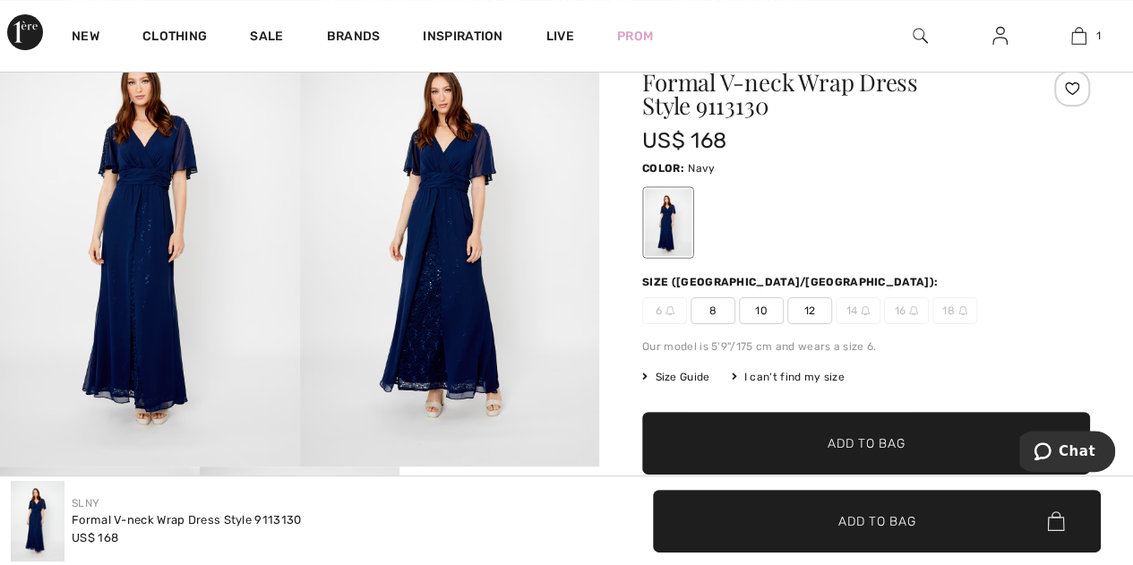
click at [812, 314] on span "12" at bounding box center [809, 310] width 45 height 27
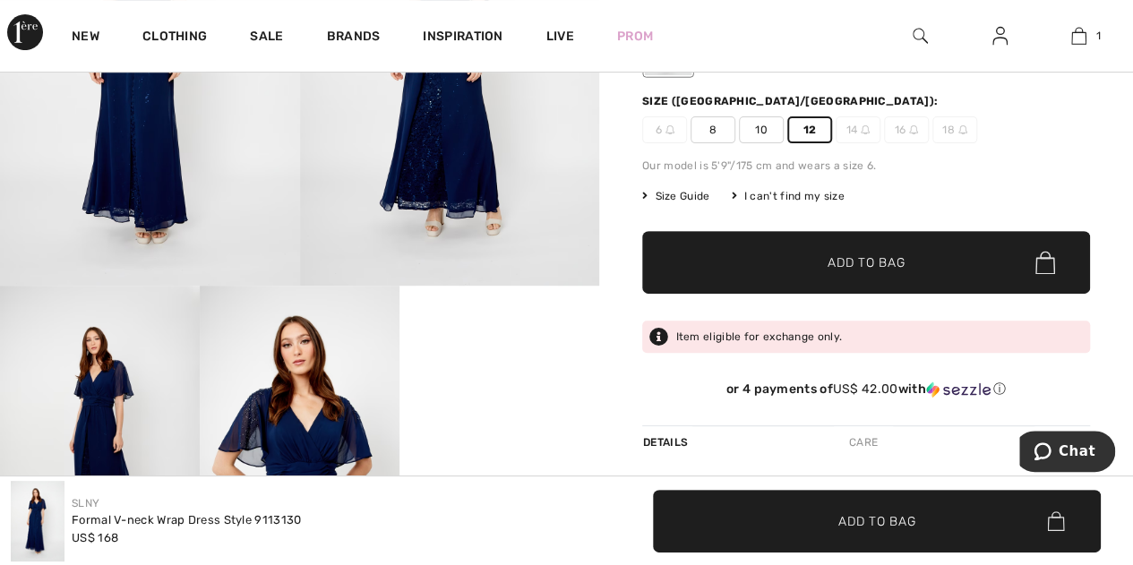
scroll to position [358, 0]
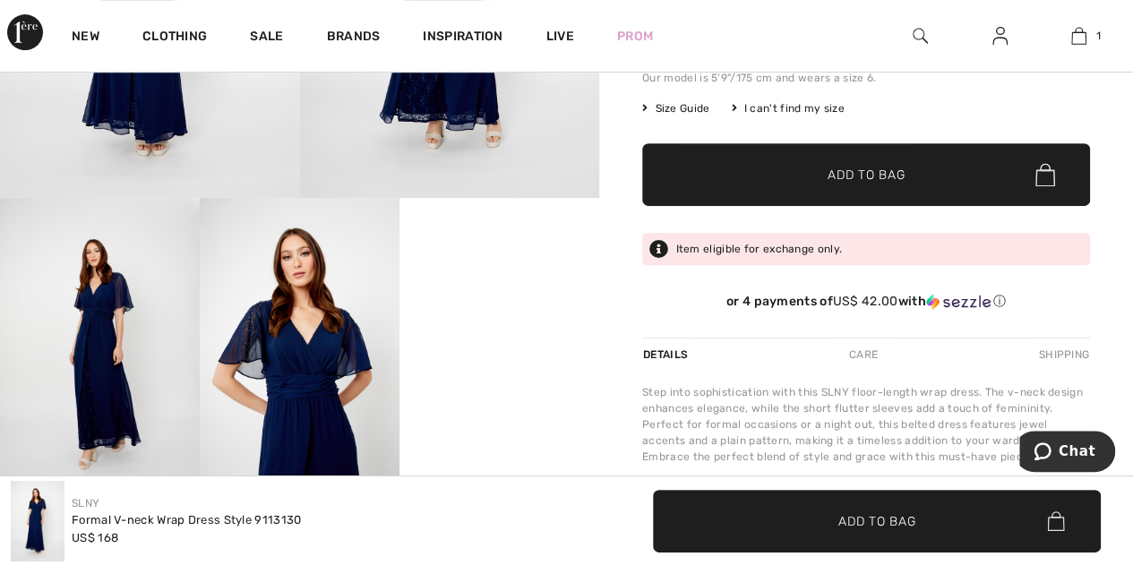
click at [881, 184] on span "Add to Bag" at bounding box center [865, 175] width 77 height 19
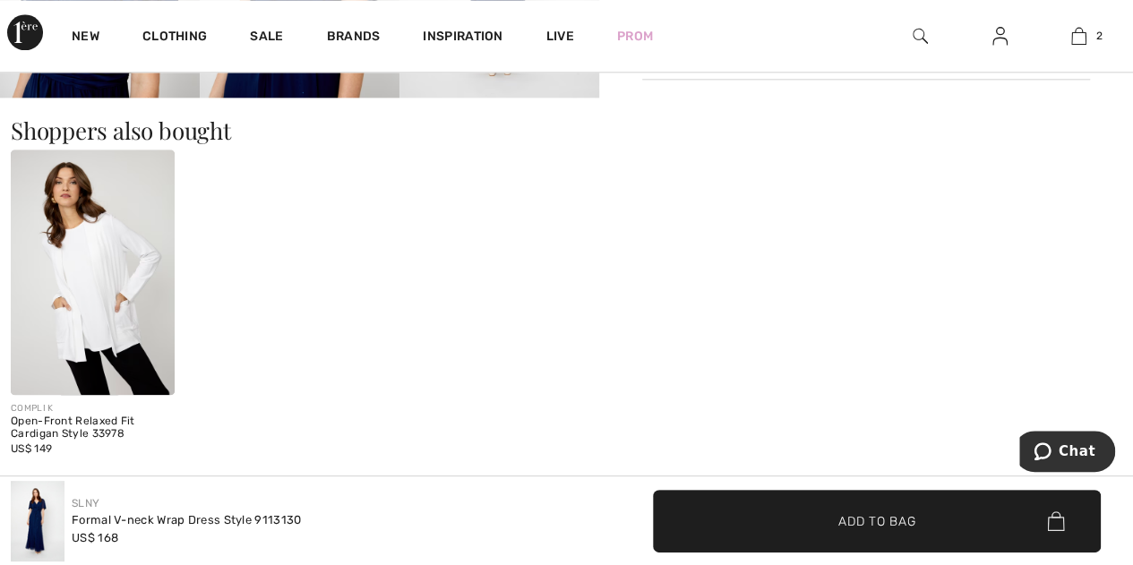
scroll to position [716, 0]
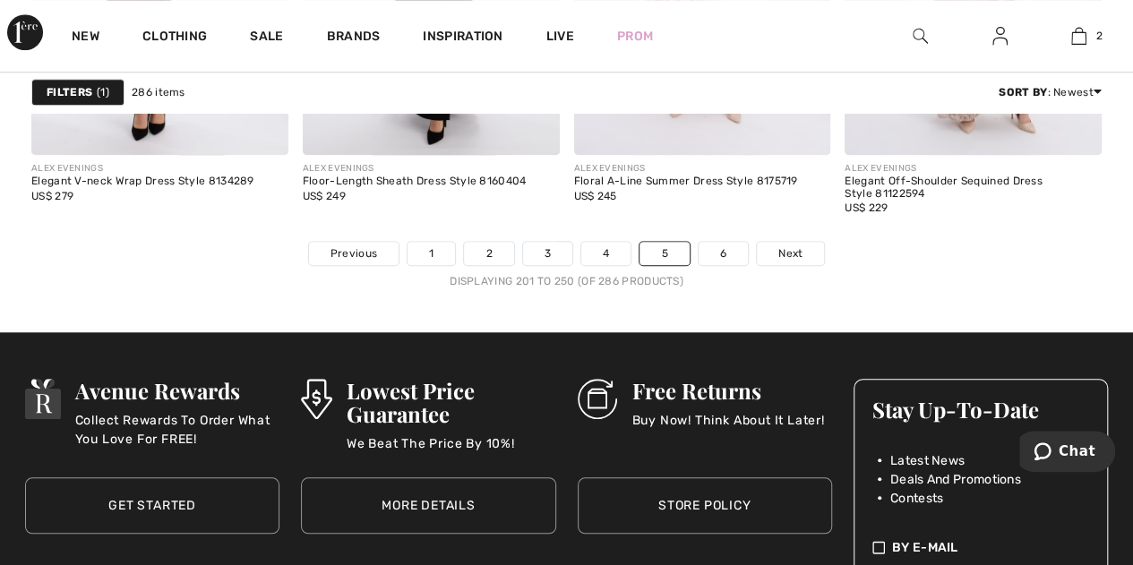
scroll to position [7522, 0]
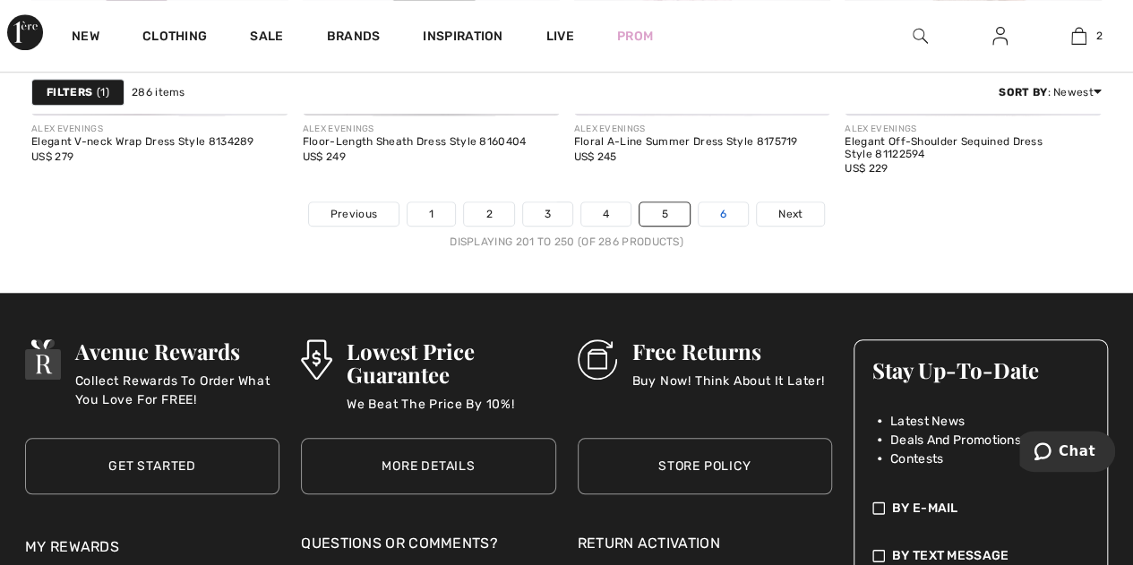
click at [725, 210] on link "6" at bounding box center [722, 213] width 49 height 23
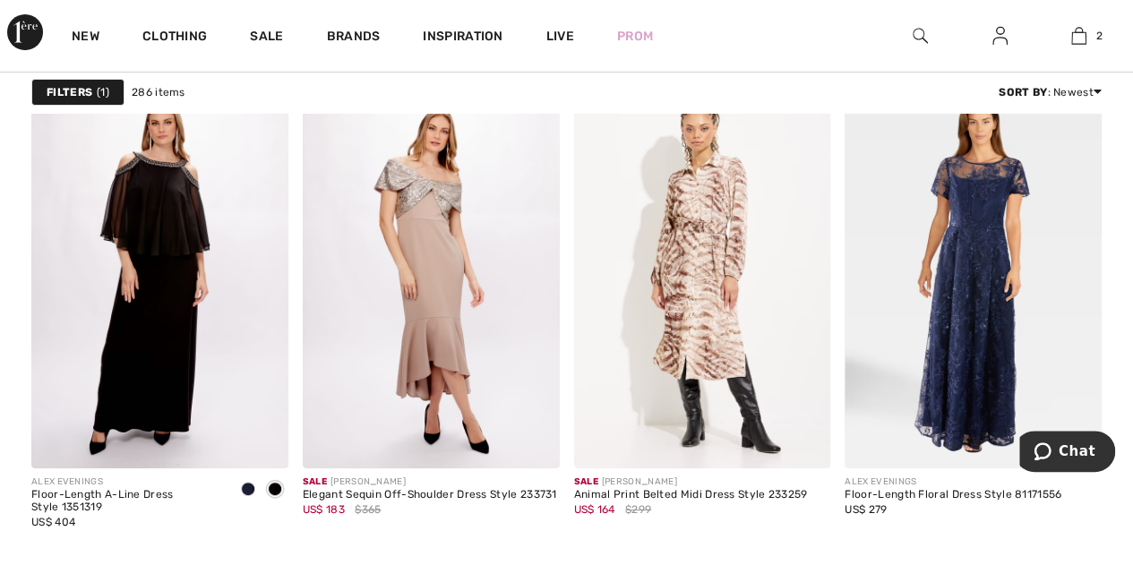
scroll to position [3492, 0]
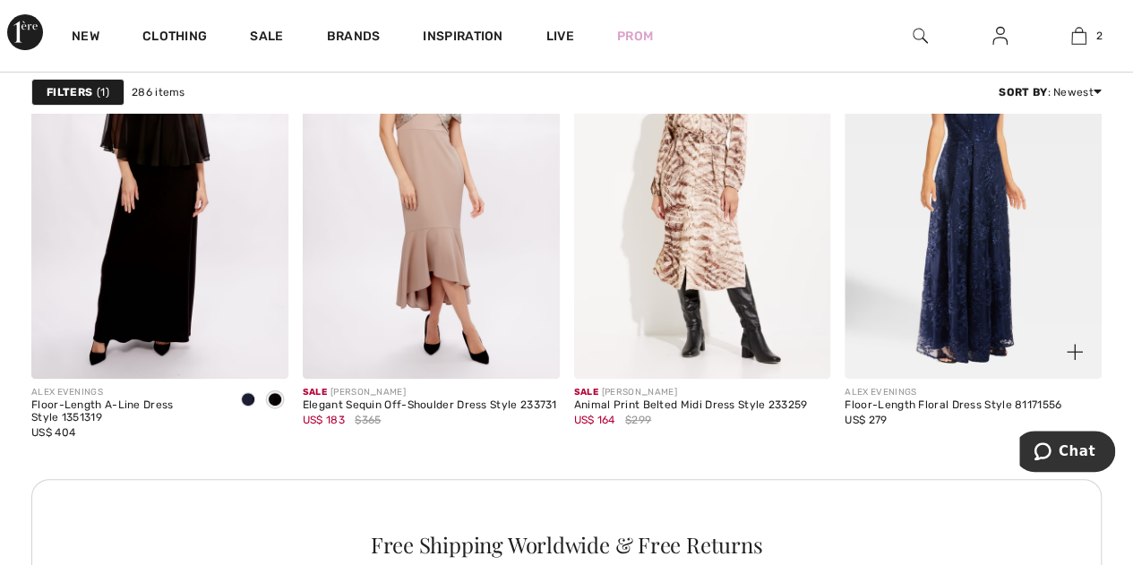
click at [971, 184] on img at bounding box center [972, 186] width 257 height 385
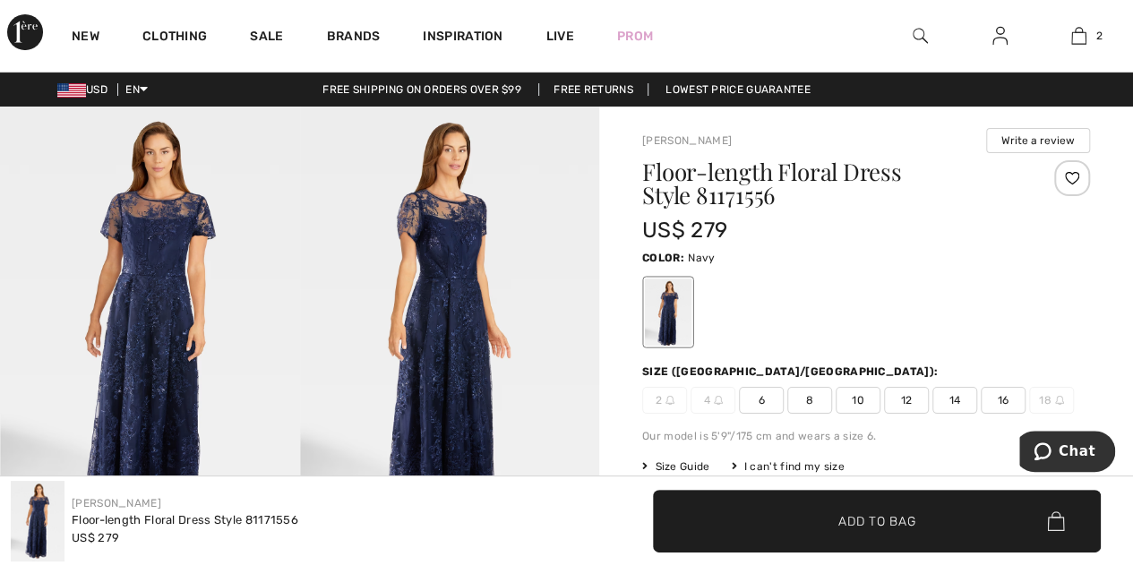
click at [164, 304] on img at bounding box center [150, 332] width 300 height 450
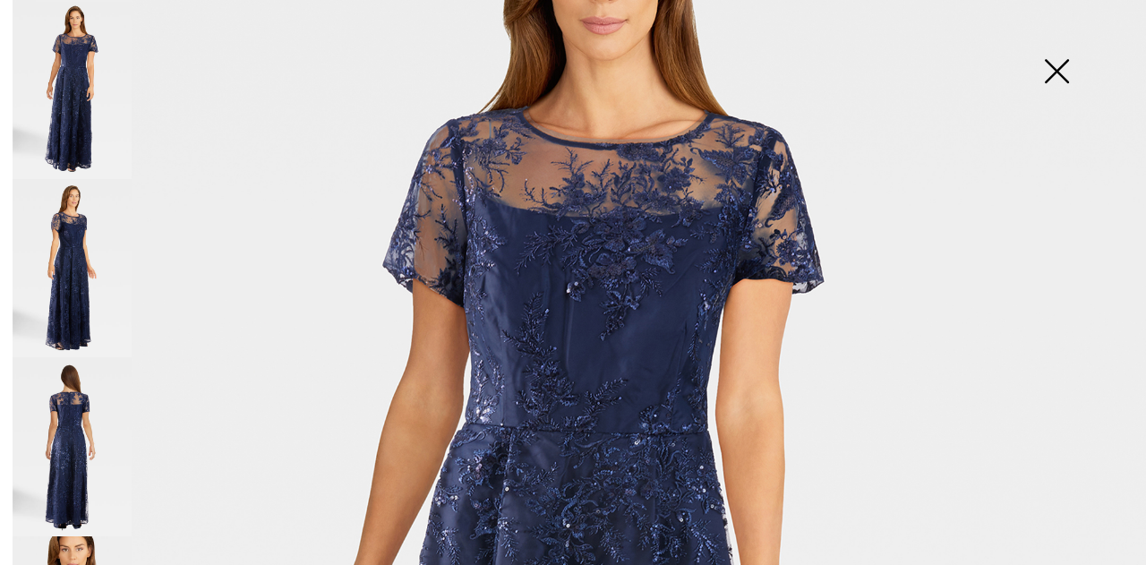
scroll to position [269, 0]
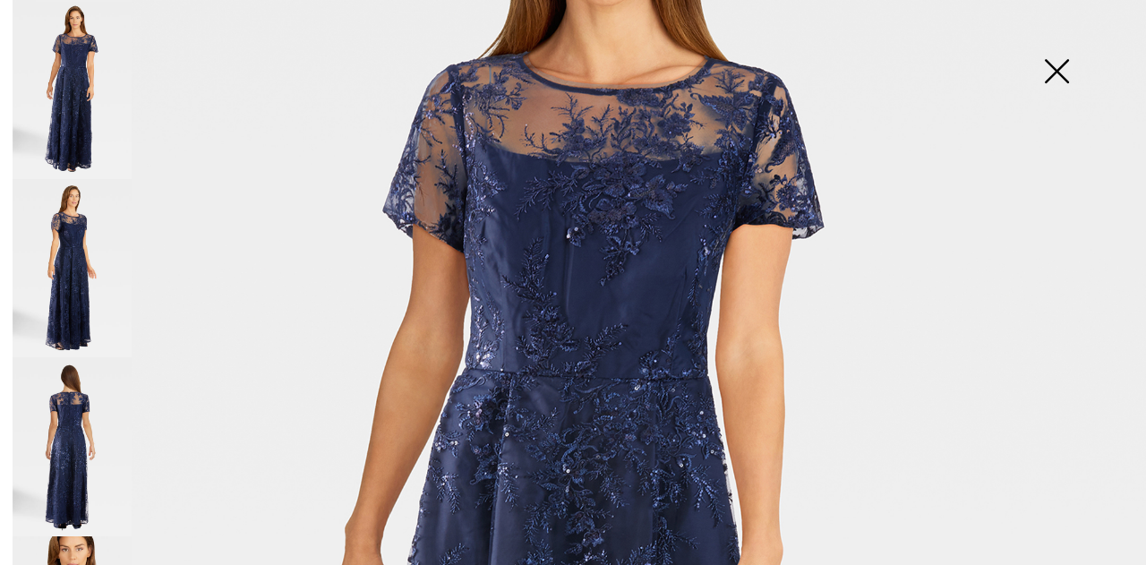
click at [65, 233] on img at bounding box center [72, 268] width 119 height 179
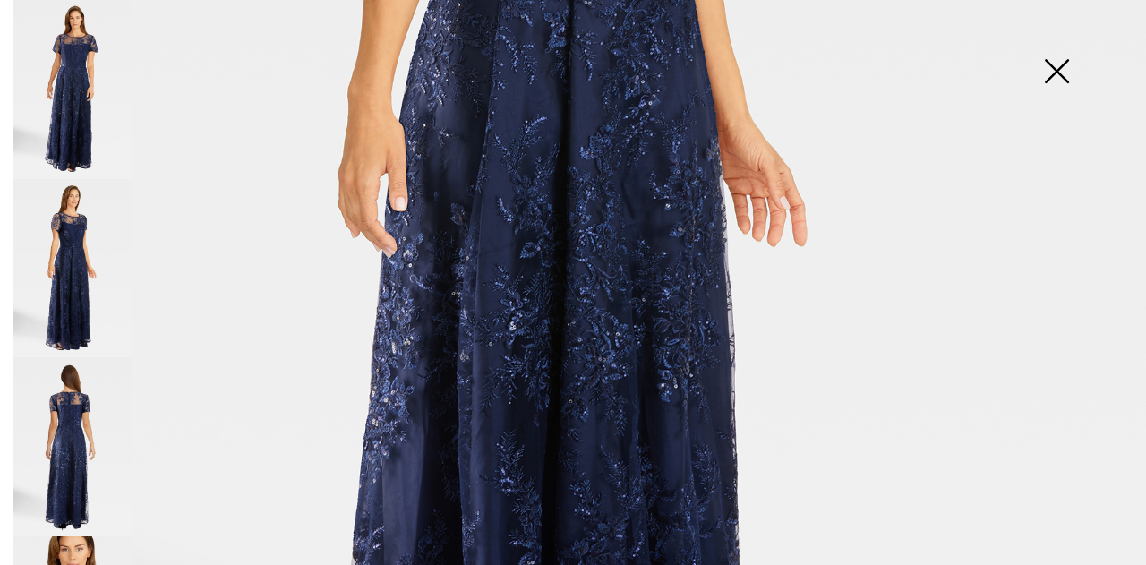
scroll to position [806, 0]
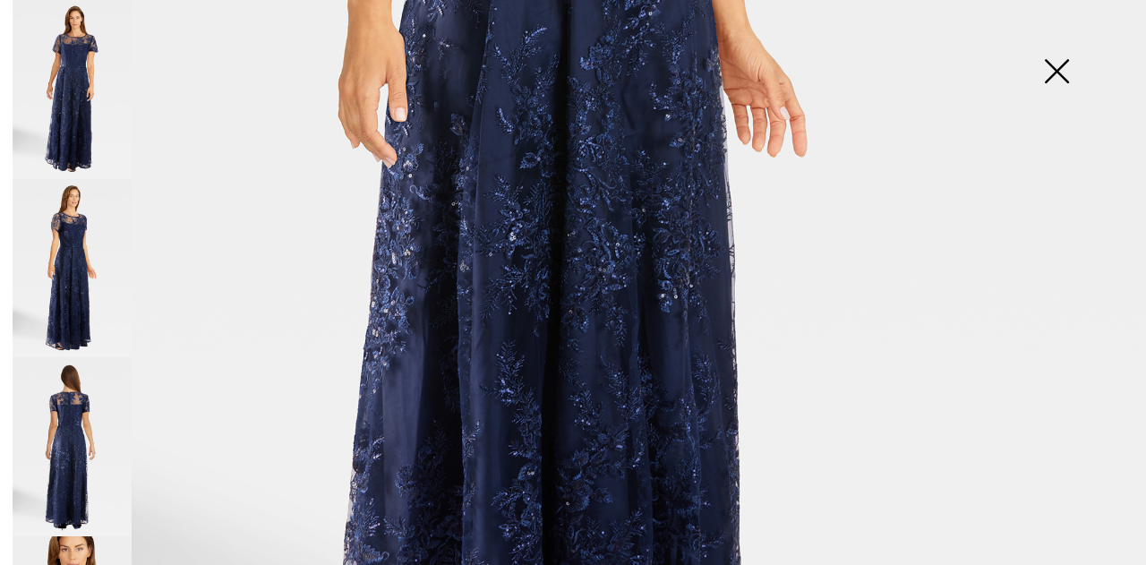
click at [73, 429] on img at bounding box center [72, 446] width 119 height 179
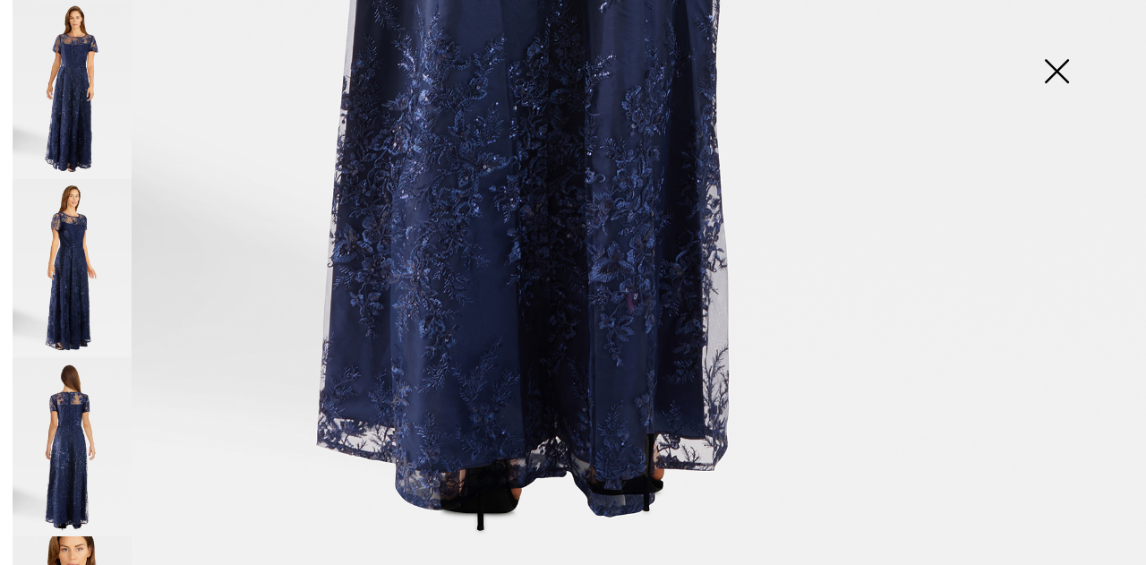
scroll to position [1134, 0]
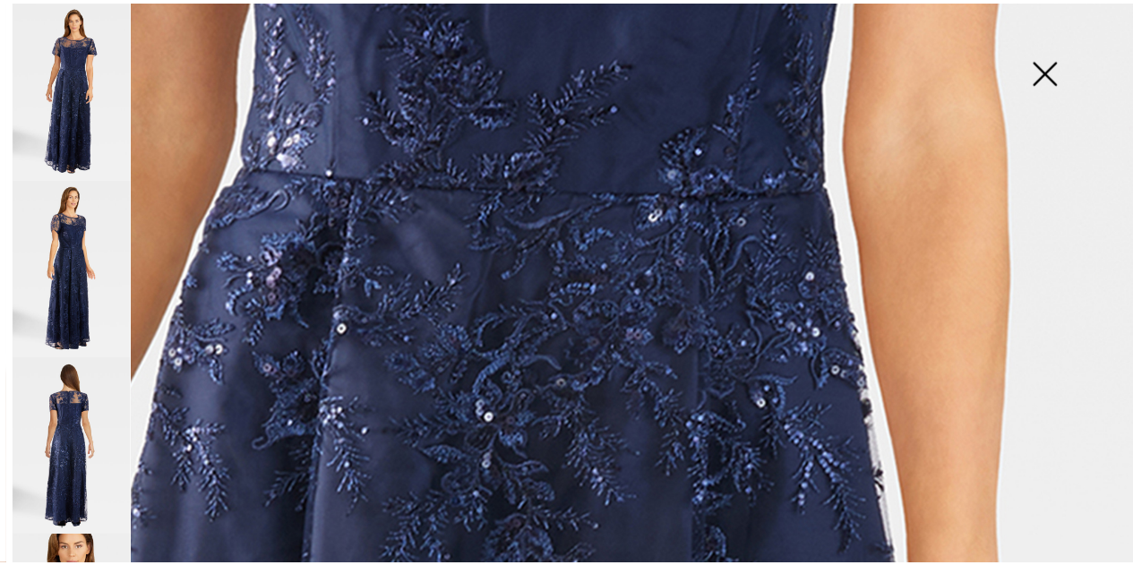
scroll to position [1044, 0]
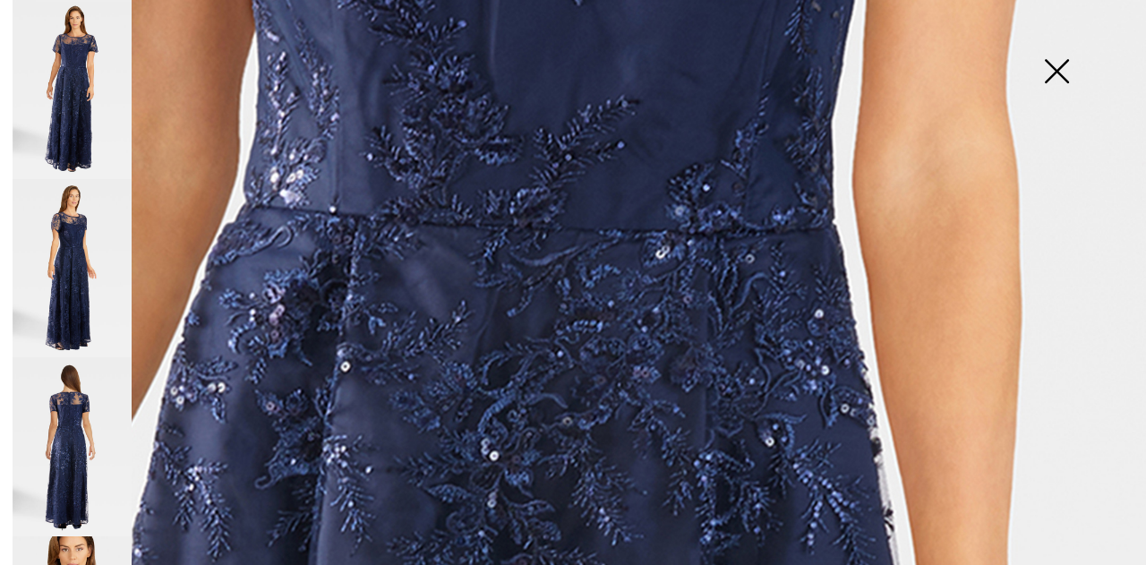
click at [1062, 70] on img at bounding box center [1057, 73] width 90 height 92
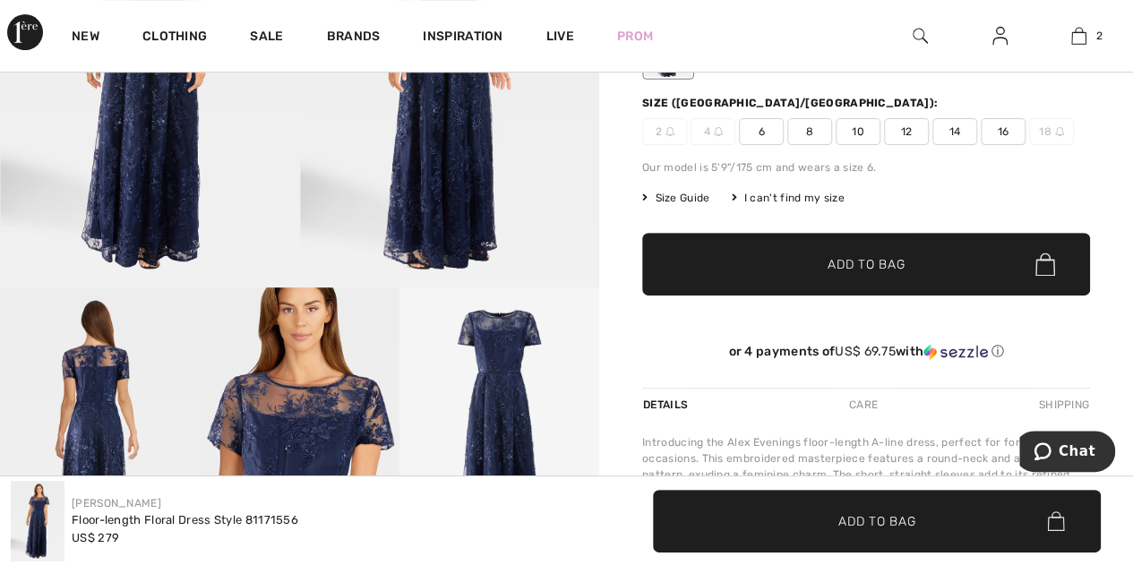
scroll to position [179, 0]
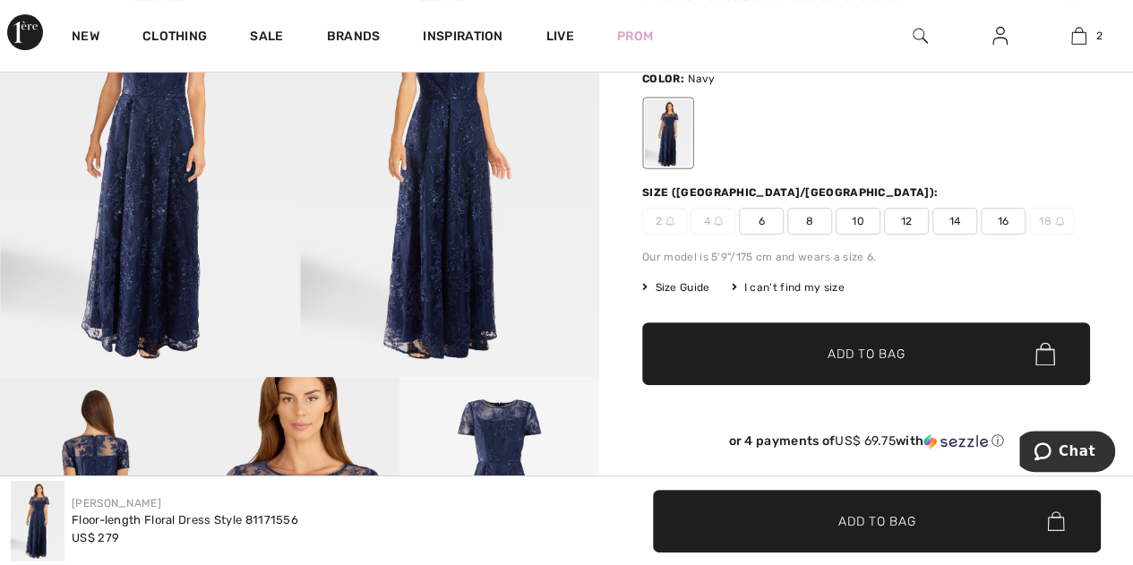
click at [911, 221] on span "12" at bounding box center [906, 221] width 45 height 27
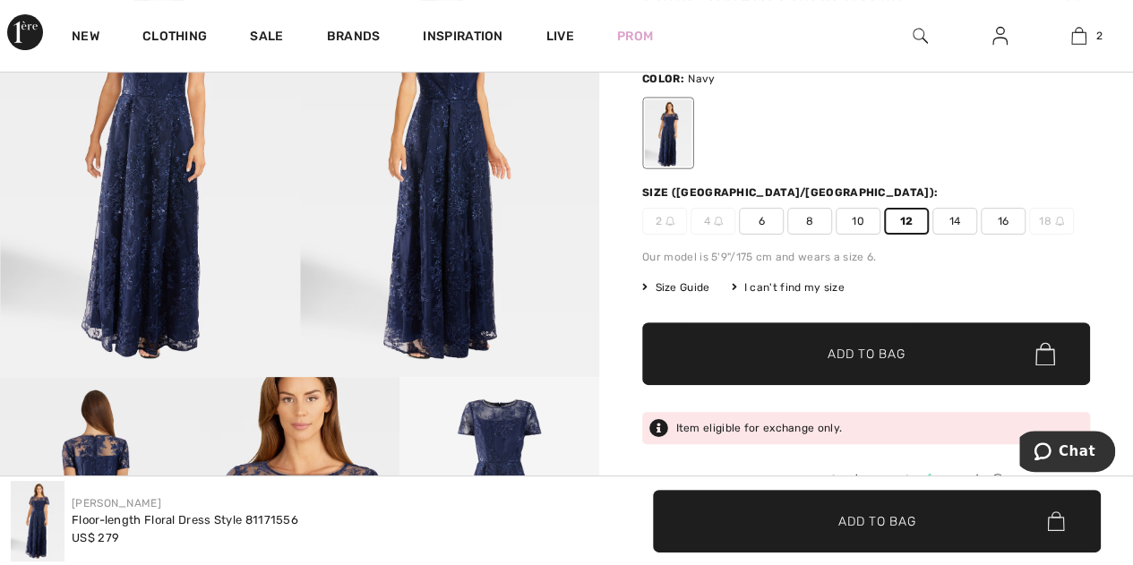
click at [856, 352] on span "Add to Bag" at bounding box center [865, 354] width 77 height 19
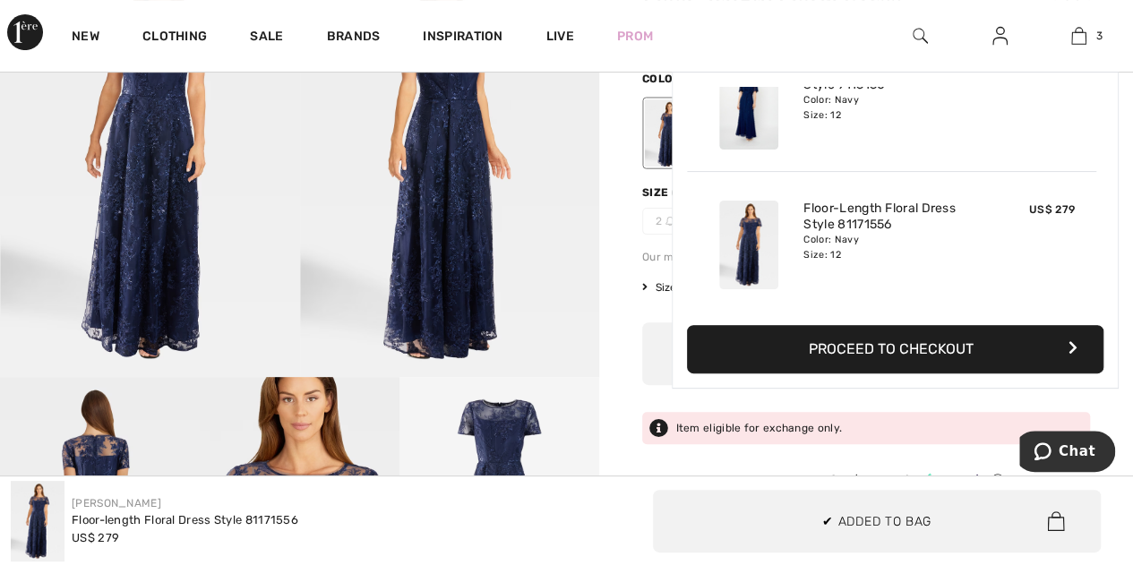
scroll to position [0, 0]
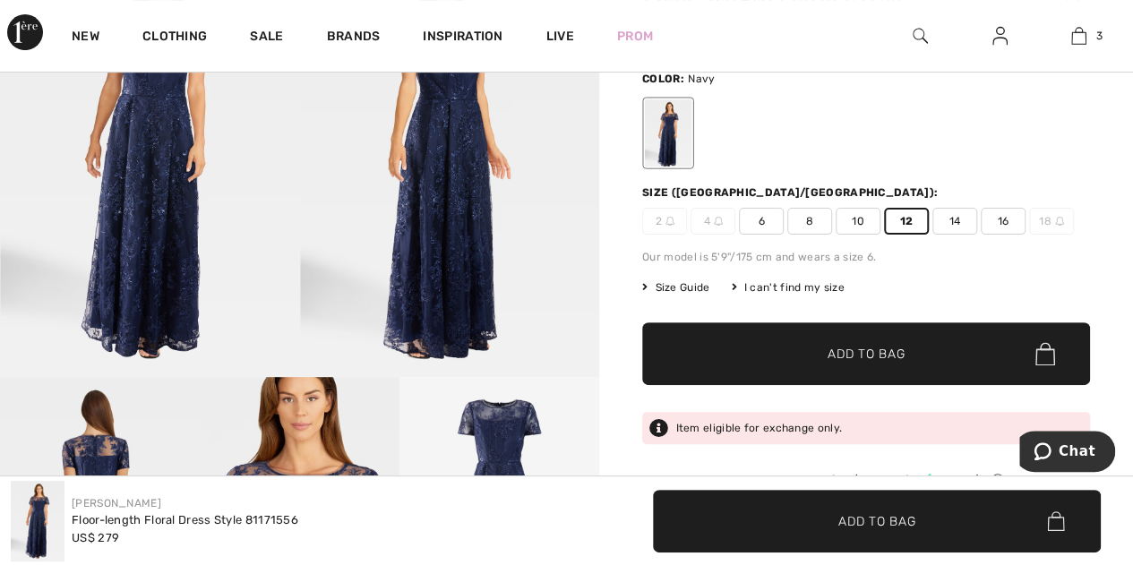
click at [876, 355] on span "Add to Bag" at bounding box center [865, 354] width 77 height 19
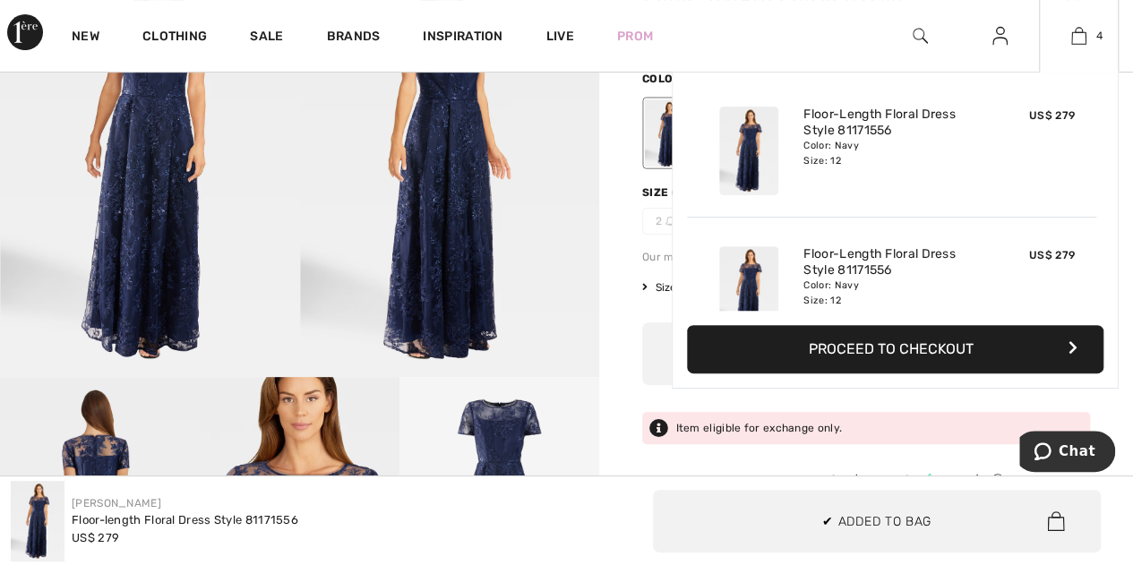
scroll to position [333, 0]
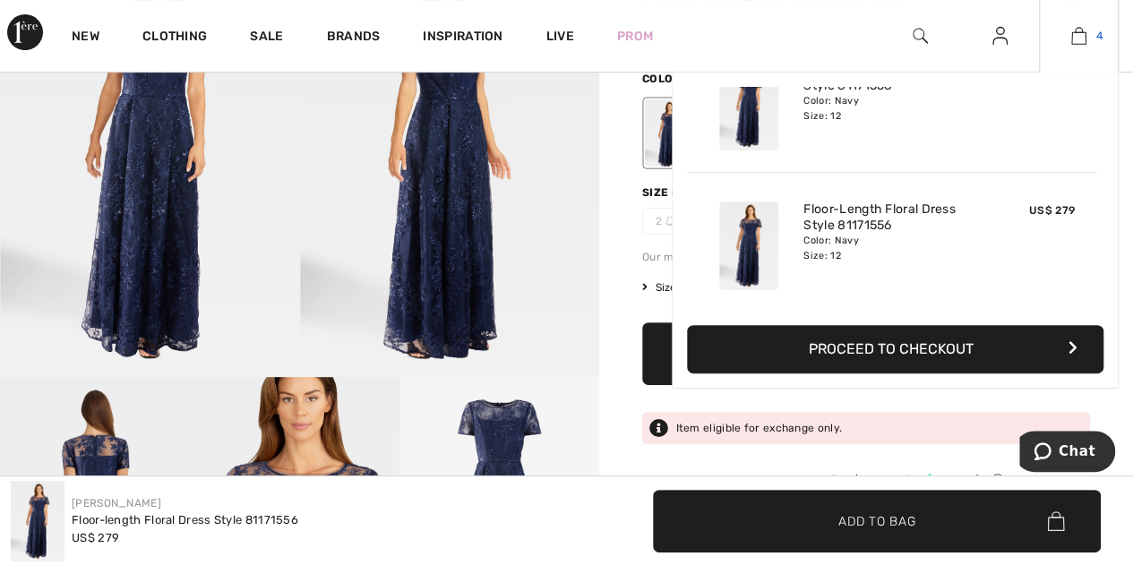
click at [1082, 41] on img at bounding box center [1078, 35] width 15 height 21
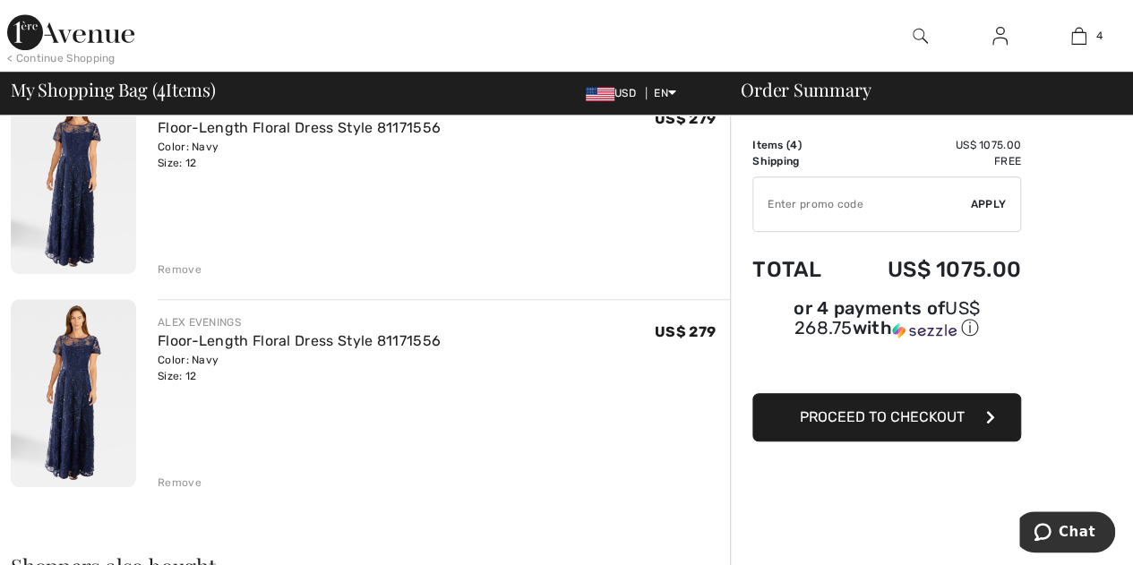
scroll to position [627, 0]
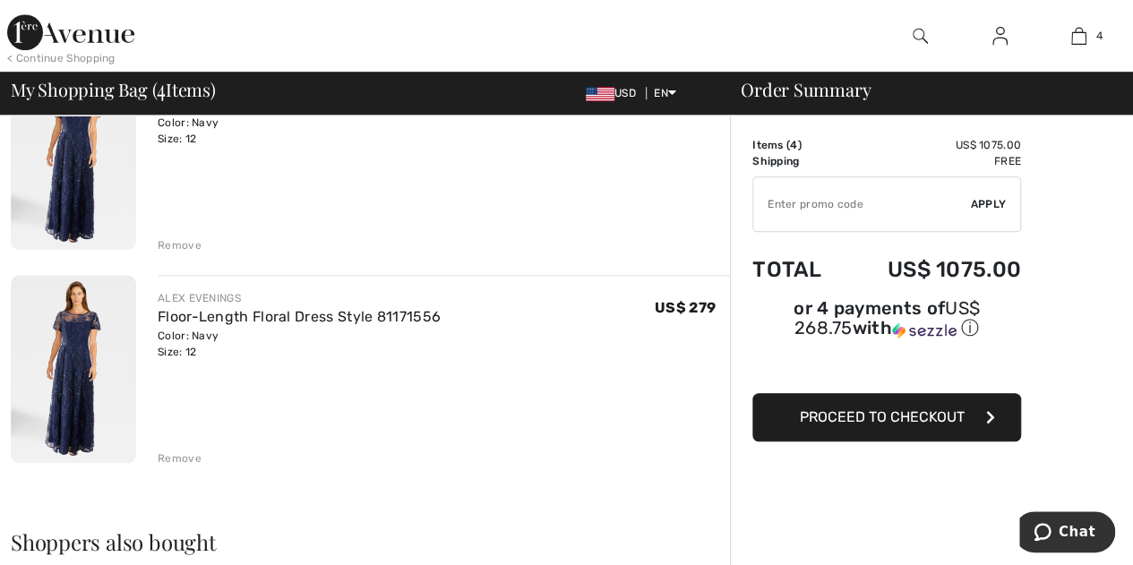
click at [173, 456] on div "Remove" at bounding box center [180, 458] width 44 height 16
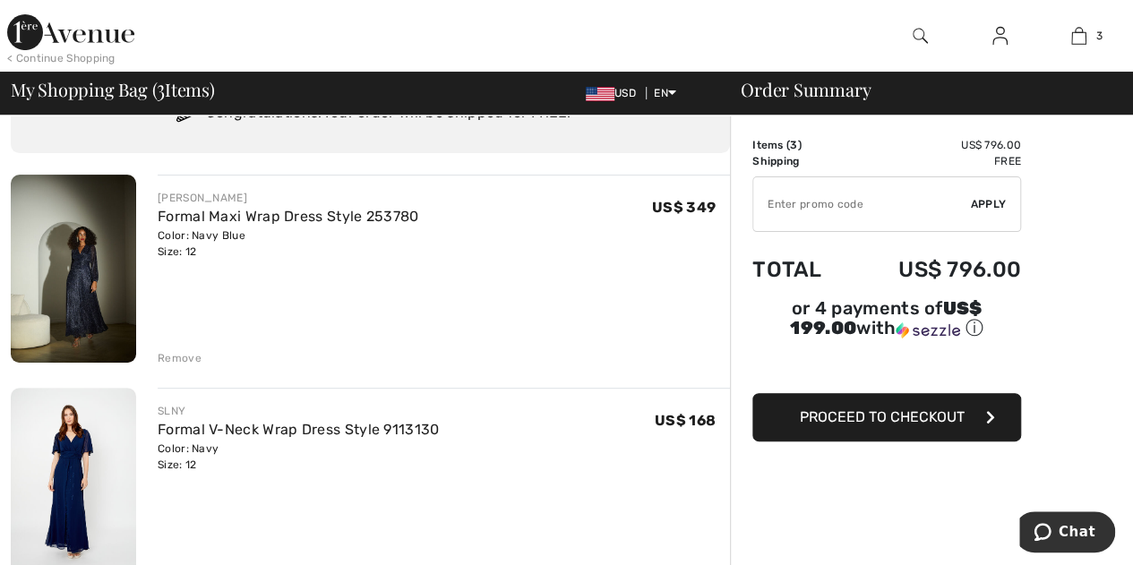
scroll to position [0, 0]
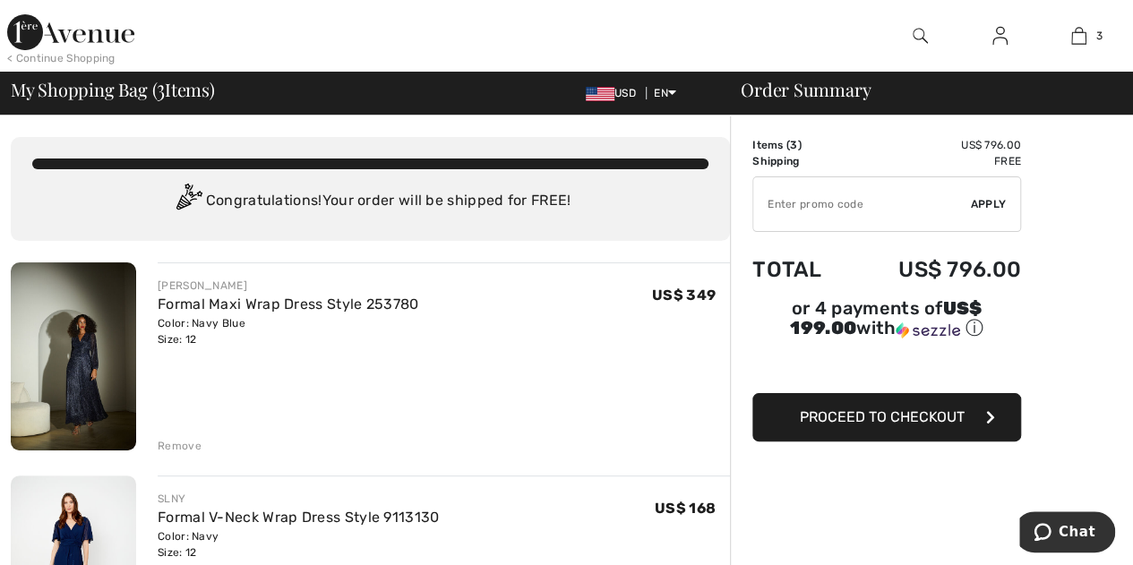
click at [78, 353] on img at bounding box center [73, 356] width 125 height 188
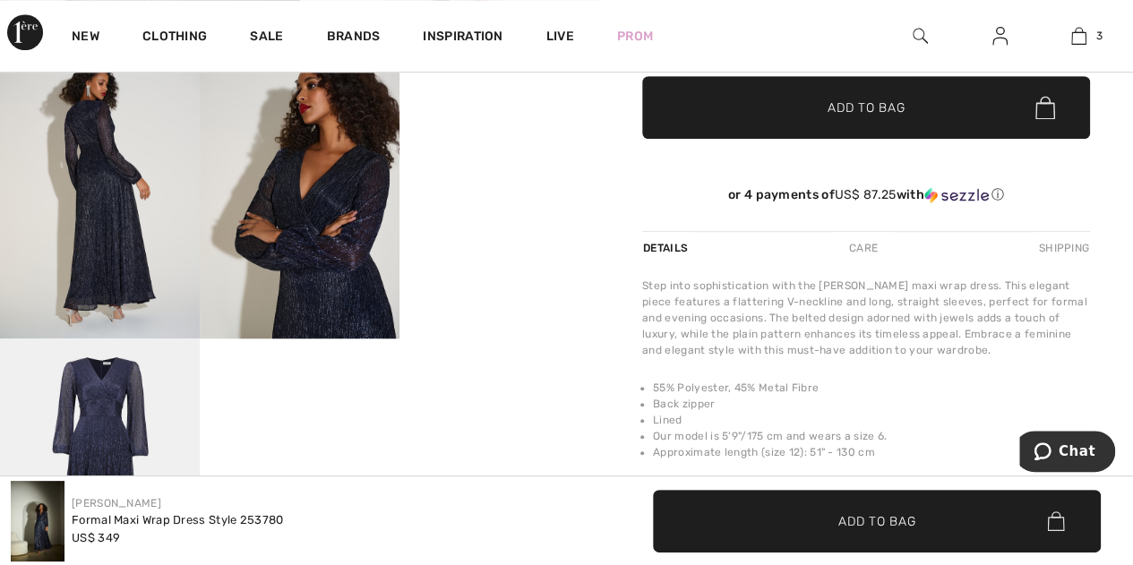
scroll to position [448, 0]
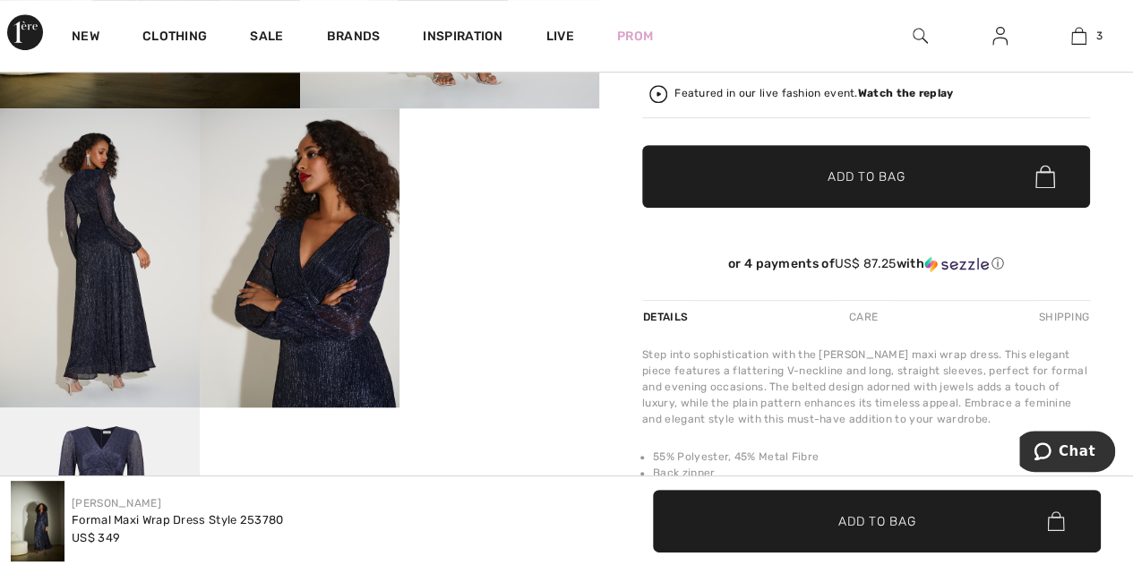
click at [515, 209] on video "Your browser does not support the video tag." at bounding box center [499, 158] width 200 height 100
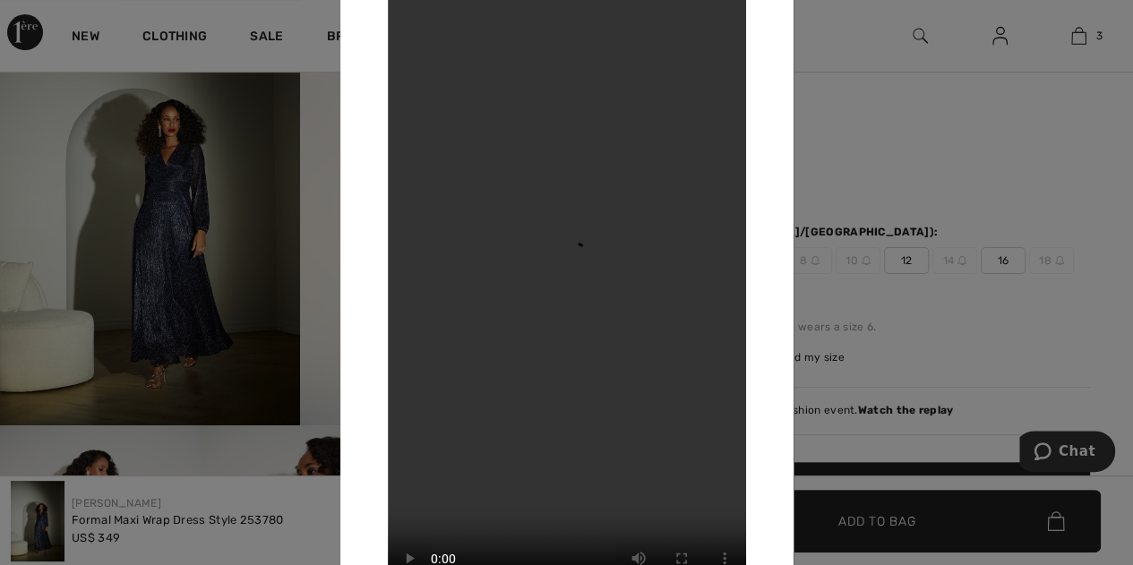
scroll to position [0, 0]
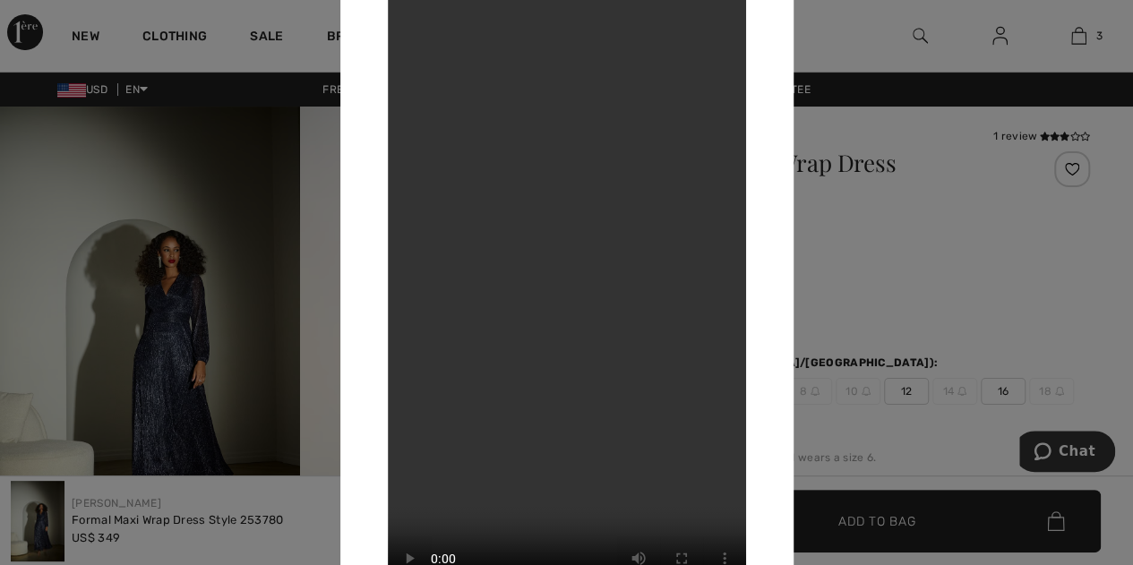
click at [822, 279] on div at bounding box center [566, 282] width 1133 height 565
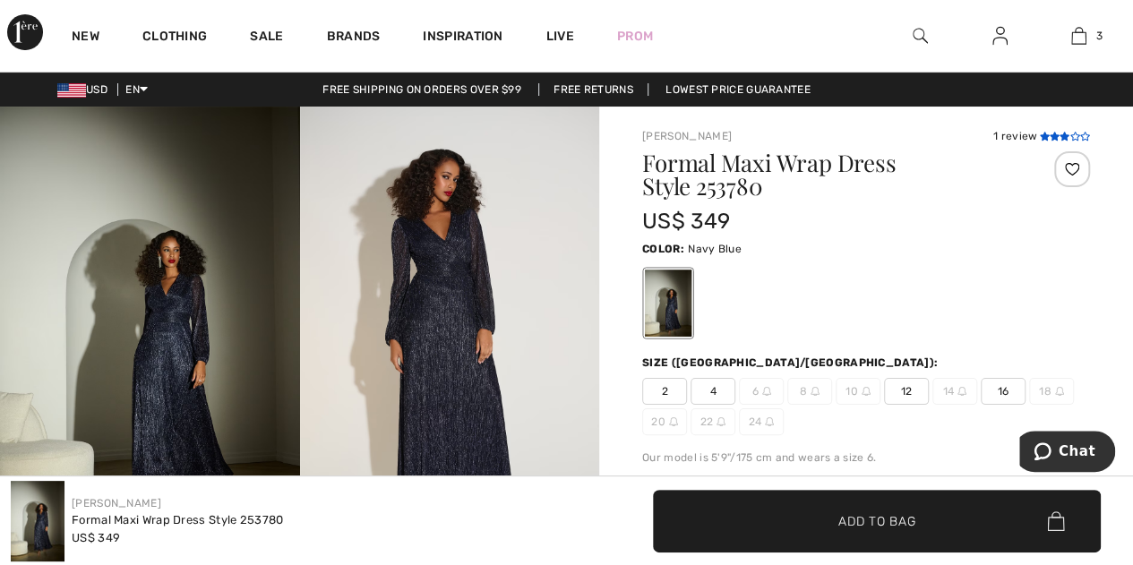
click at [1049, 137] on icon at bounding box center [1054, 136] width 10 height 9
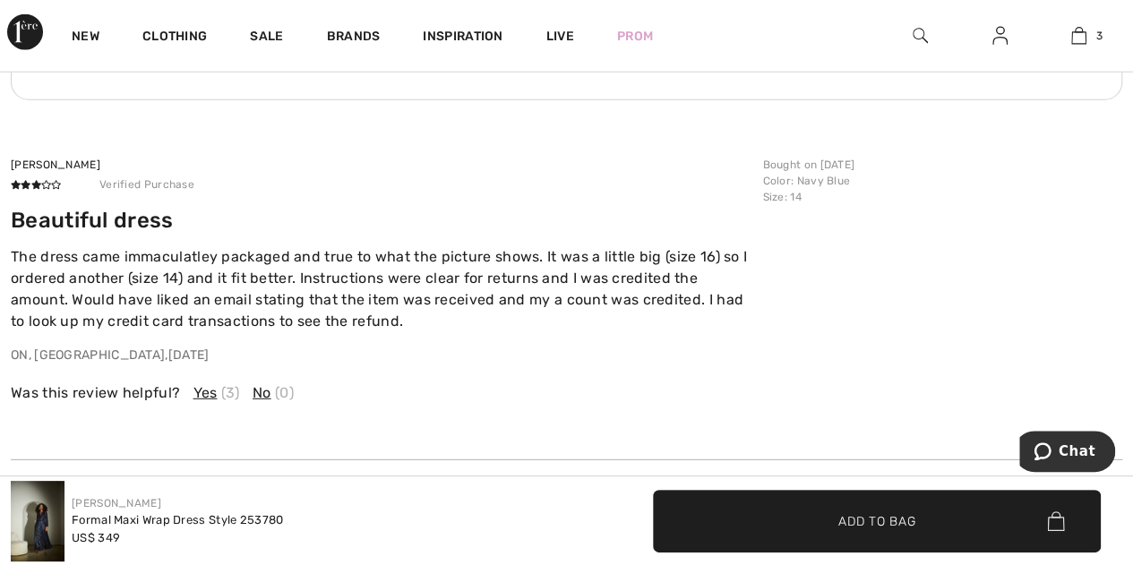
scroll to position [2454, 0]
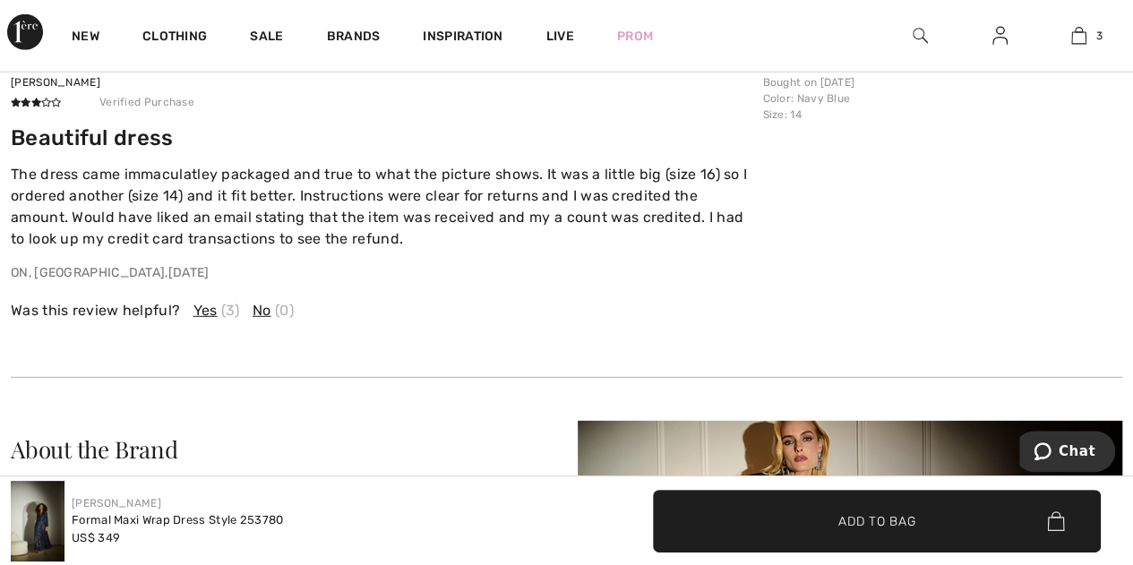
click at [195, 321] on span "Yes" at bounding box center [205, 310] width 24 height 21
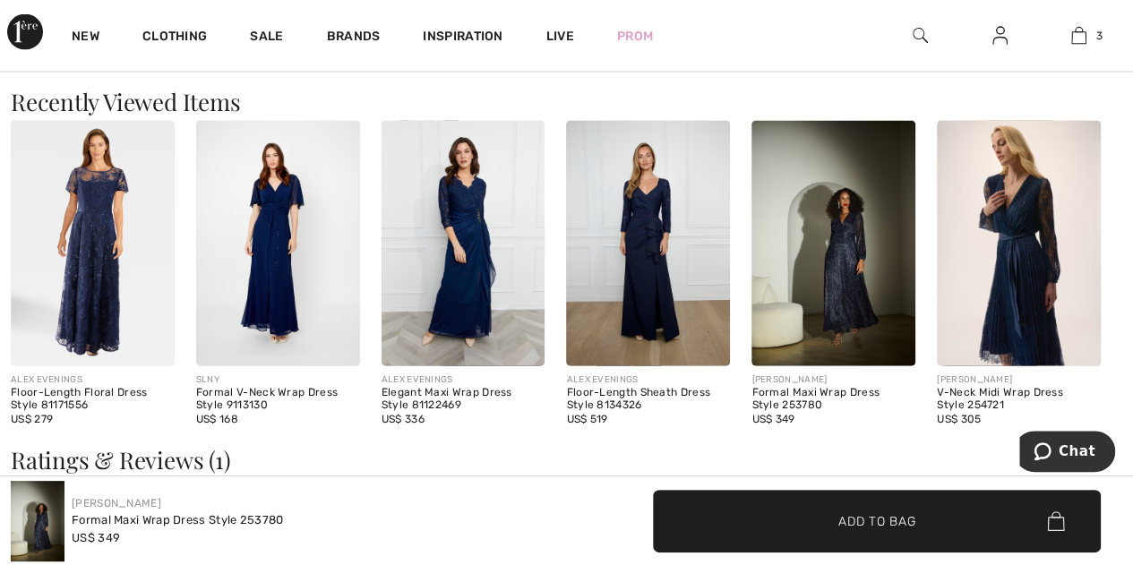
scroll to position [1827, 0]
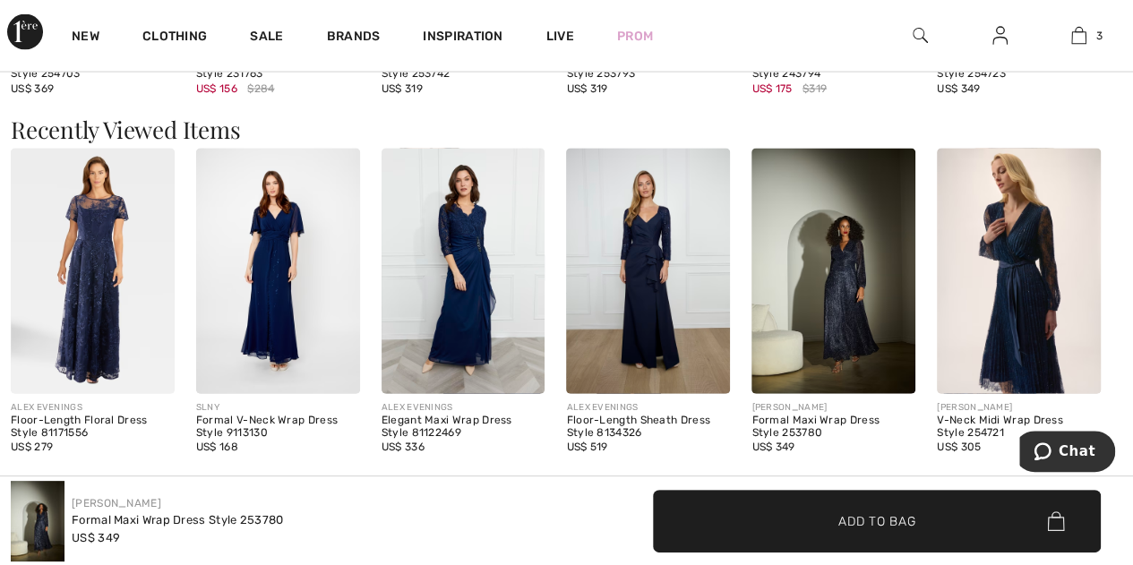
click at [638, 289] on img at bounding box center [648, 271] width 164 height 245
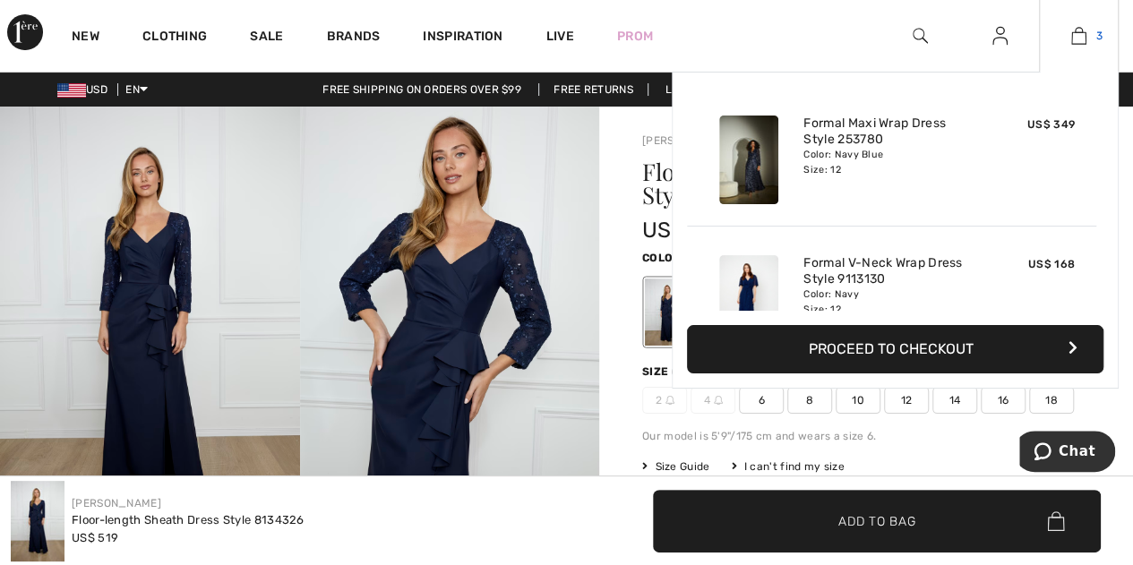
click at [1075, 37] on img at bounding box center [1078, 35] width 15 height 21
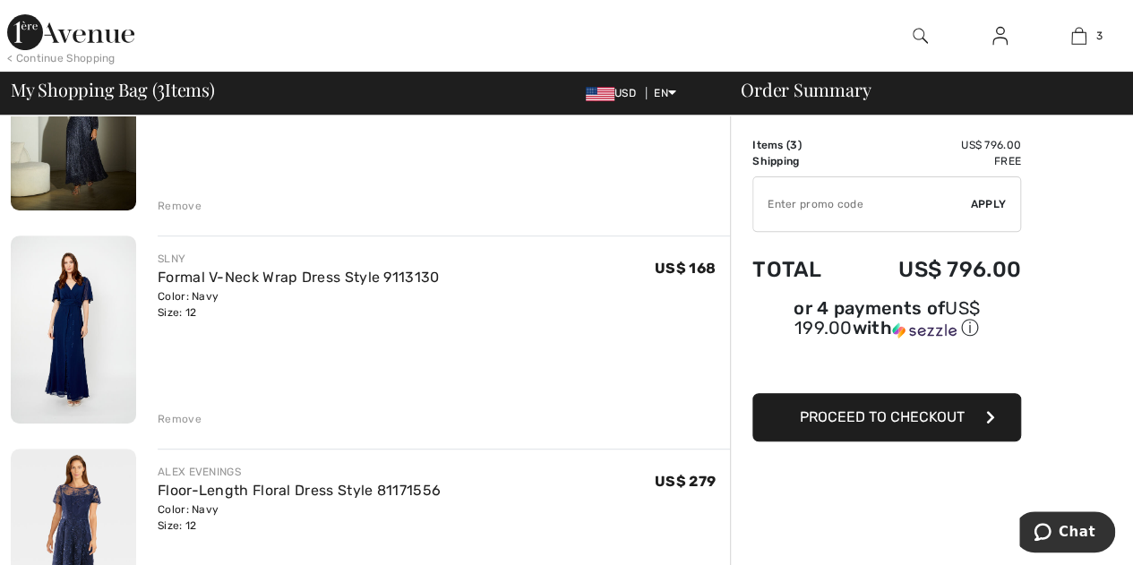
scroll to position [269, 0]
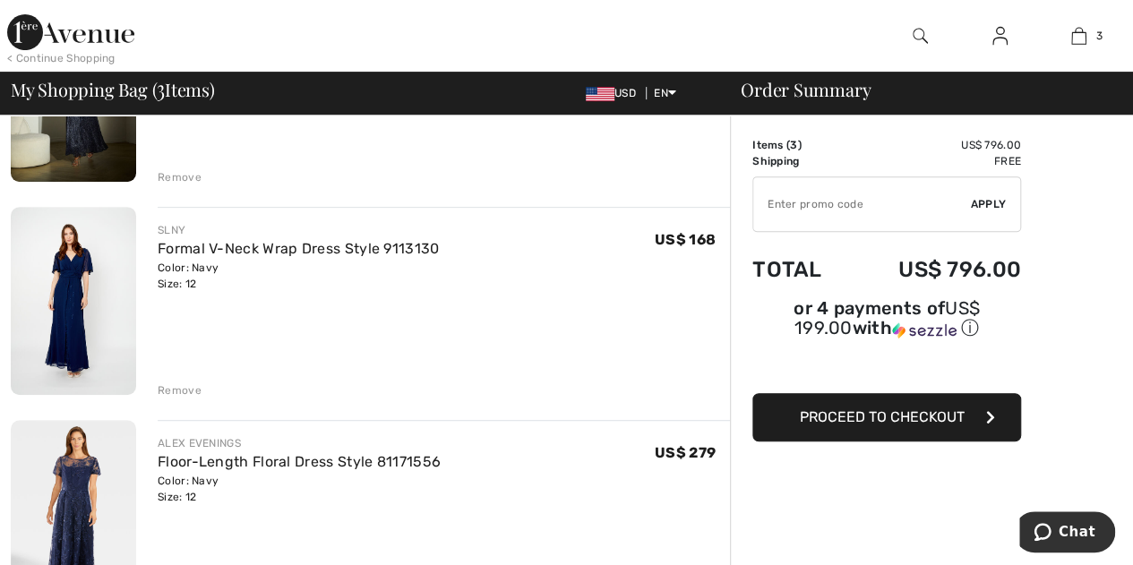
click at [66, 292] on img at bounding box center [73, 301] width 125 height 188
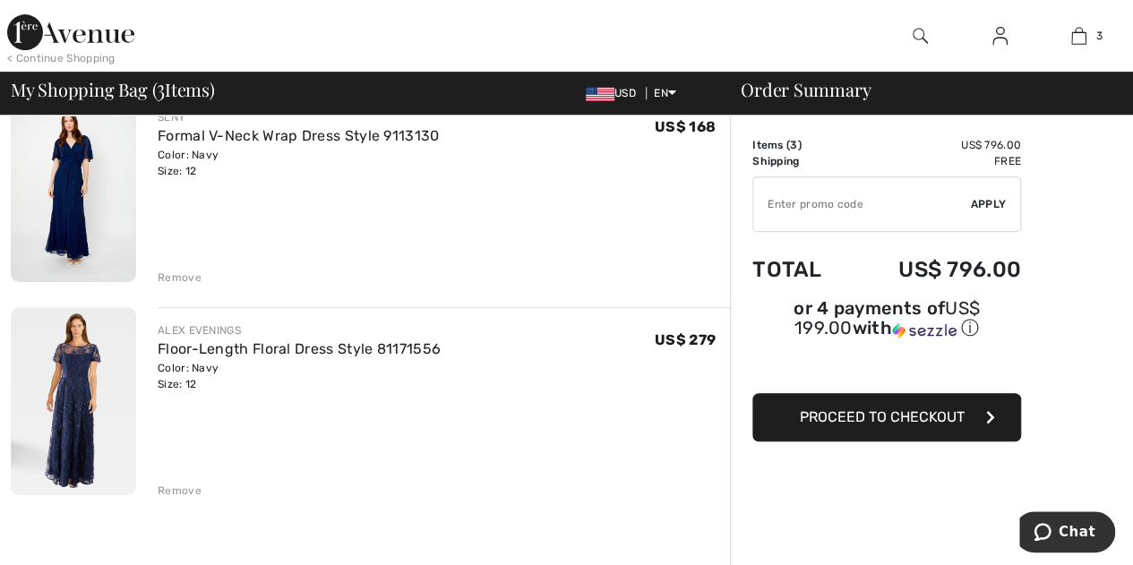
scroll to position [448, 0]
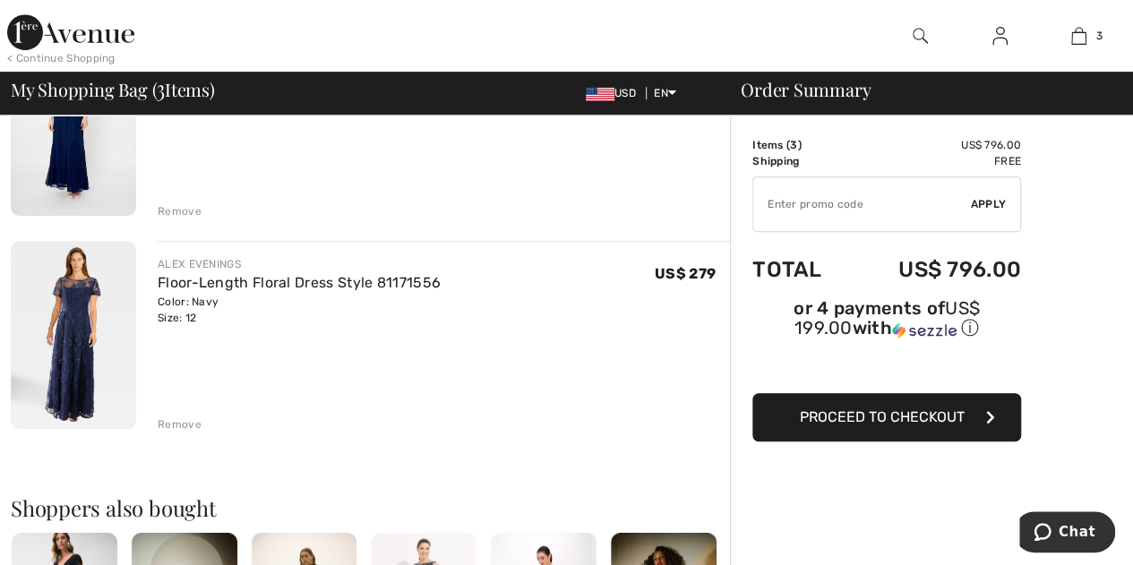
click at [69, 321] on img at bounding box center [73, 335] width 125 height 188
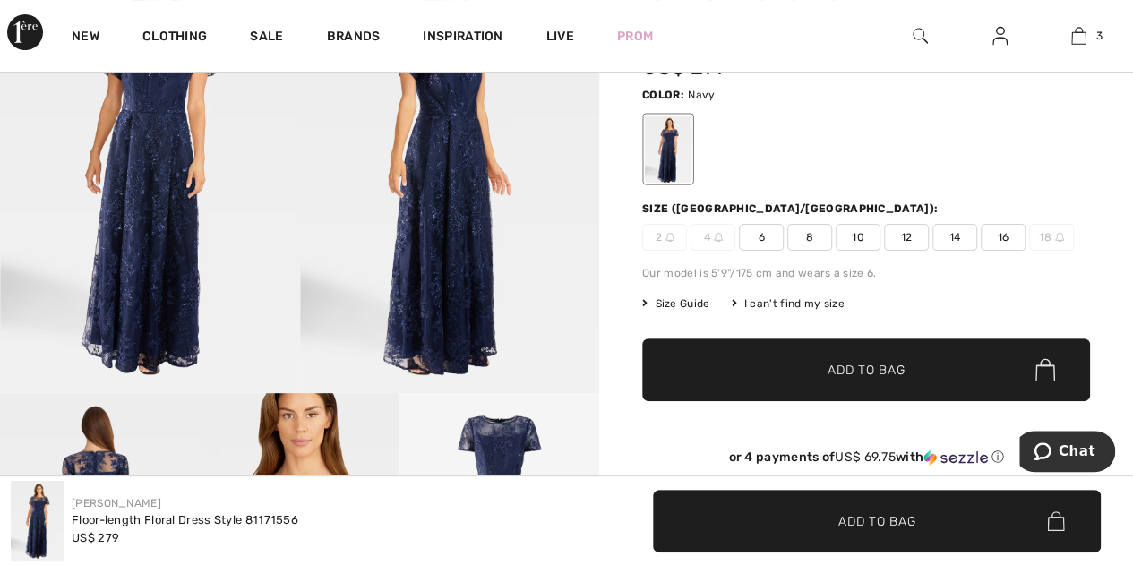
scroll to position [90, 0]
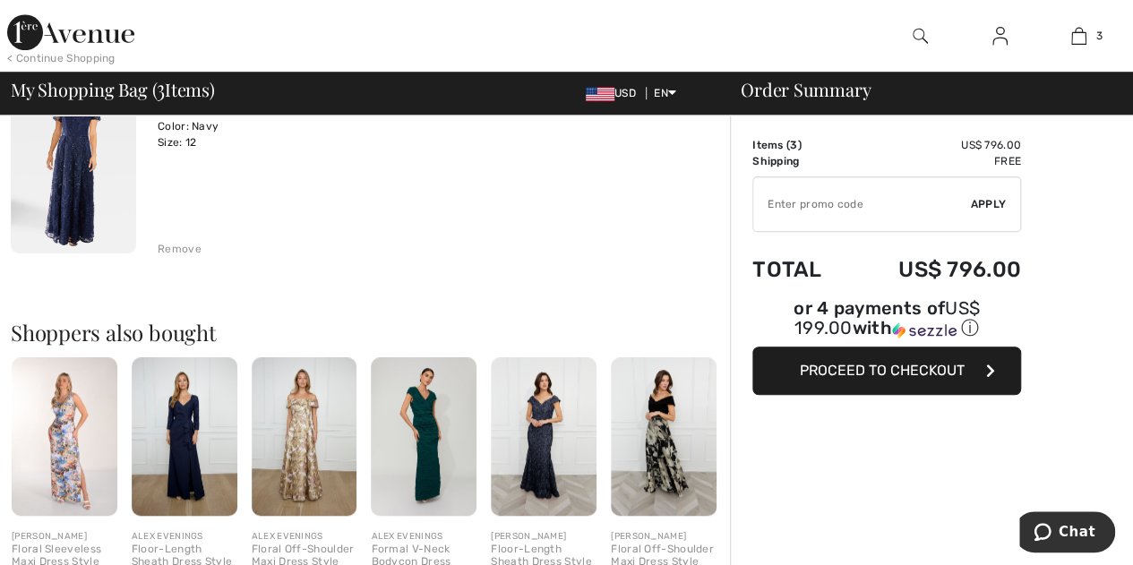
scroll to position [627, 0]
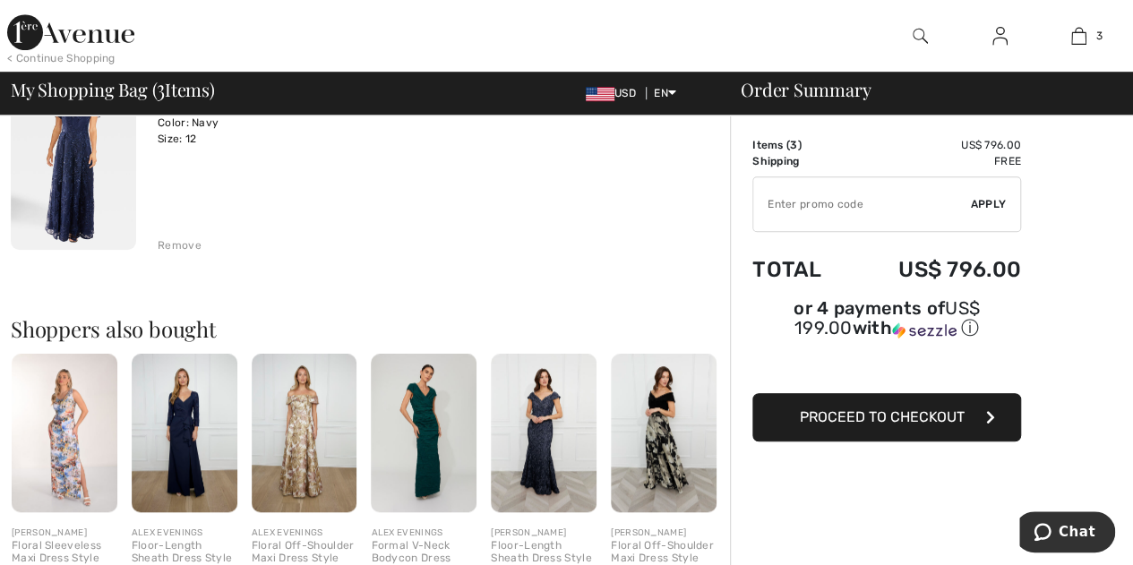
click at [159, 243] on div "Remove" at bounding box center [180, 245] width 44 height 16
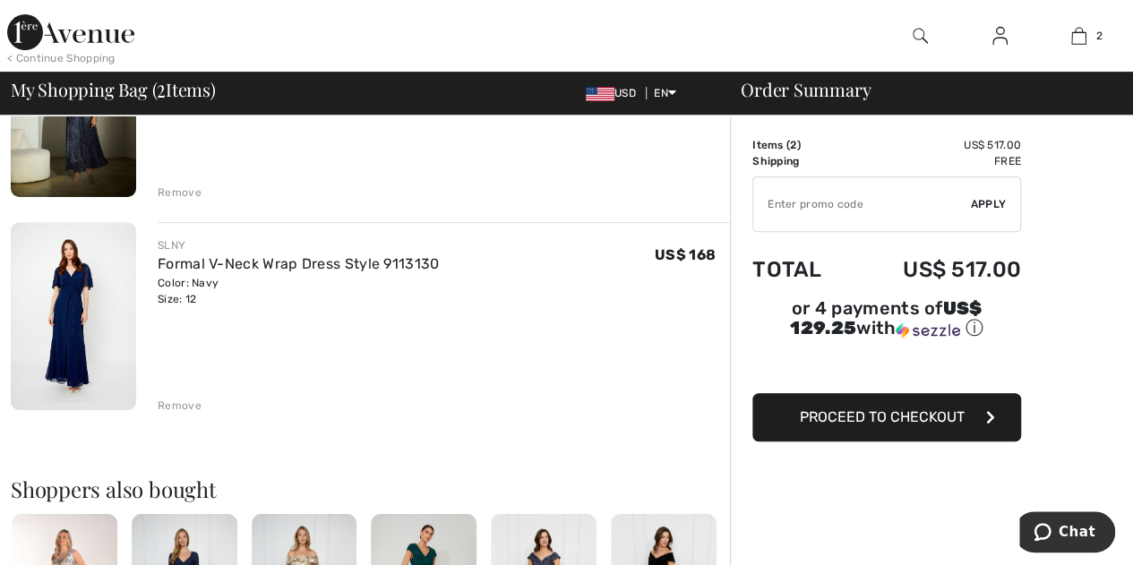
scroll to position [245, 0]
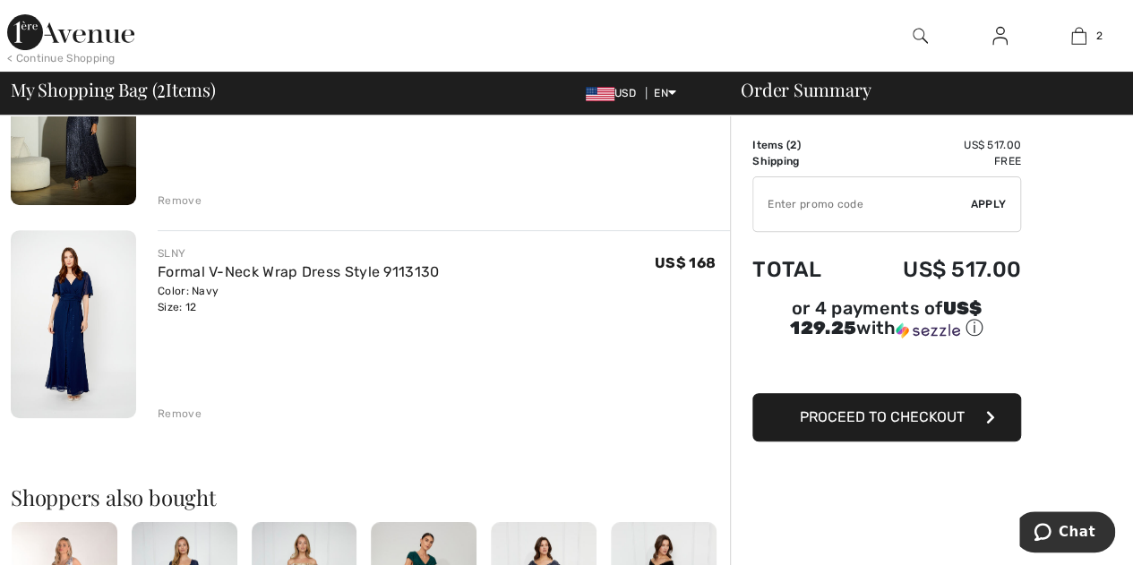
click at [183, 409] on div "Remove" at bounding box center [180, 414] width 44 height 16
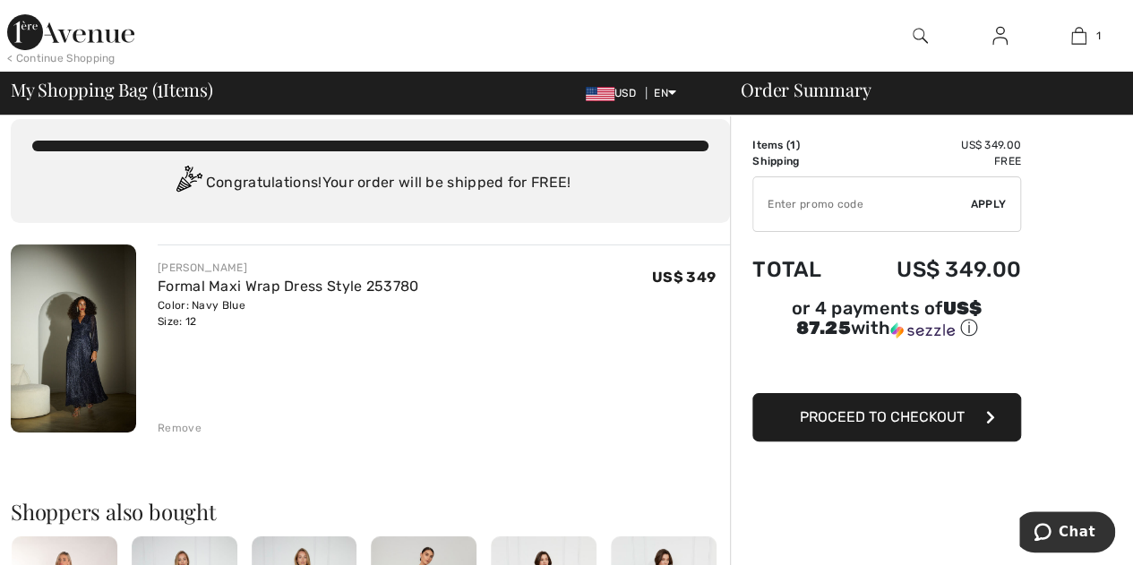
scroll to position [0, 0]
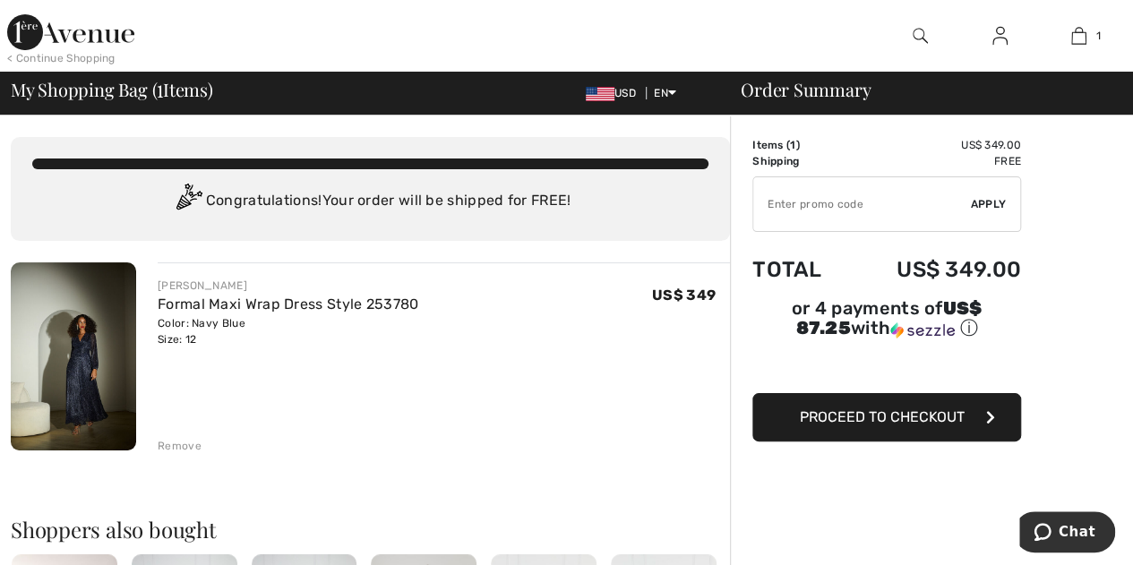
click at [93, 355] on img at bounding box center [73, 356] width 125 height 188
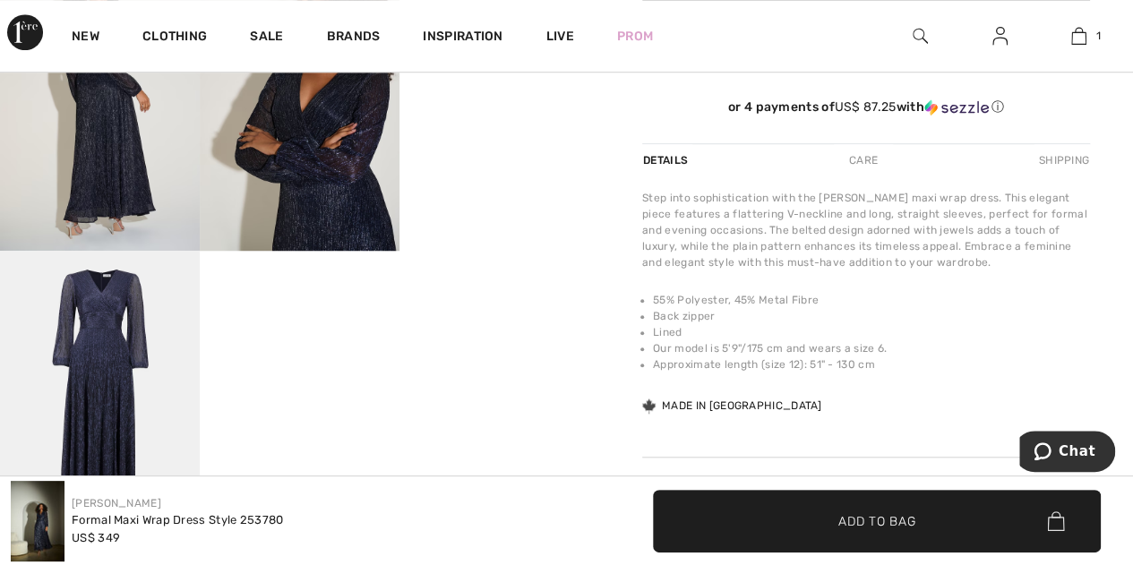
scroll to position [537, 0]
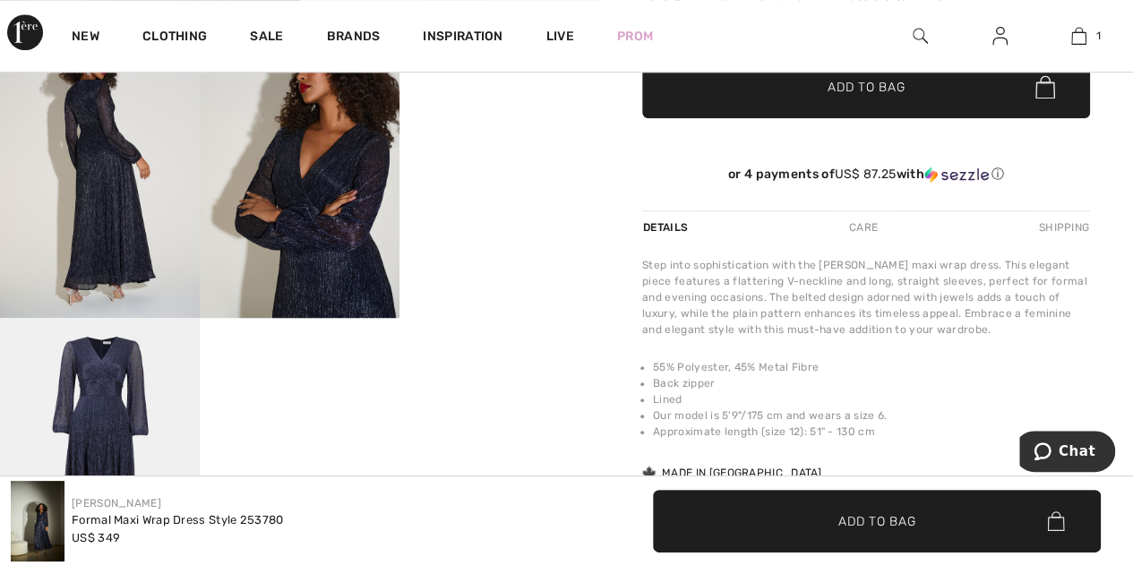
click at [501, 119] on video "Your browser does not support the video tag." at bounding box center [499, 69] width 200 height 100
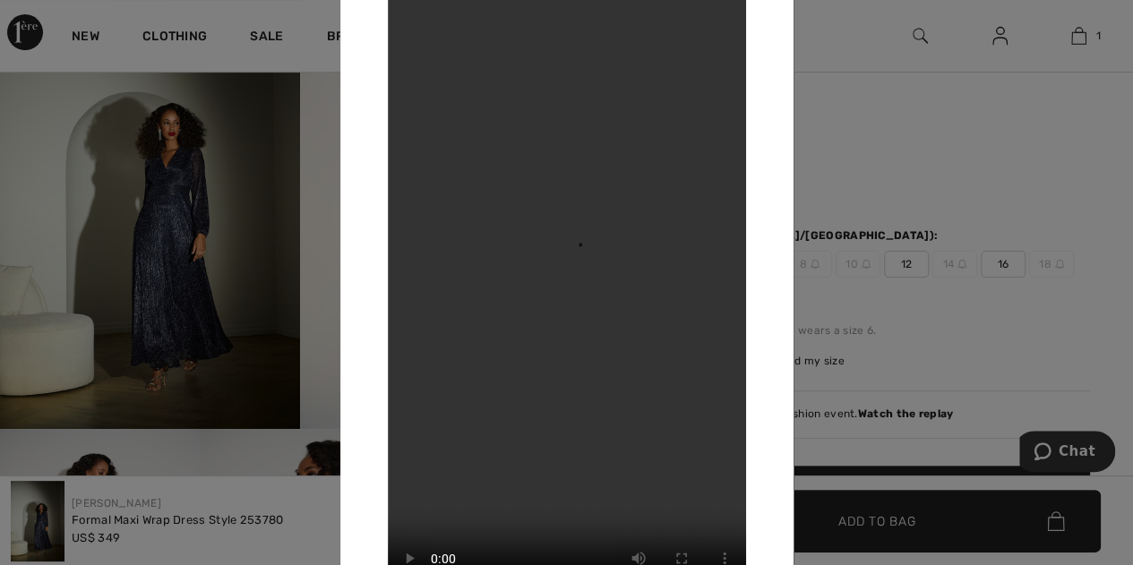
scroll to position [0, 0]
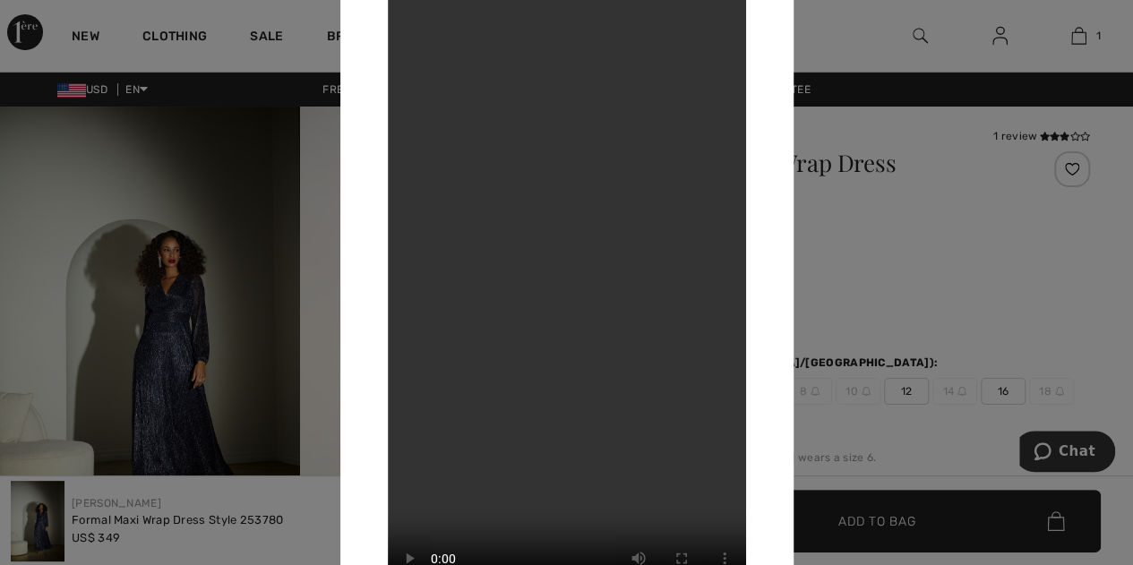
click at [368, 69] on div "Your browser does not support the video tag." at bounding box center [566, 282] width 453 height 723
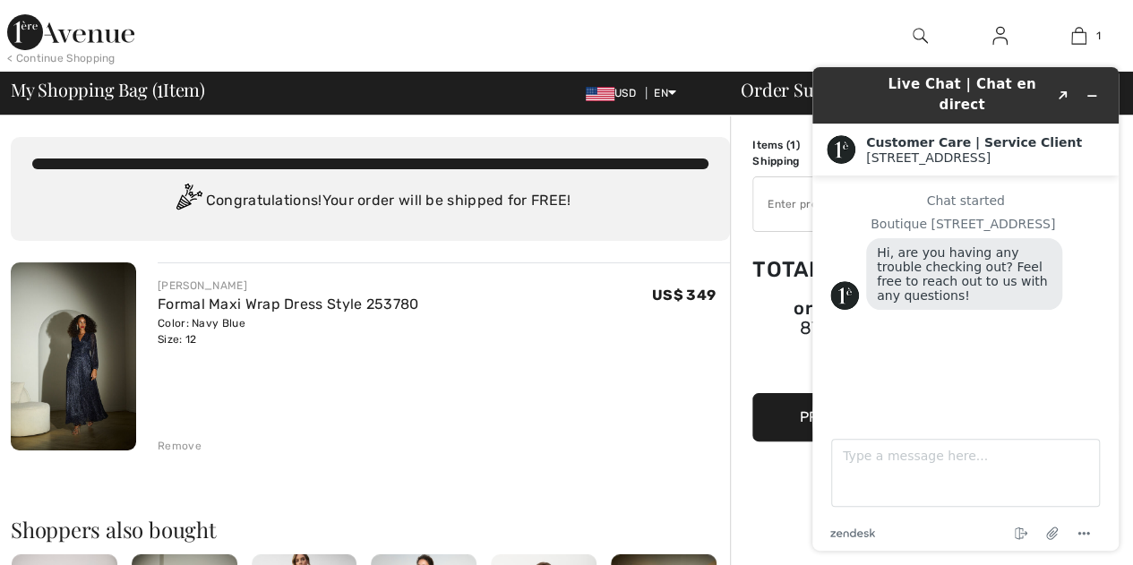
click at [82, 371] on img at bounding box center [73, 356] width 125 height 188
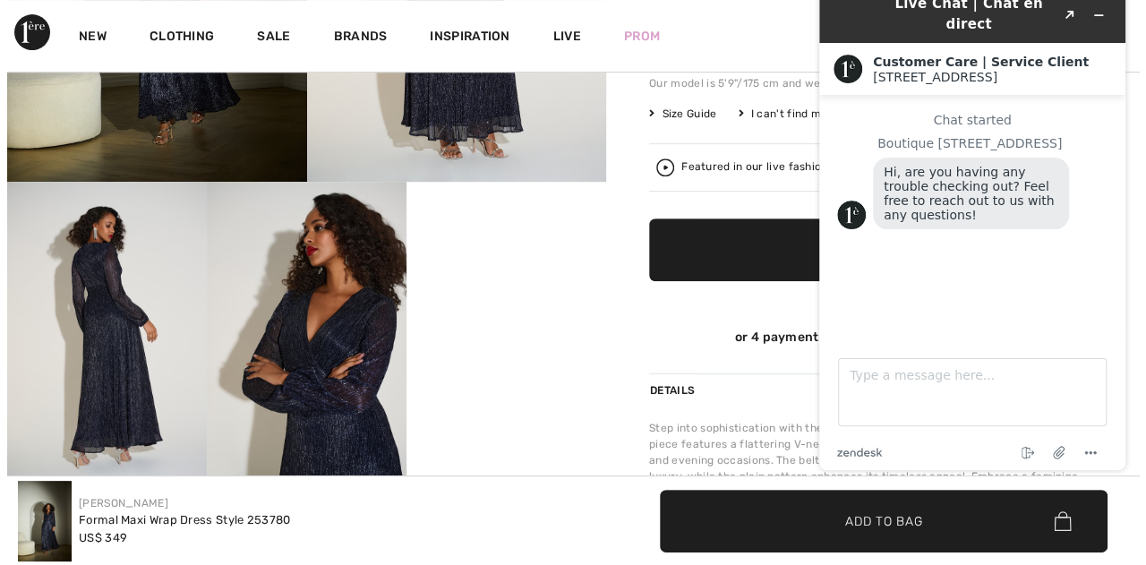
scroll to position [448, 0]
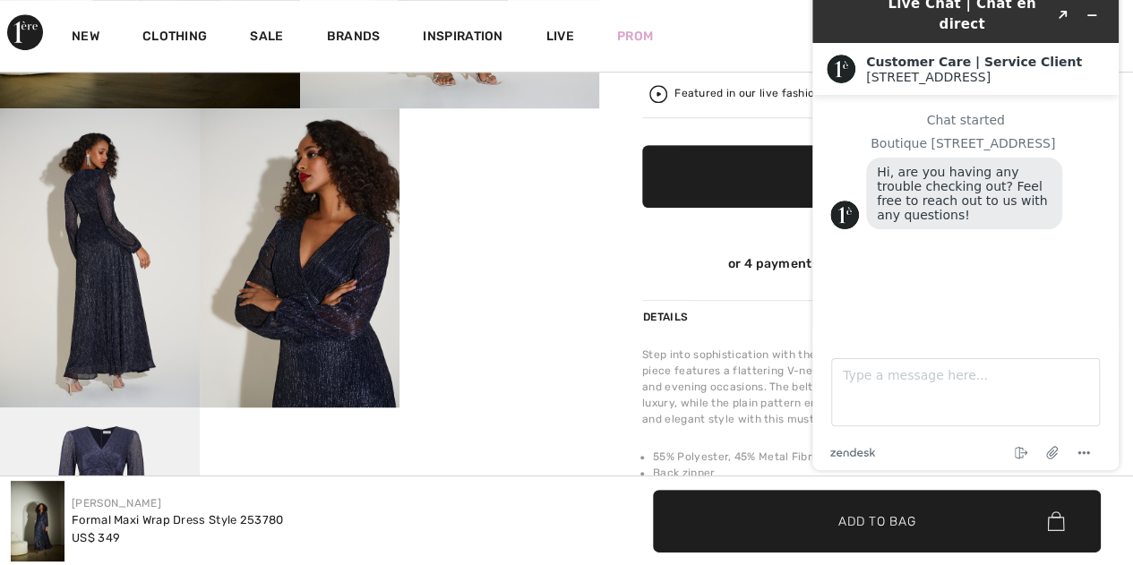
click at [90, 216] on img at bounding box center [100, 258] width 200 height 300
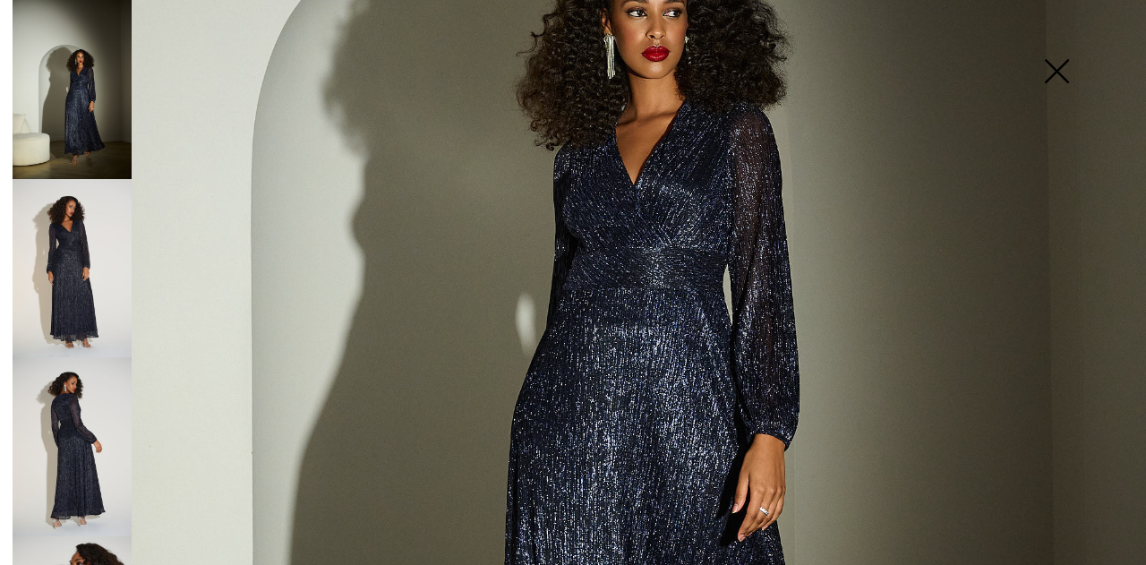
scroll to position [627, 0]
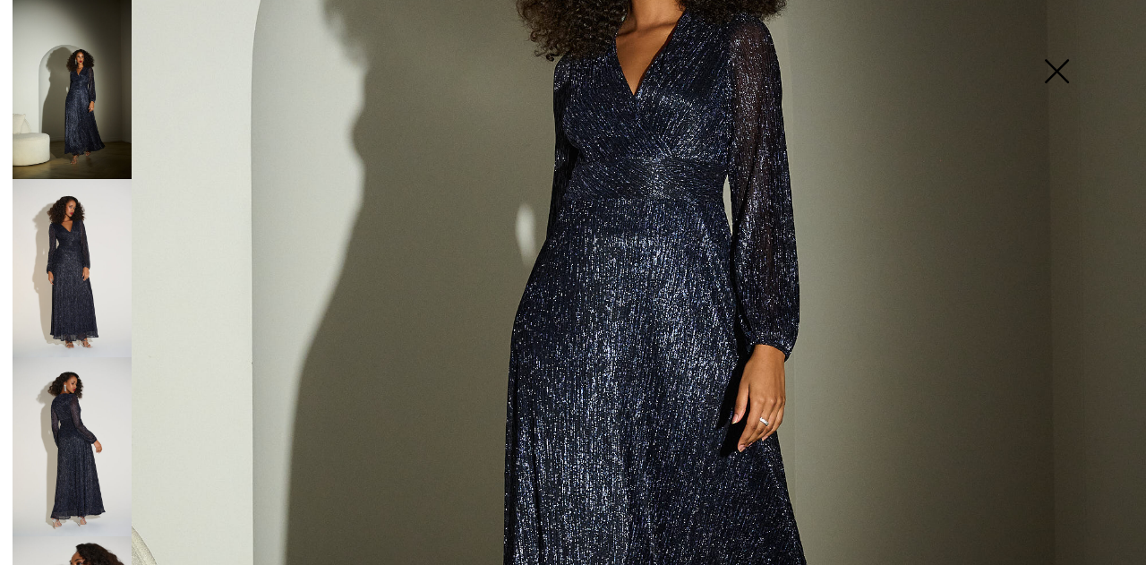
click at [74, 417] on img at bounding box center [72, 446] width 119 height 179
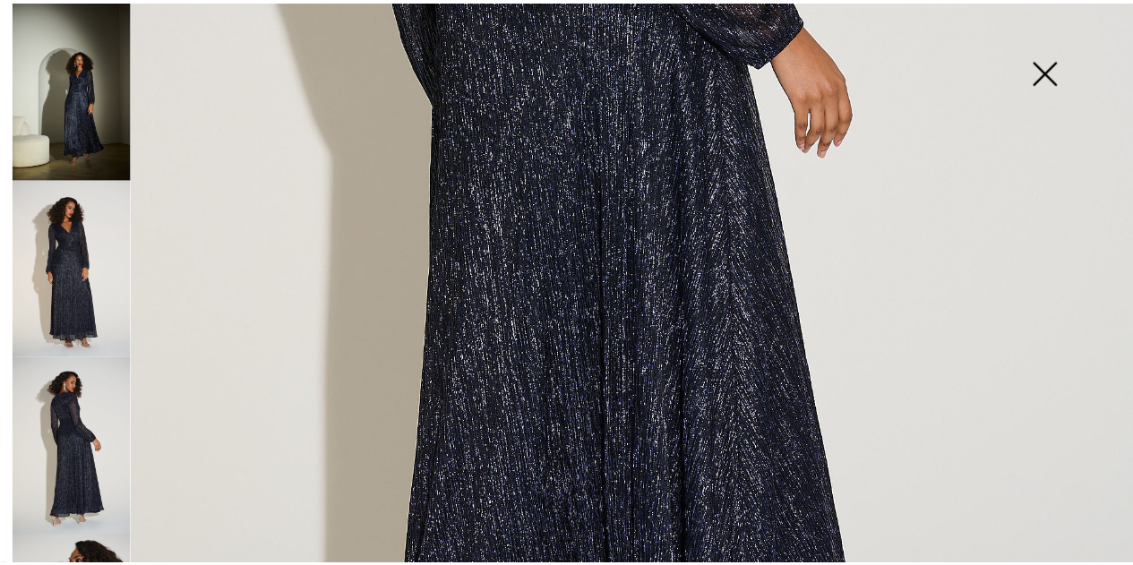
scroll to position [806, 0]
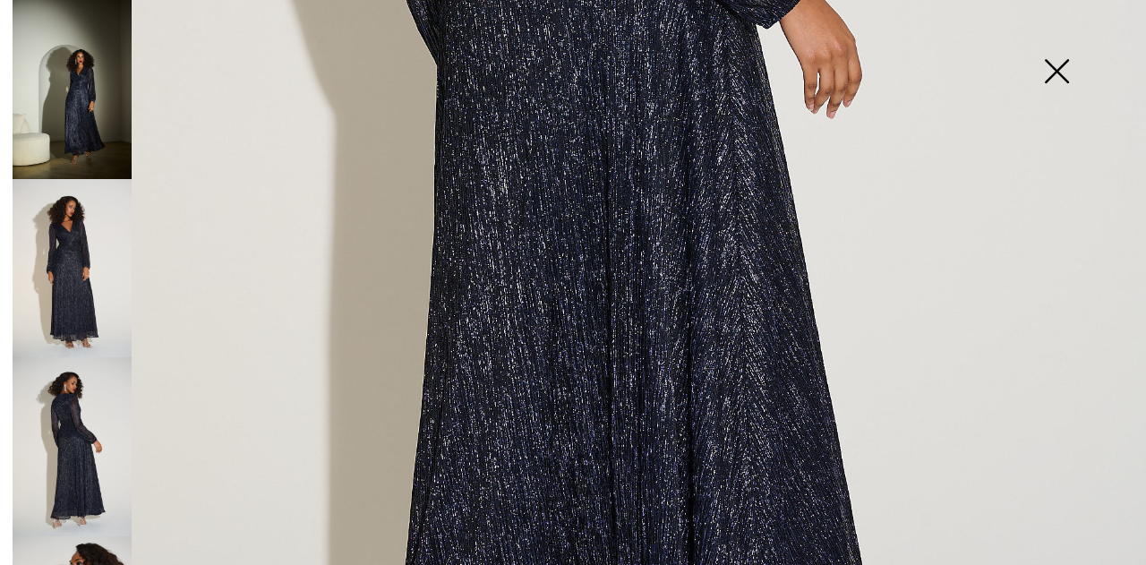
click at [1058, 73] on img at bounding box center [1057, 73] width 90 height 92
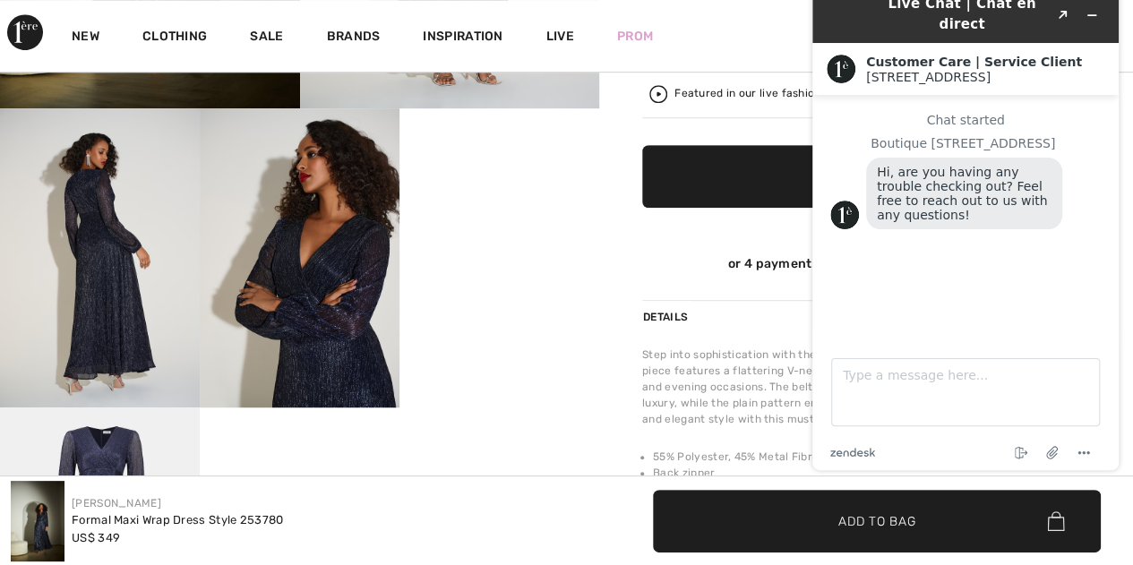
click at [718, 321] on div "Details Care Shipping" at bounding box center [866, 316] width 448 height 33
click at [670, 265] on div "or 4 payments of US$ 87.25 with ⓘ" at bounding box center [866, 264] width 448 height 16
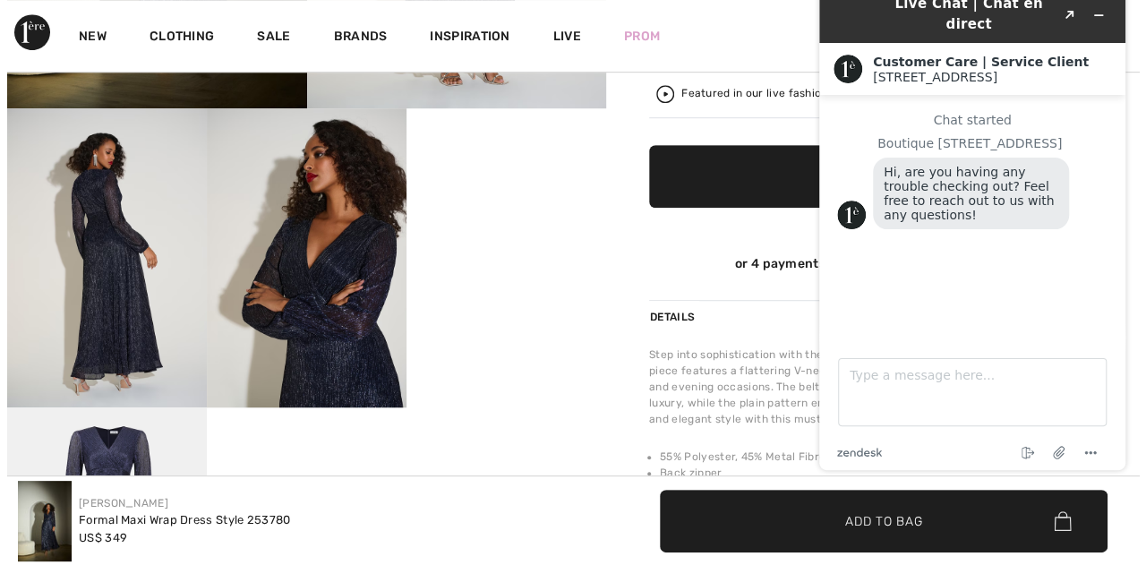
scroll to position [0, 0]
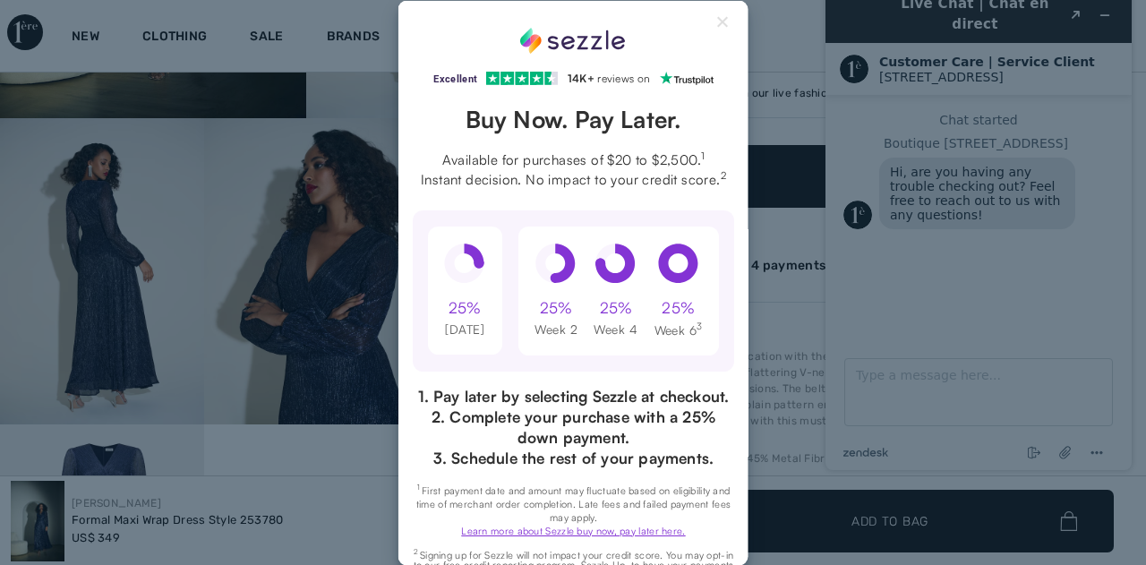
click at [672, 397] on p "1. Pay later by selecting Sezzle at checkout." at bounding box center [573, 395] width 321 height 21
click at [713, 22] on button "Close Sezzle Modal" at bounding box center [723, 24] width 21 height 21
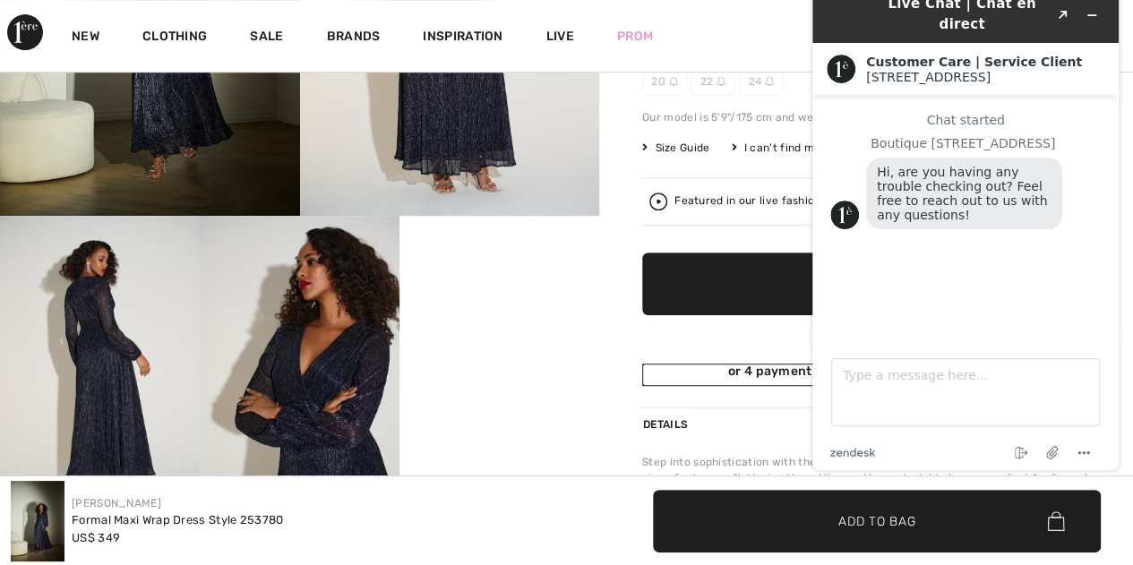
scroll to position [313, 0]
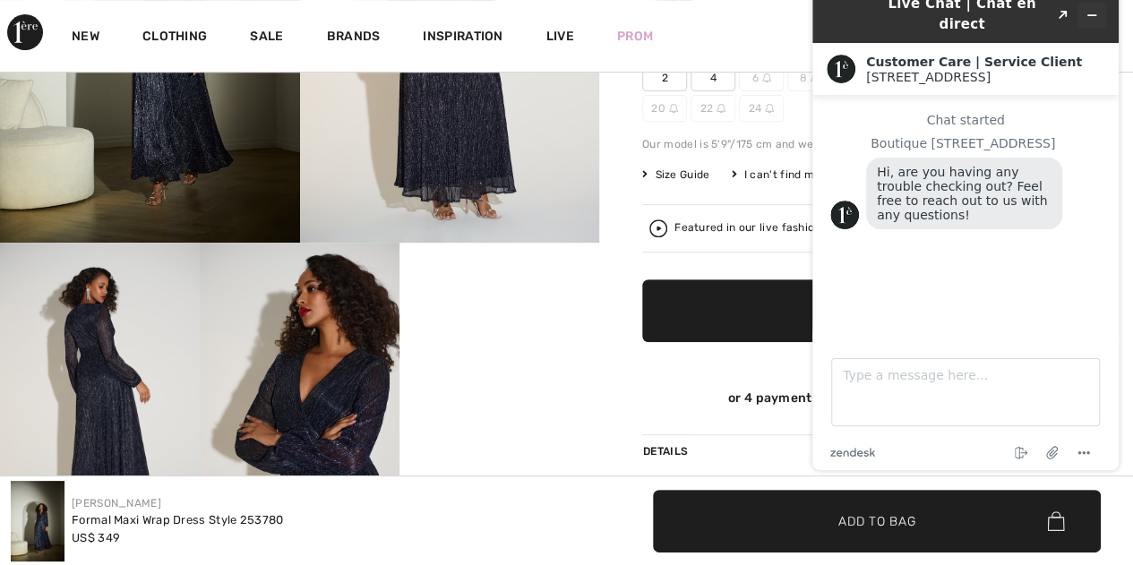
click at [1095, 9] on icon "Minimize widget" at bounding box center [1091, 15] width 13 height 13
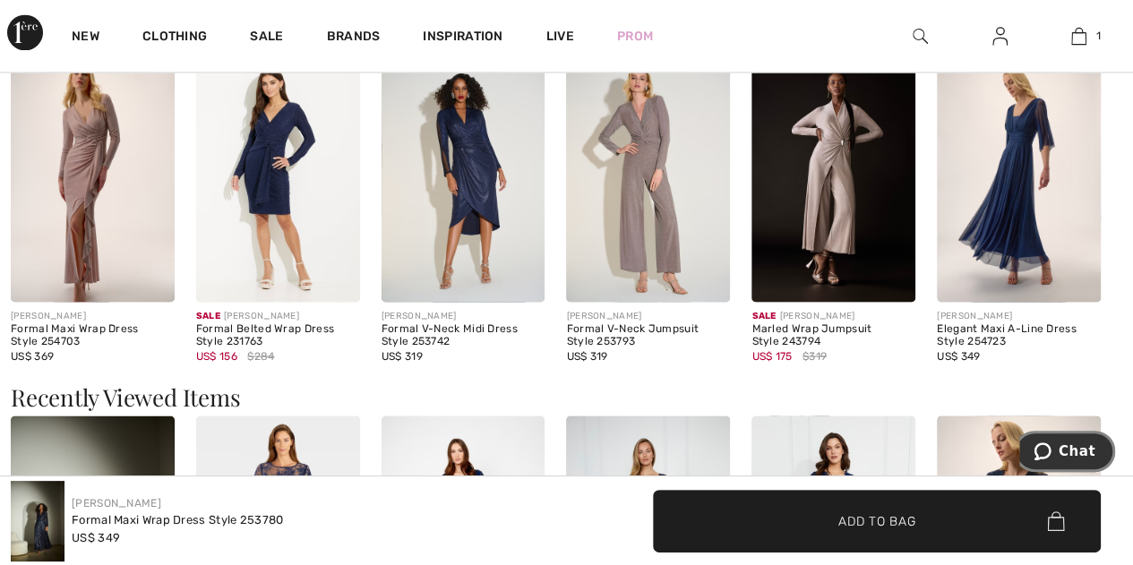
scroll to position [1567, 0]
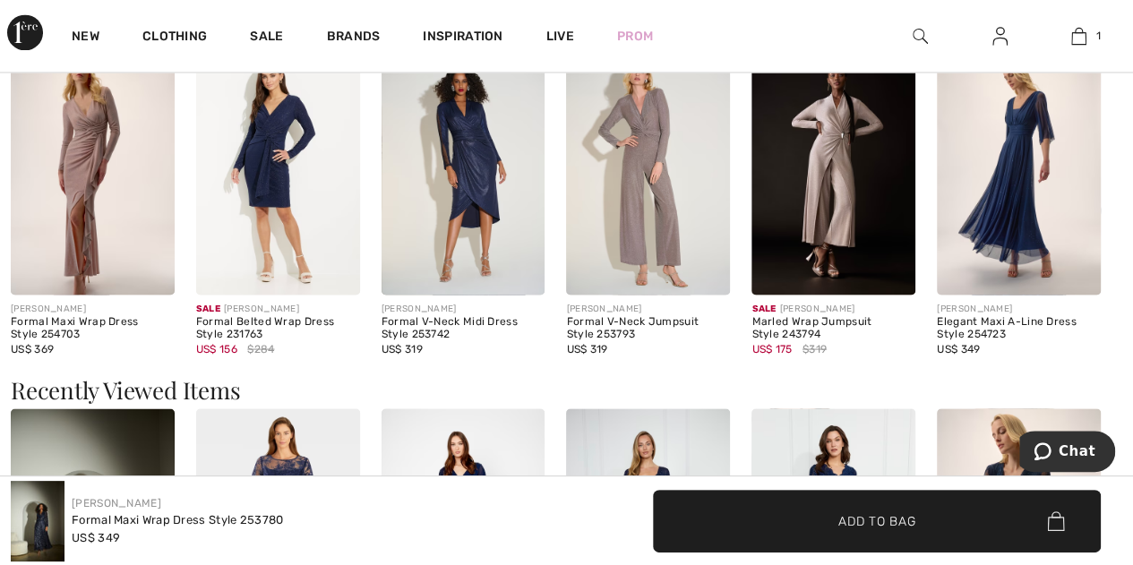
click at [1014, 193] on img at bounding box center [1019, 171] width 164 height 245
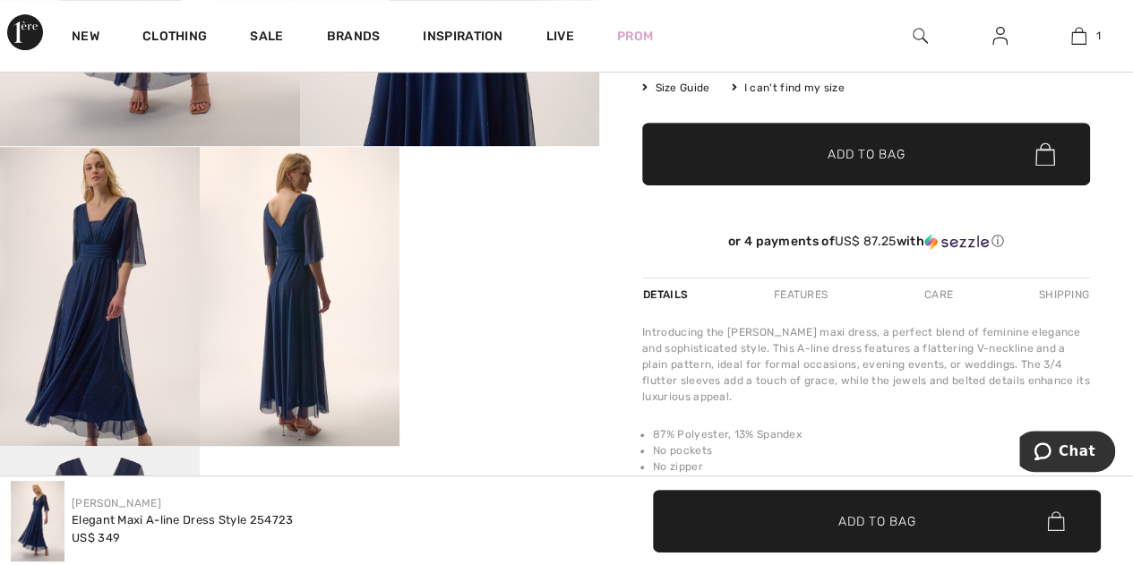
scroll to position [537, 0]
